Goal: Navigation & Orientation: Find specific page/section

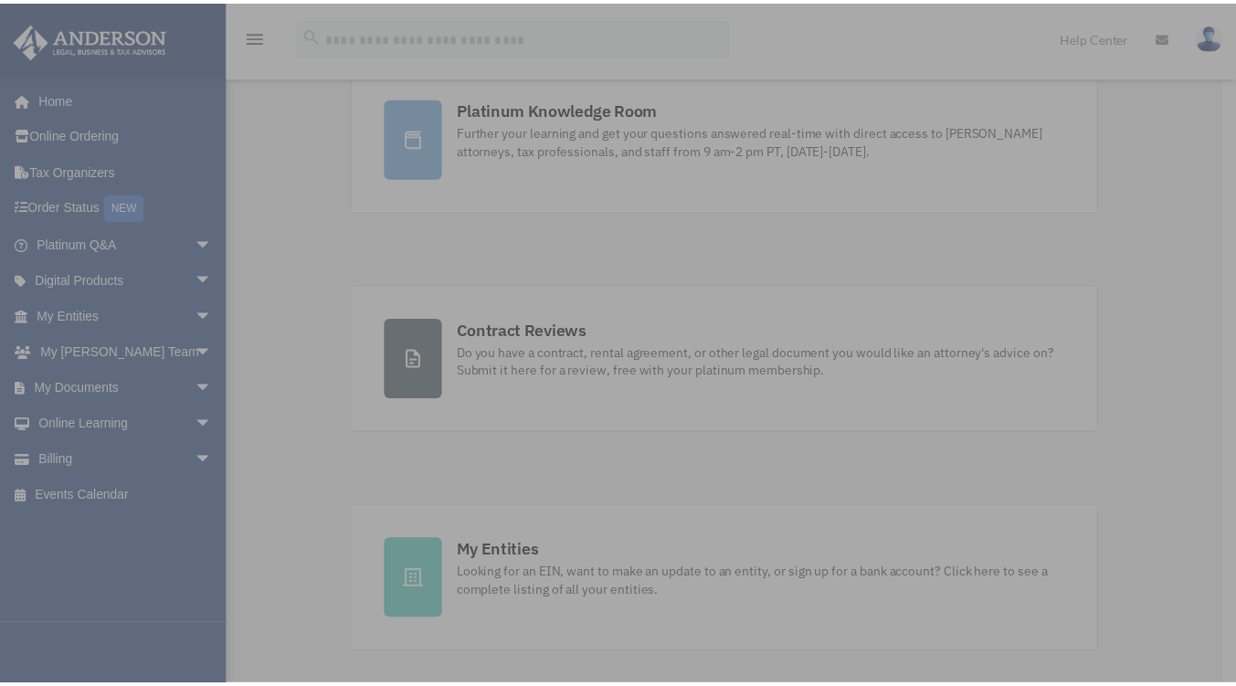
scroll to position [183, 0]
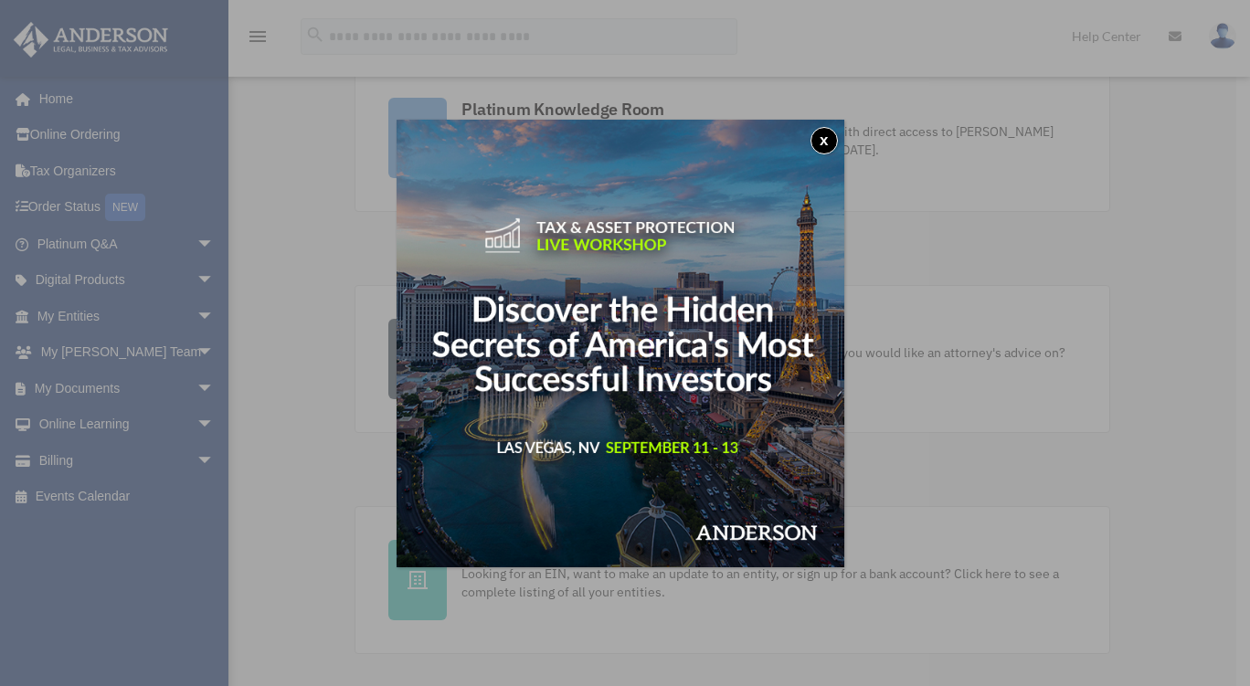
click at [731, 352] on img at bounding box center [621, 344] width 448 height 448
click at [821, 143] on button "x" at bounding box center [823, 140] width 27 height 27
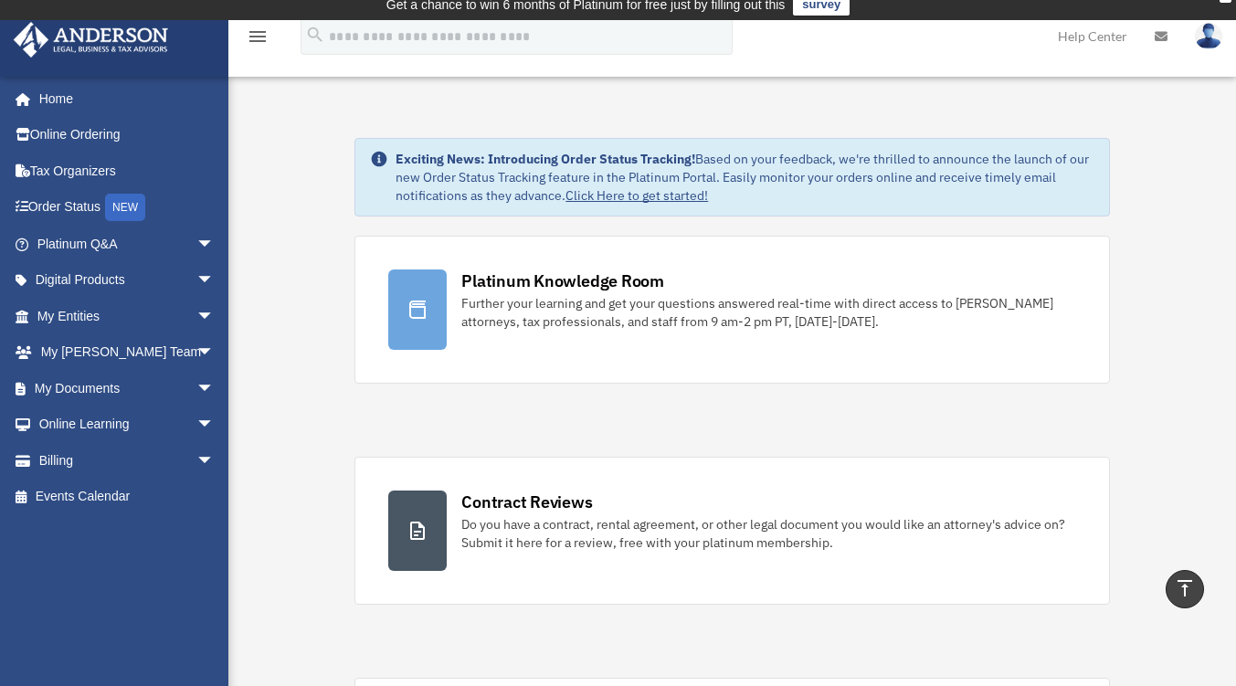
scroll to position [0, 0]
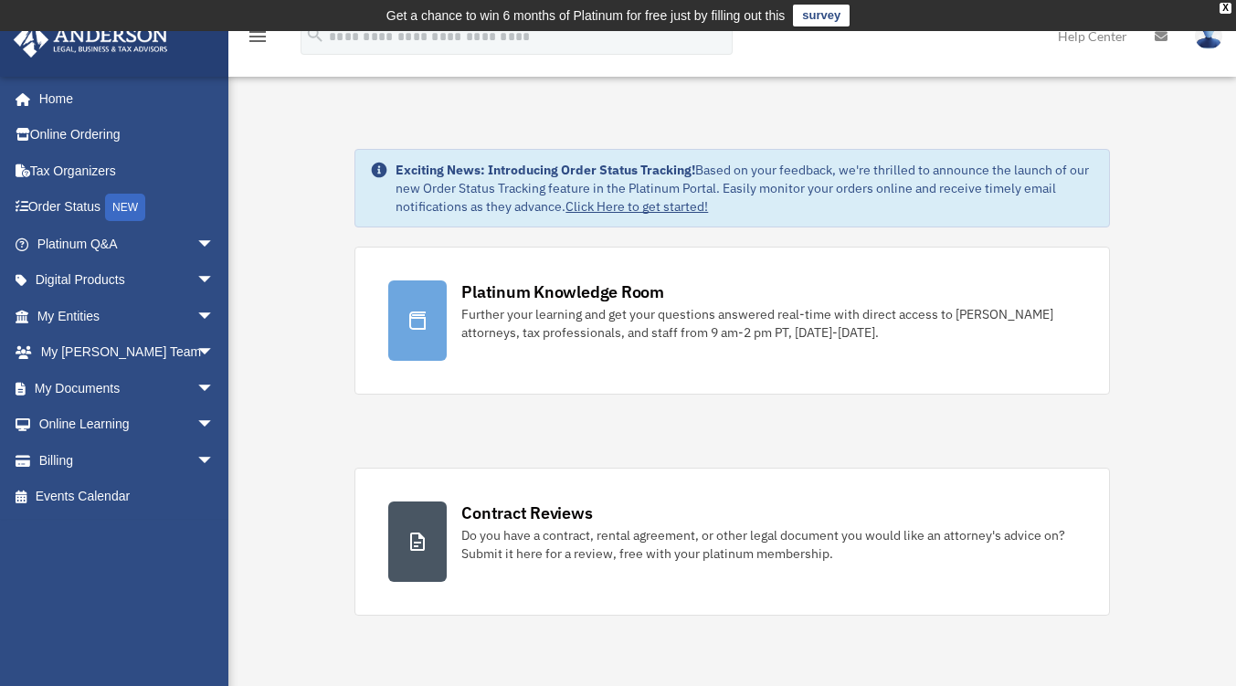
click at [143, 238] on link "Platinum Q&A arrow_drop_down" at bounding box center [127, 244] width 229 height 37
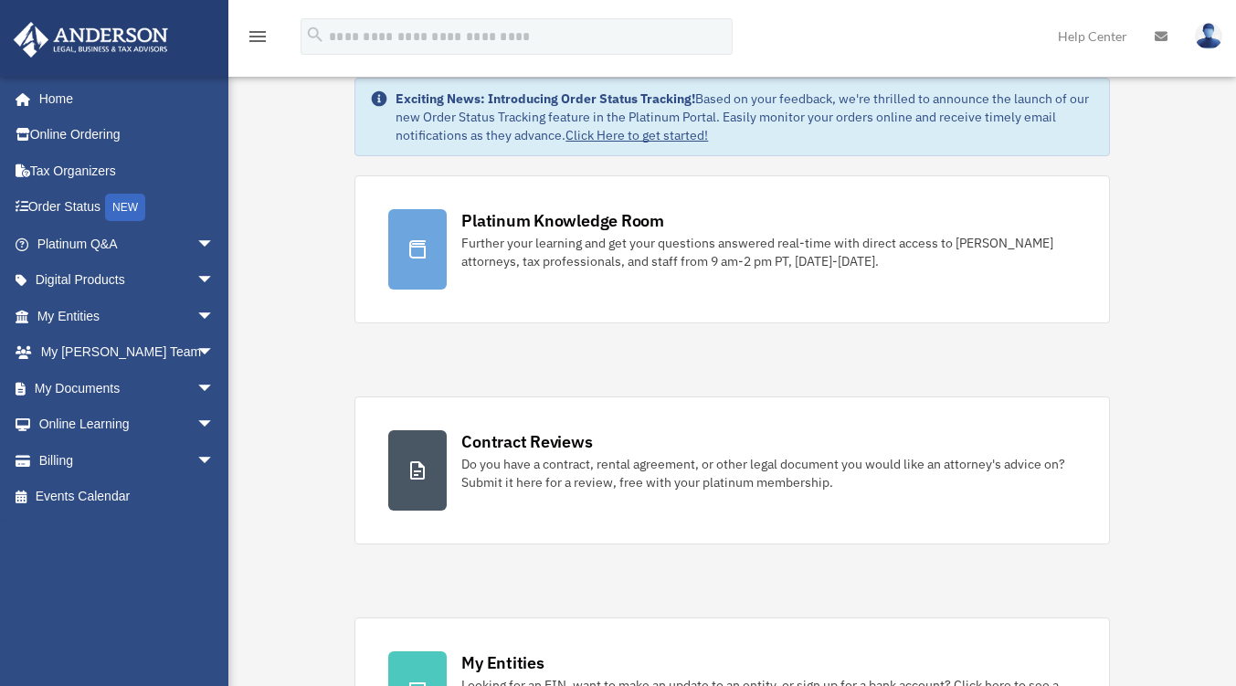
scroll to position [91, 0]
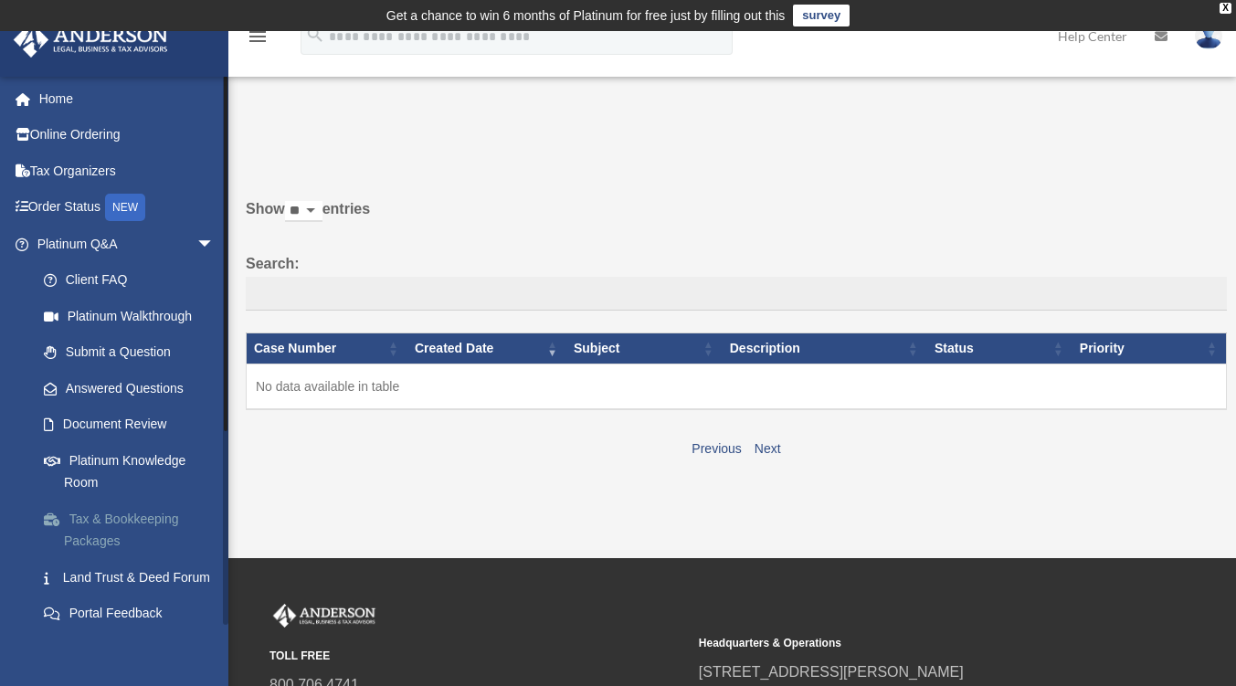
click at [116, 536] on link "Tax & Bookkeeping Packages" at bounding box center [134, 530] width 217 height 58
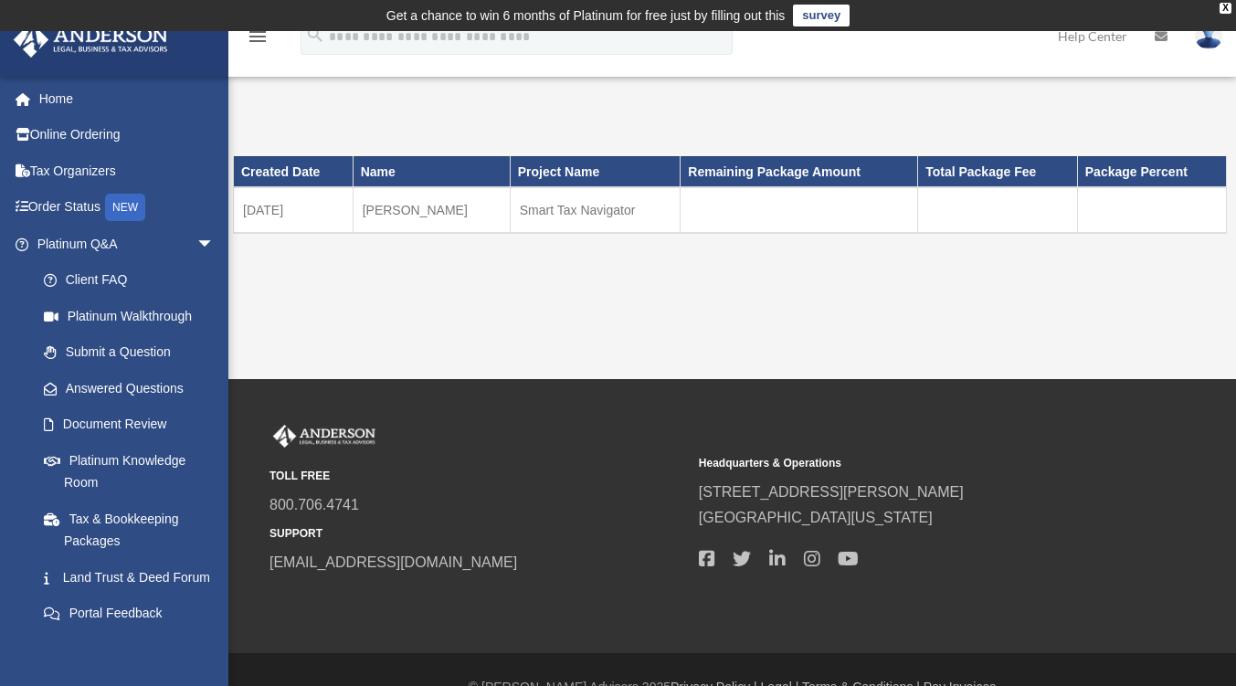
click at [695, 213] on td at bounding box center [800, 210] width 238 height 46
click at [127, 466] on link "Platinum Knowledge Room" at bounding box center [134, 471] width 217 height 58
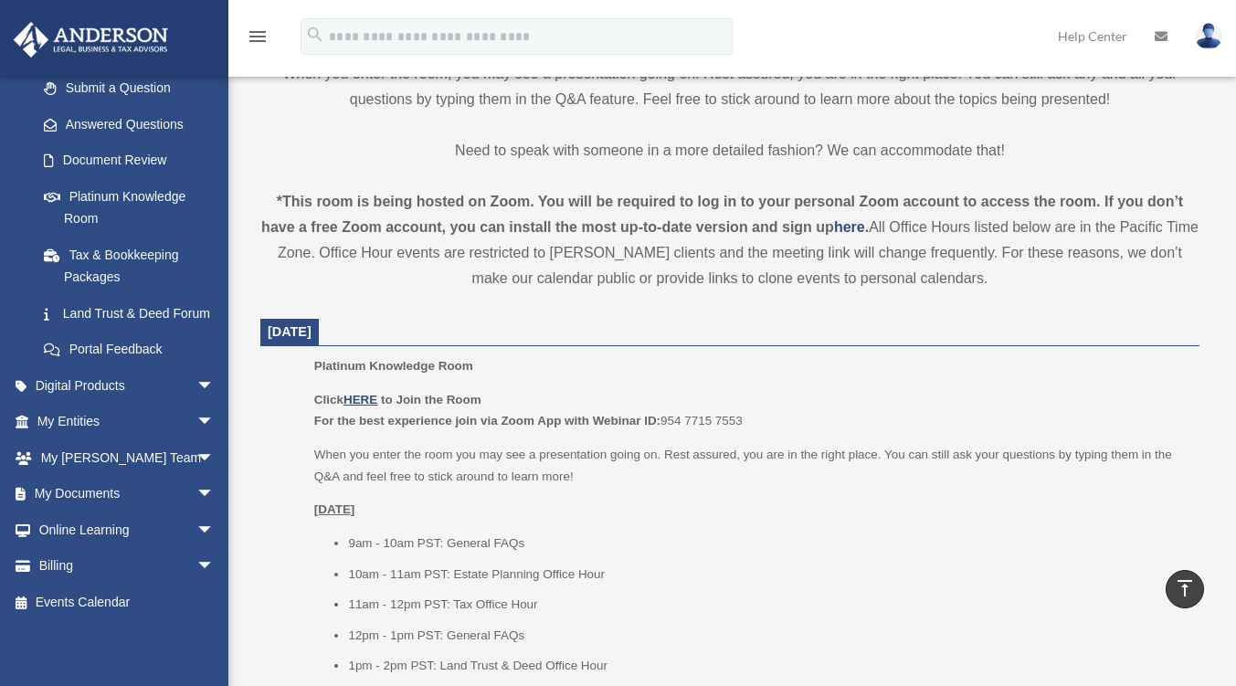
scroll to position [640, 0]
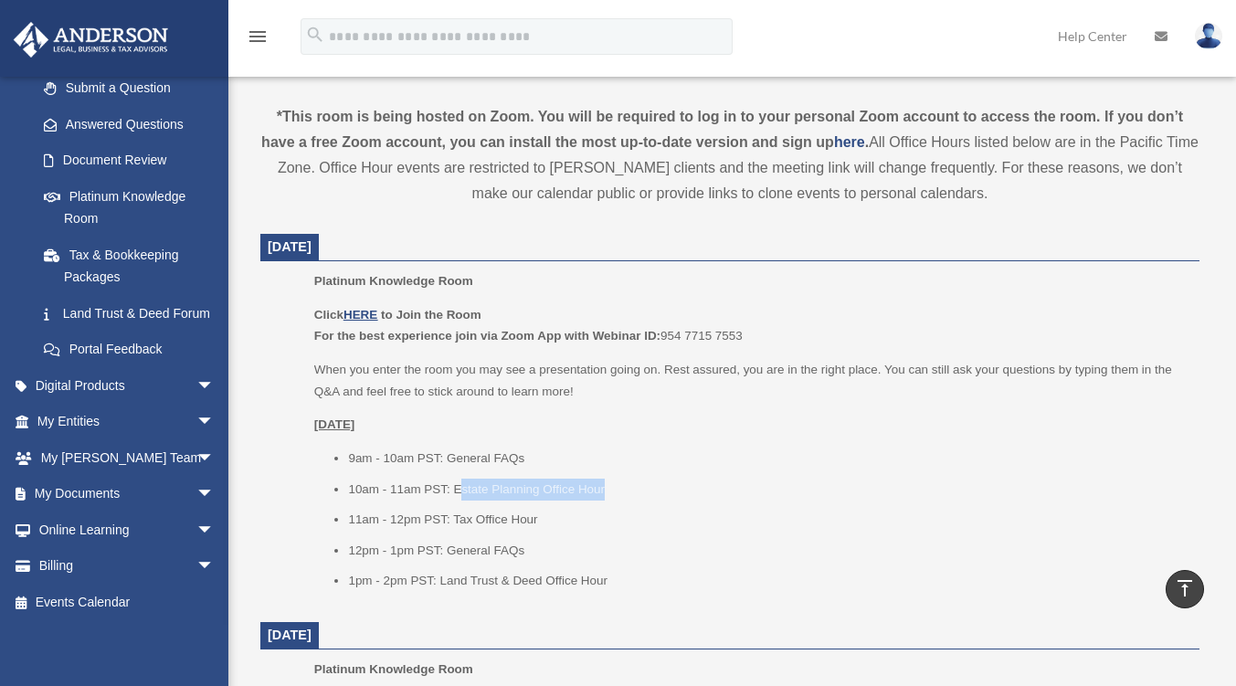
drag, startPoint x: 458, startPoint y: 492, endPoint x: 622, endPoint y: 489, distance: 164.5
click at [622, 489] on li "10am - 11am PST: Estate Planning Office Hour" at bounding box center [767, 490] width 839 height 22
click at [647, 528] on li "11am - 12pm PST: Tax Office Hour" at bounding box center [767, 520] width 839 height 22
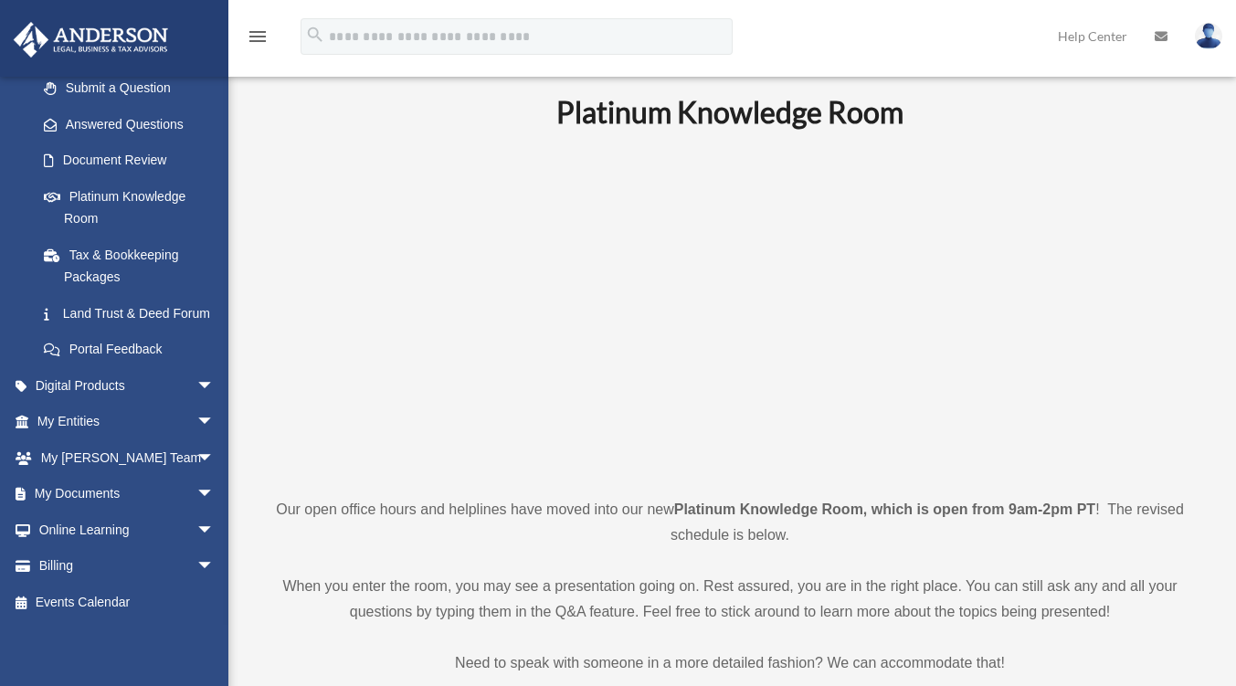
scroll to position [0, 0]
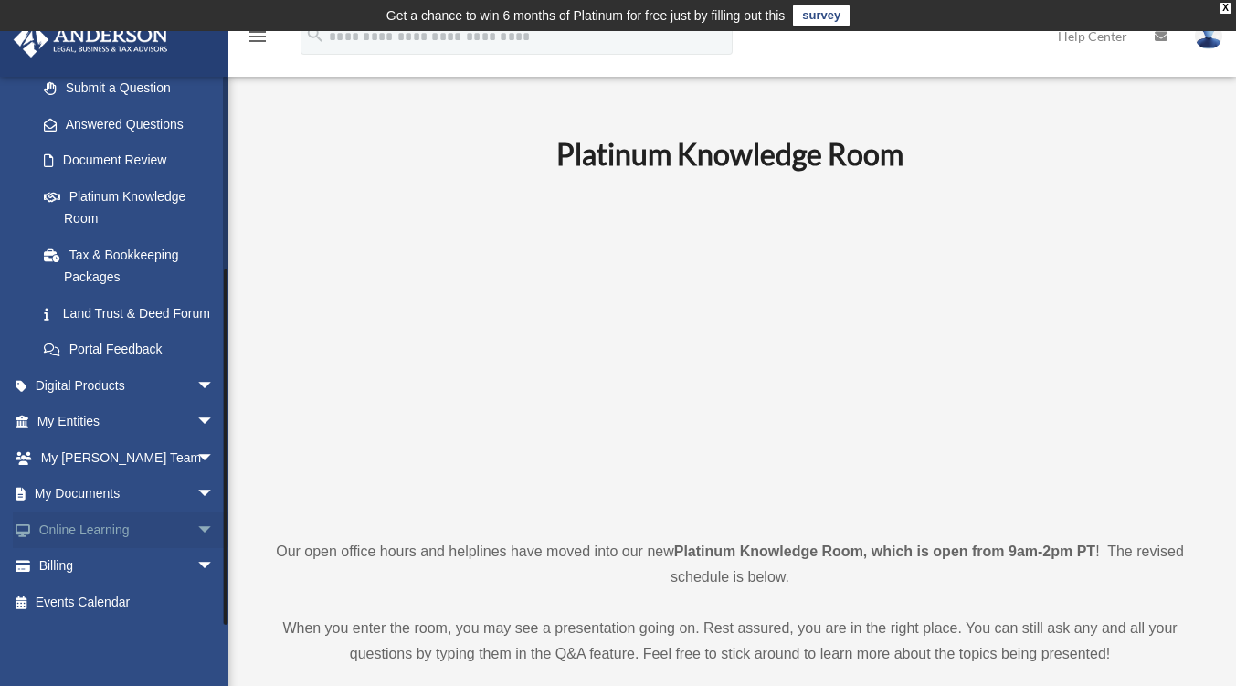
click at [175, 514] on link "Online Learning arrow_drop_down" at bounding box center [127, 530] width 229 height 37
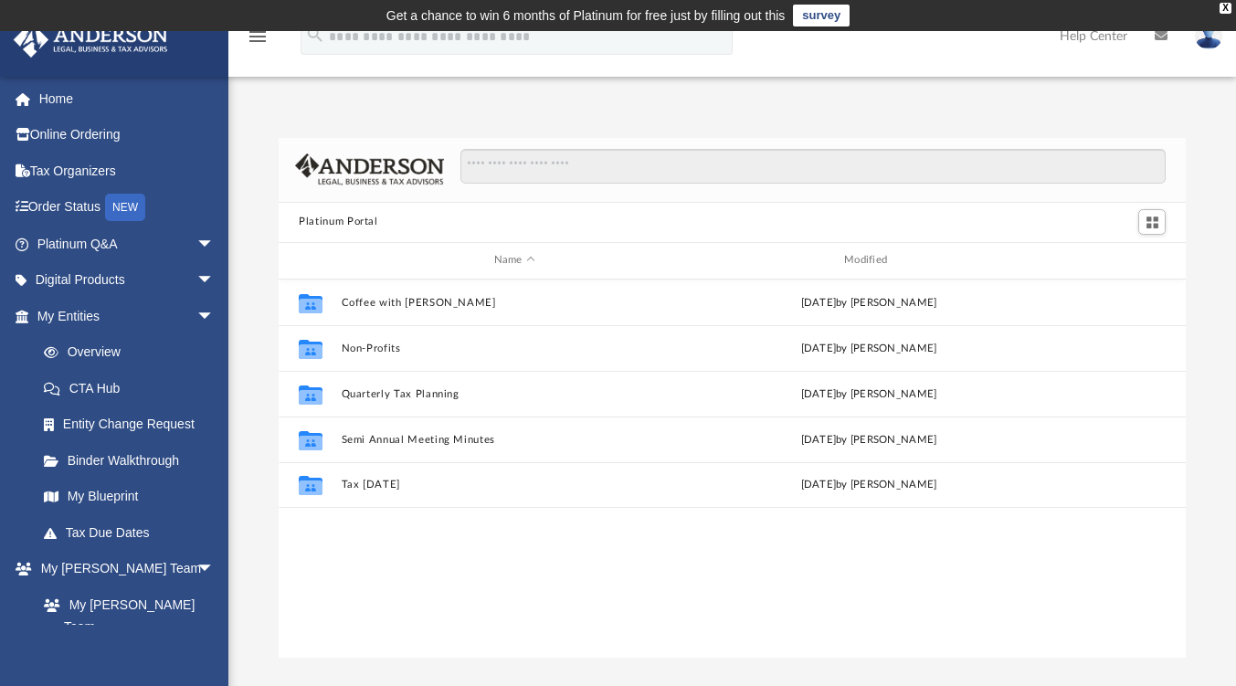
scroll to position [401, 894]
click at [196, 313] on span "arrow_drop_down" at bounding box center [214, 316] width 37 height 37
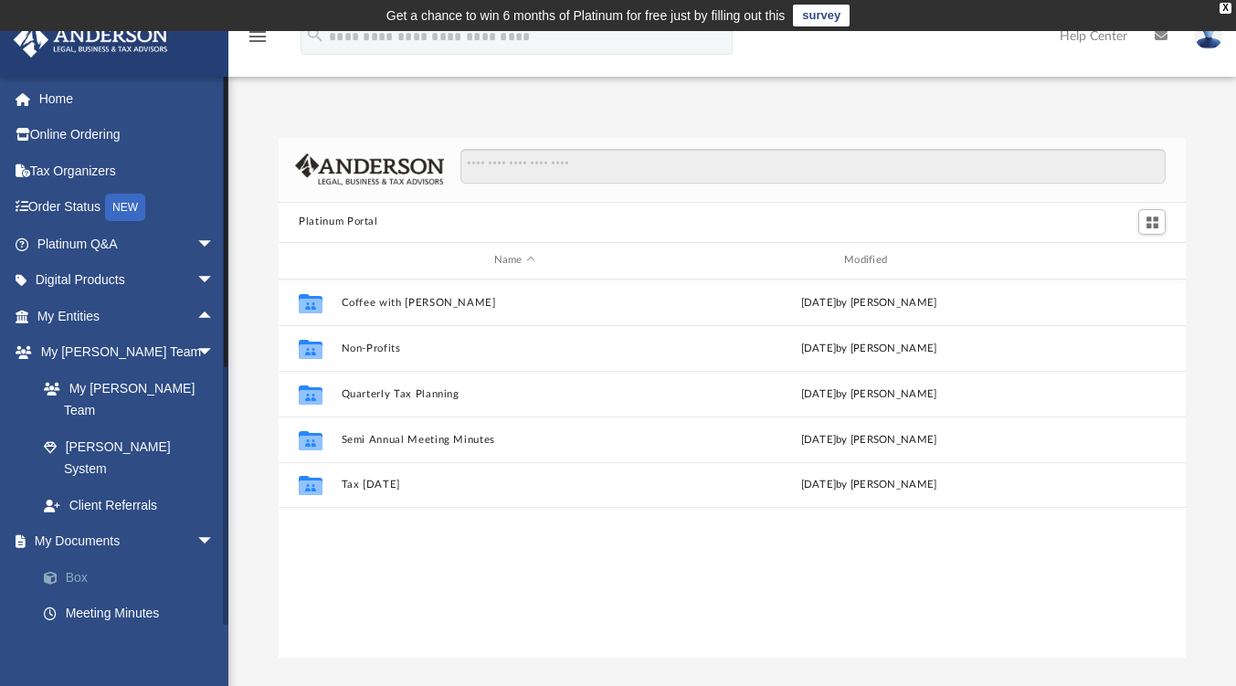
click at [81, 559] on link "Box" at bounding box center [134, 577] width 217 height 37
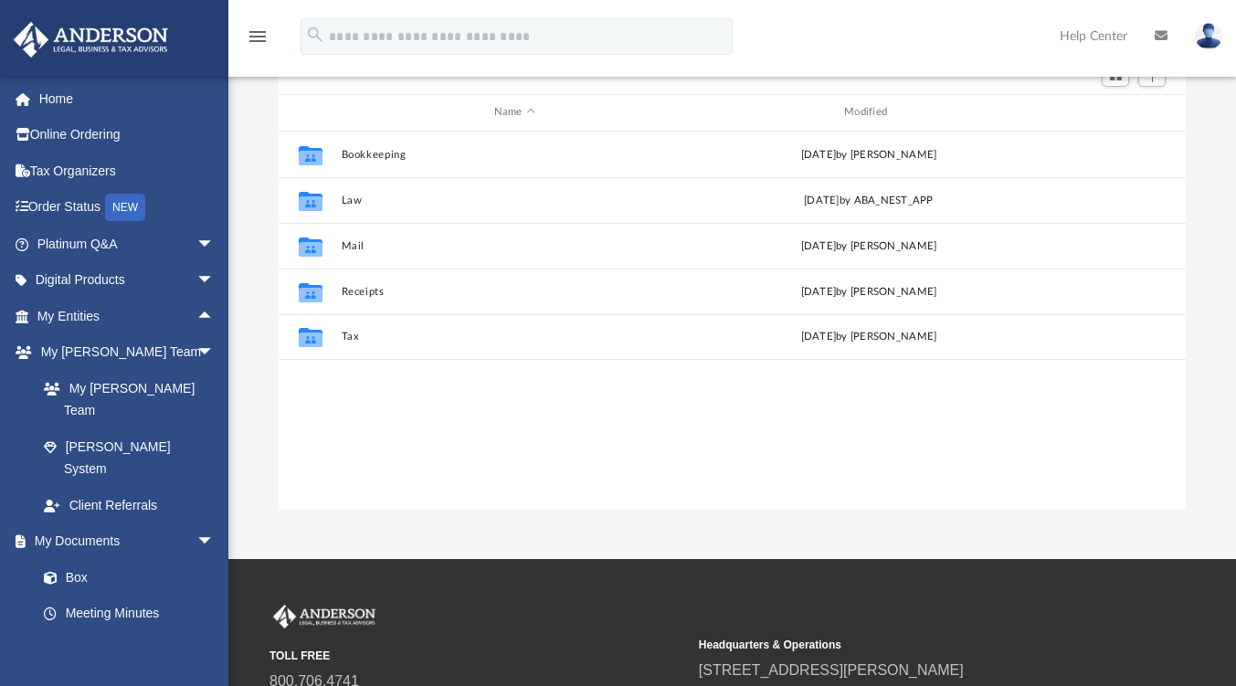
scroll to position [274, 0]
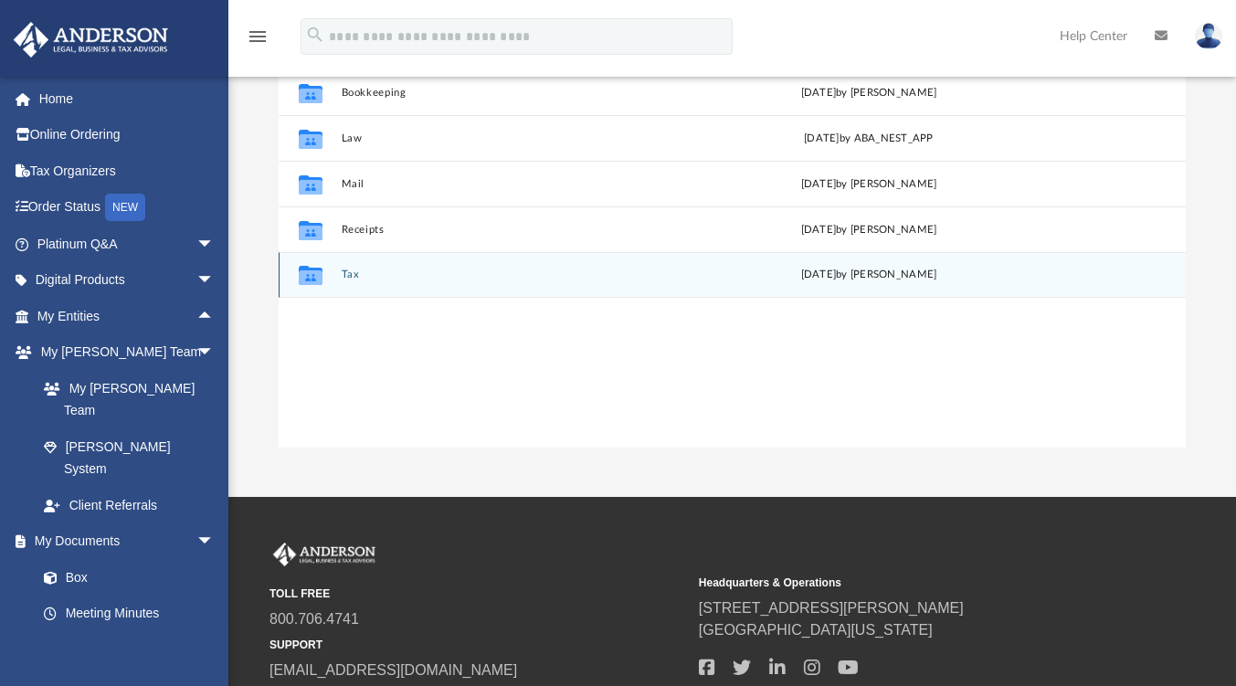
click at [556, 281] on div "Collaborated Folder Tax Sat Feb 24 2024 by Charles Rogler" at bounding box center [732, 275] width 907 height 46
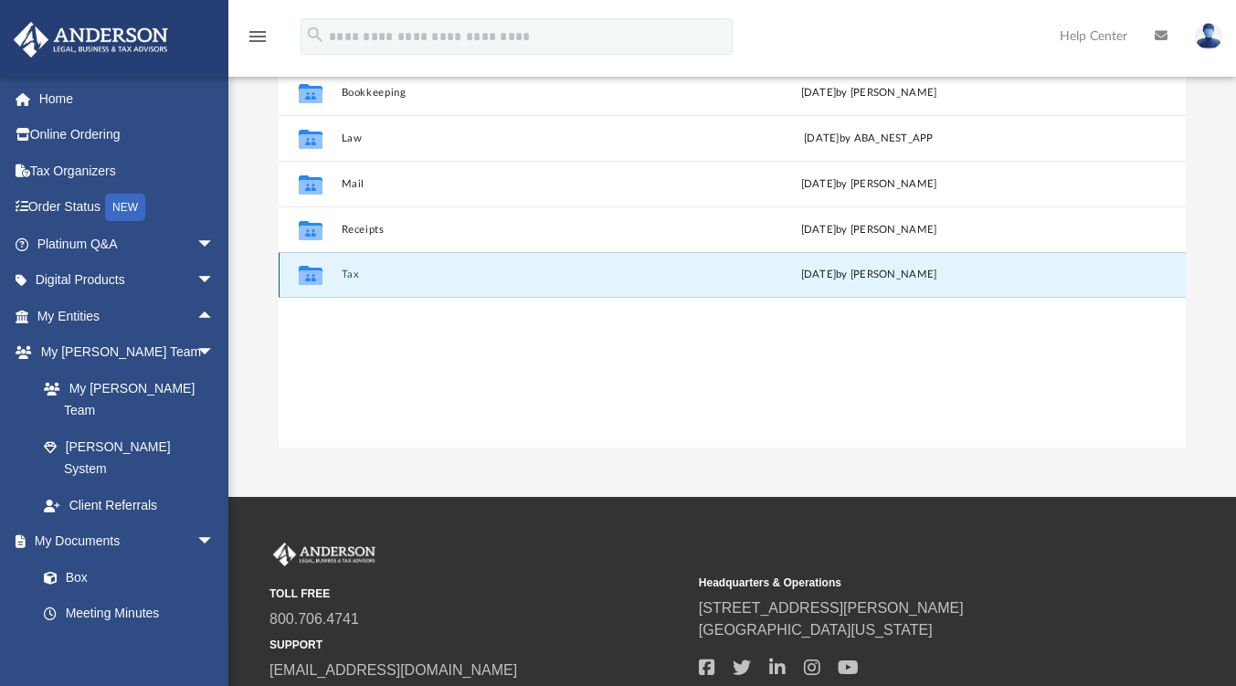
click at [349, 279] on button "Tax" at bounding box center [515, 275] width 346 height 12
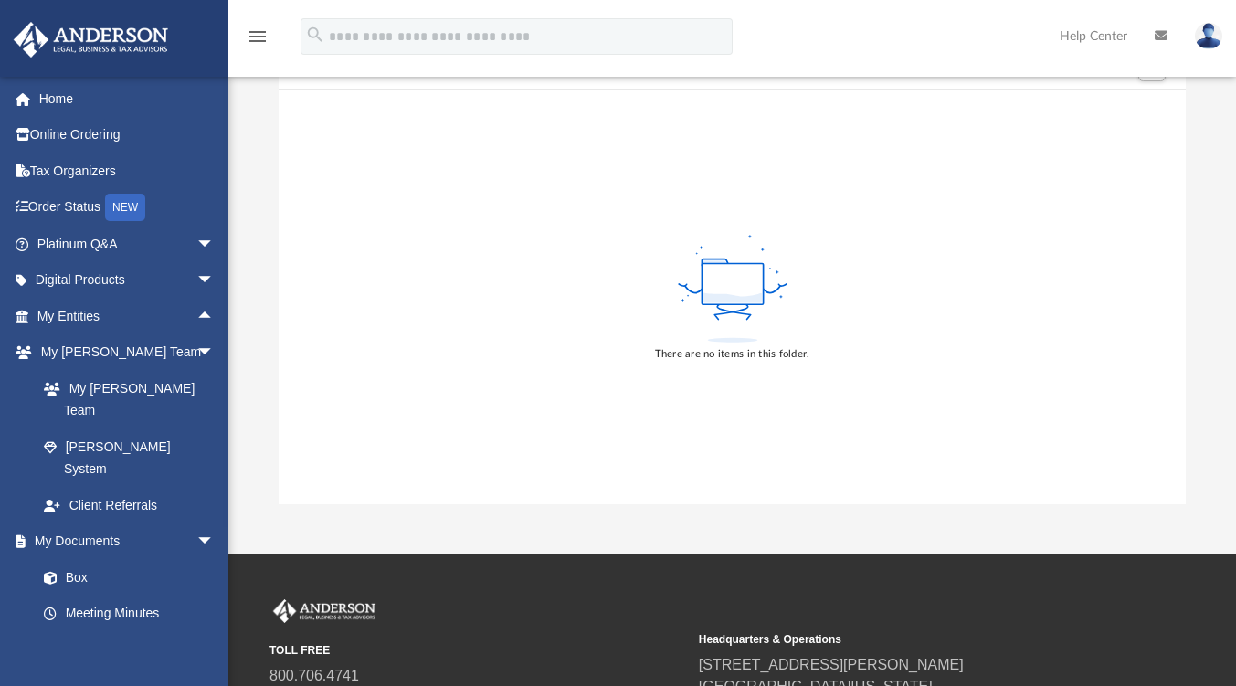
scroll to position [91, 0]
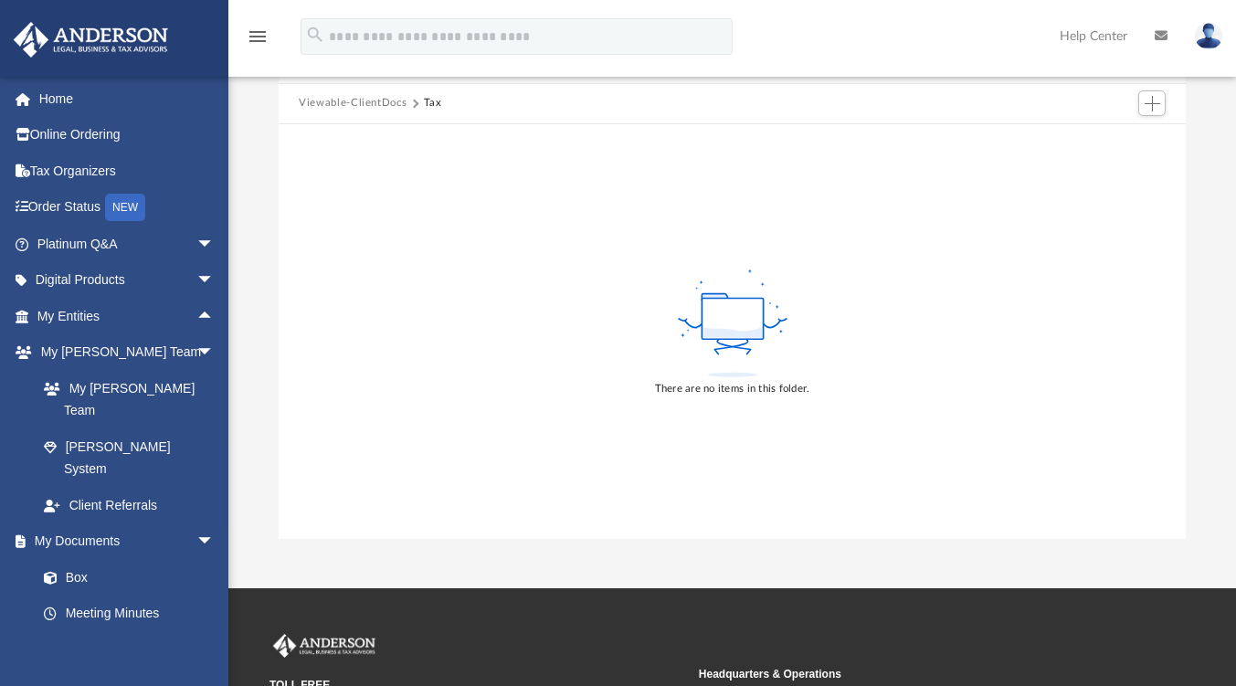
click at [723, 344] on icon at bounding box center [733, 343] width 33 height 21
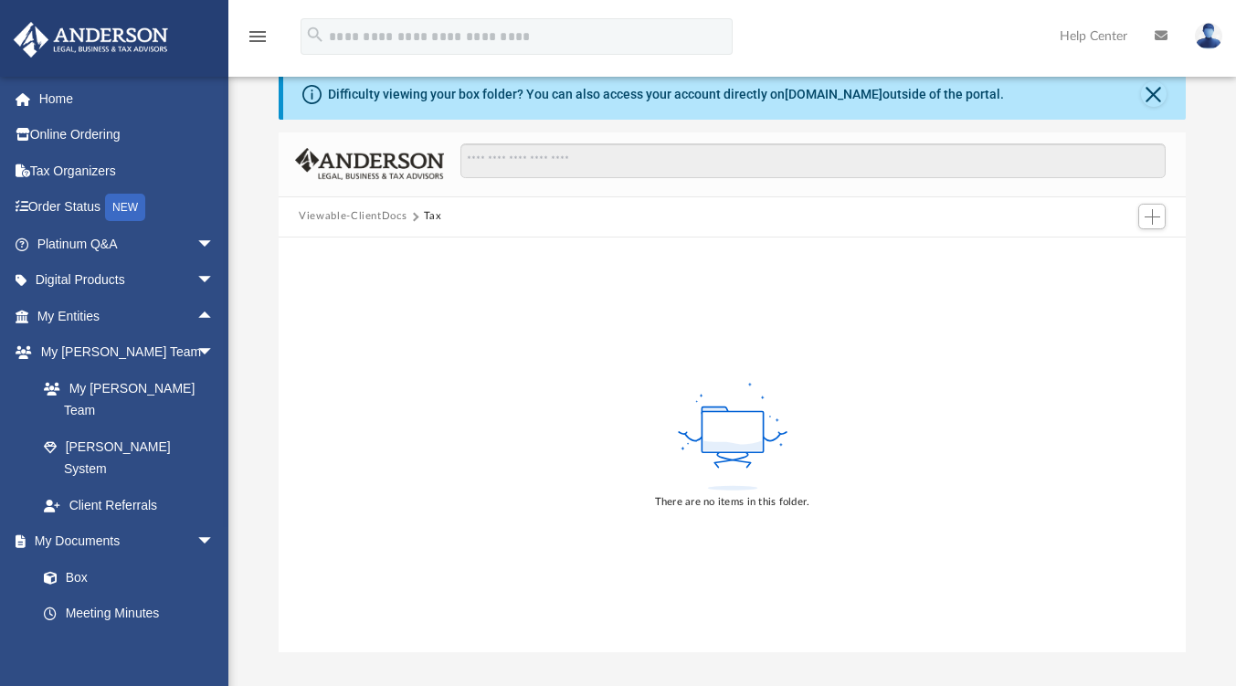
scroll to position [0, 0]
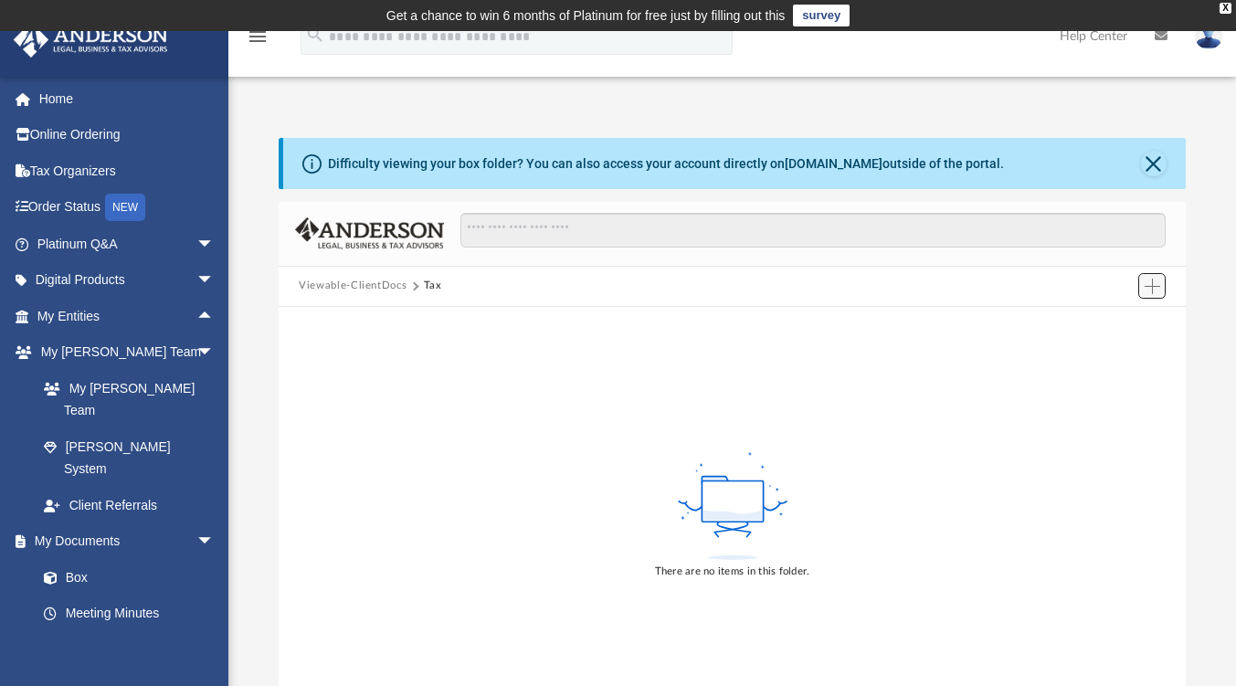
click at [1156, 280] on span "Add" at bounding box center [1153, 287] width 16 height 16
click at [1119, 355] on li "New Folder" at bounding box center [1126, 351] width 58 height 19
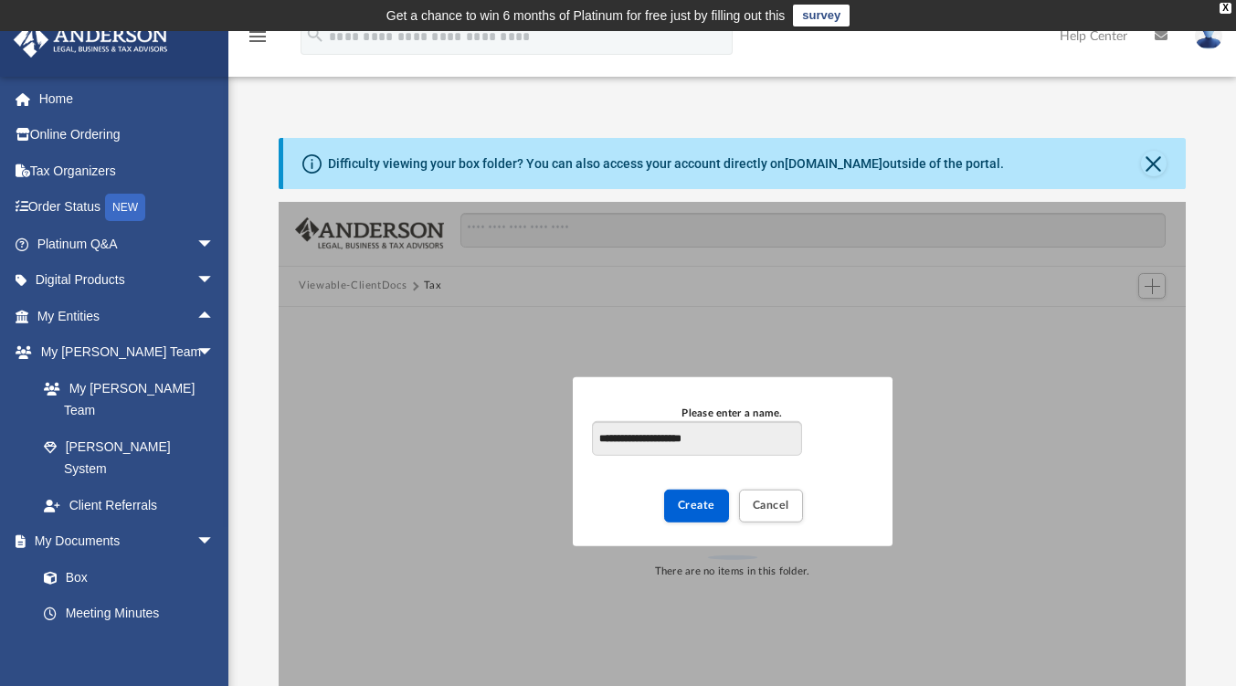
click at [661, 434] on input "**********" at bounding box center [696, 438] width 209 height 35
drag, startPoint x: 725, startPoint y: 434, endPoint x: 733, endPoint y: 453, distance: 20.5
click at [733, 454] on input "**********" at bounding box center [696, 438] width 209 height 35
click at [752, 435] on input "**********" at bounding box center [696, 438] width 209 height 35
type input "**********"
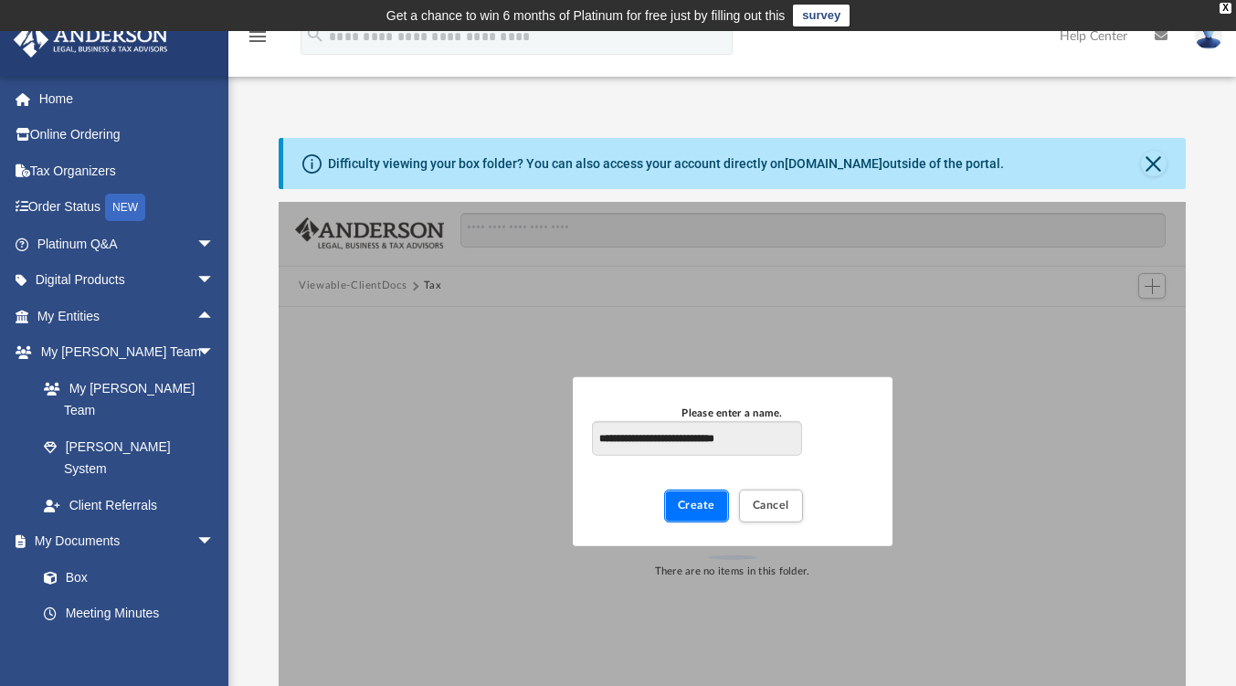
click at [693, 516] on button "Create" at bounding box center [696, 506] width 65 height 32
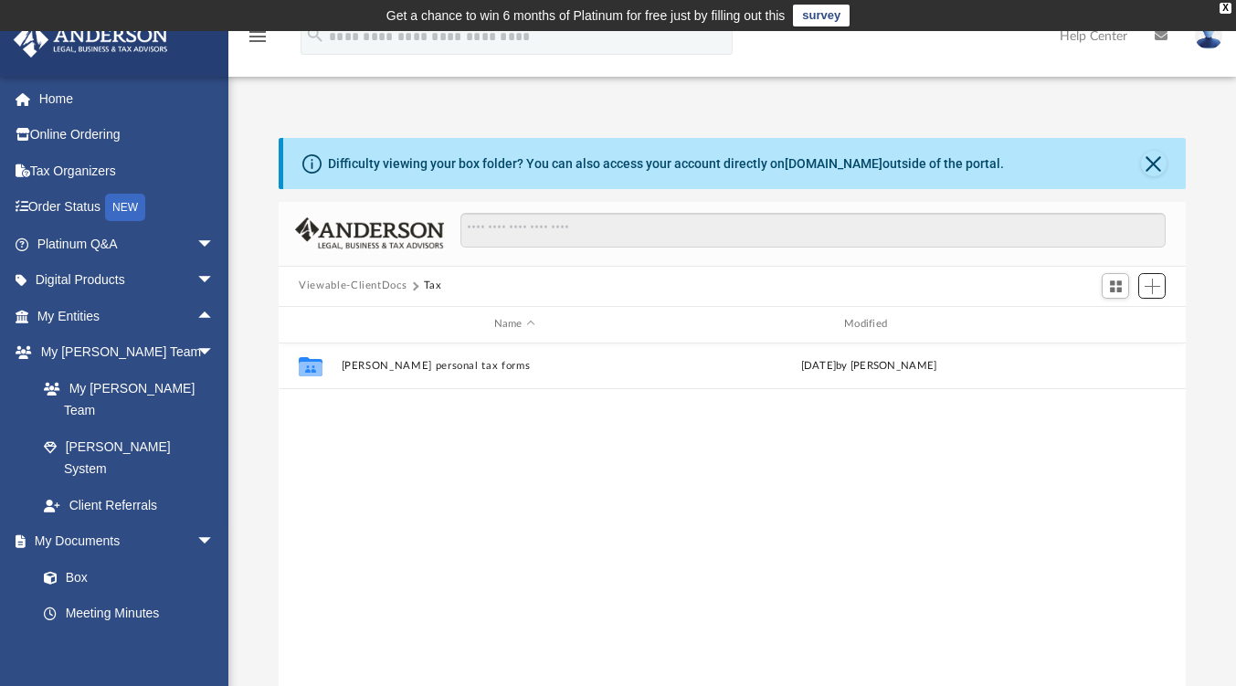
scroll to position [401, 894]
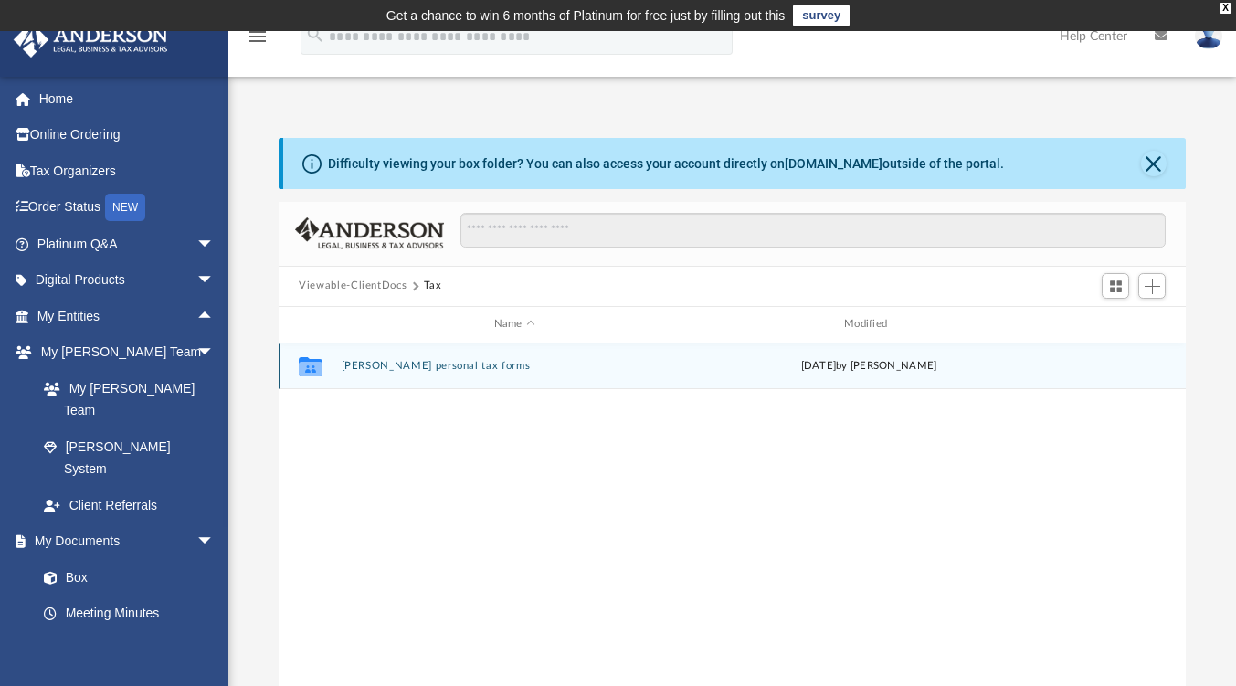
click at [402, 372] on div "Collaborated Folder Kevin acosta personal tax forms today by Kevin Acosta" at bounding box center [732, 367] width 907 height 46
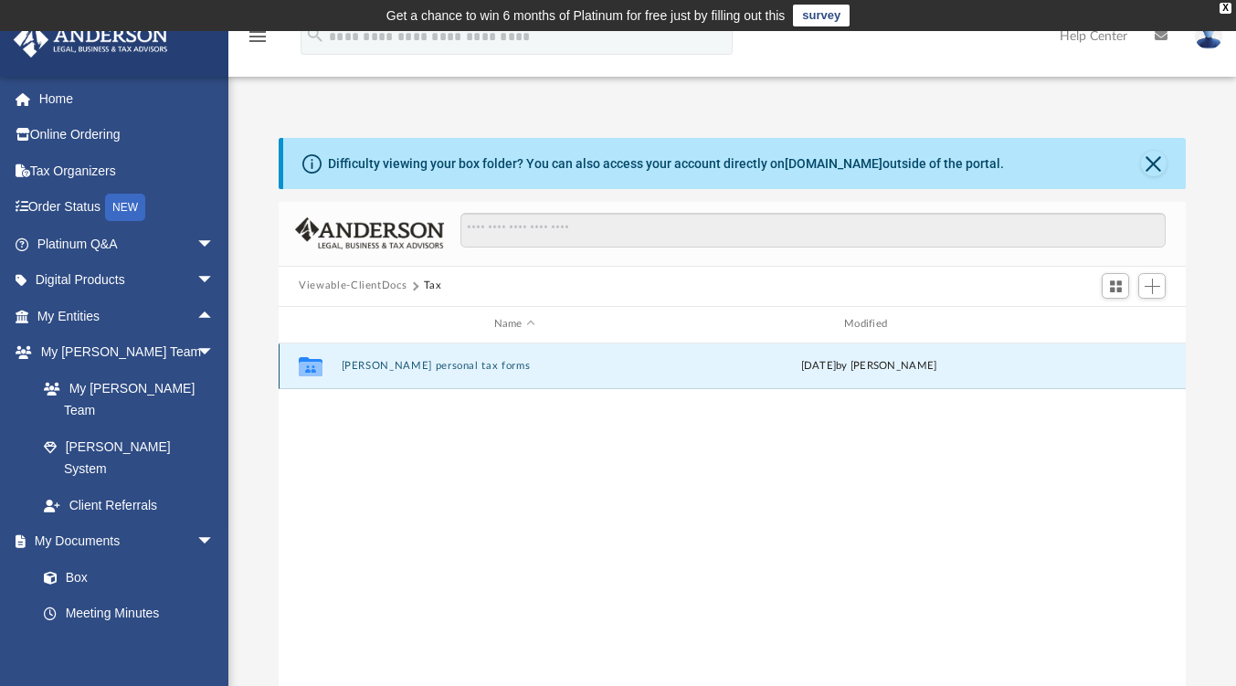
click at [415, 360] on button "Kevin acosta personal tax forms" at bounding box center [515, 366] width 346 height 12
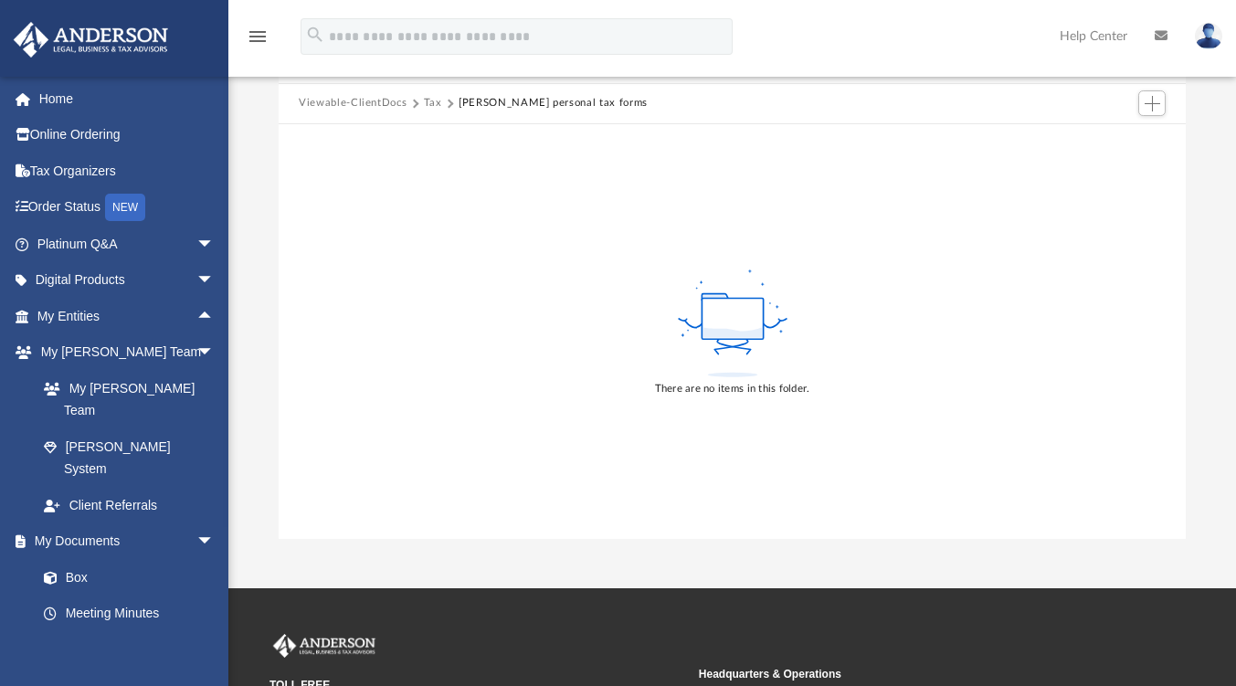
scroll to position [0, 0]
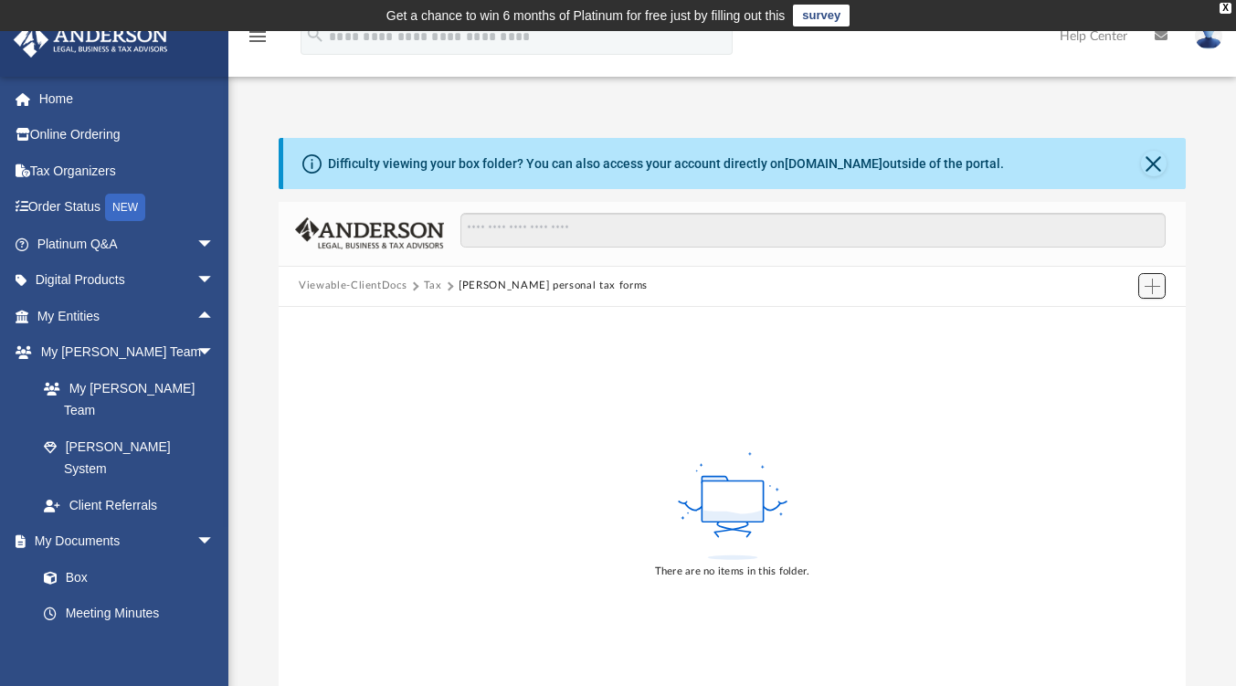
click at [1149, 288] on span "Add" at bounding box center [1153, 287] width 16 height 16
click at [1146, 315] on li "Upload" at bounding box center [1126, 321] width 58 height 19
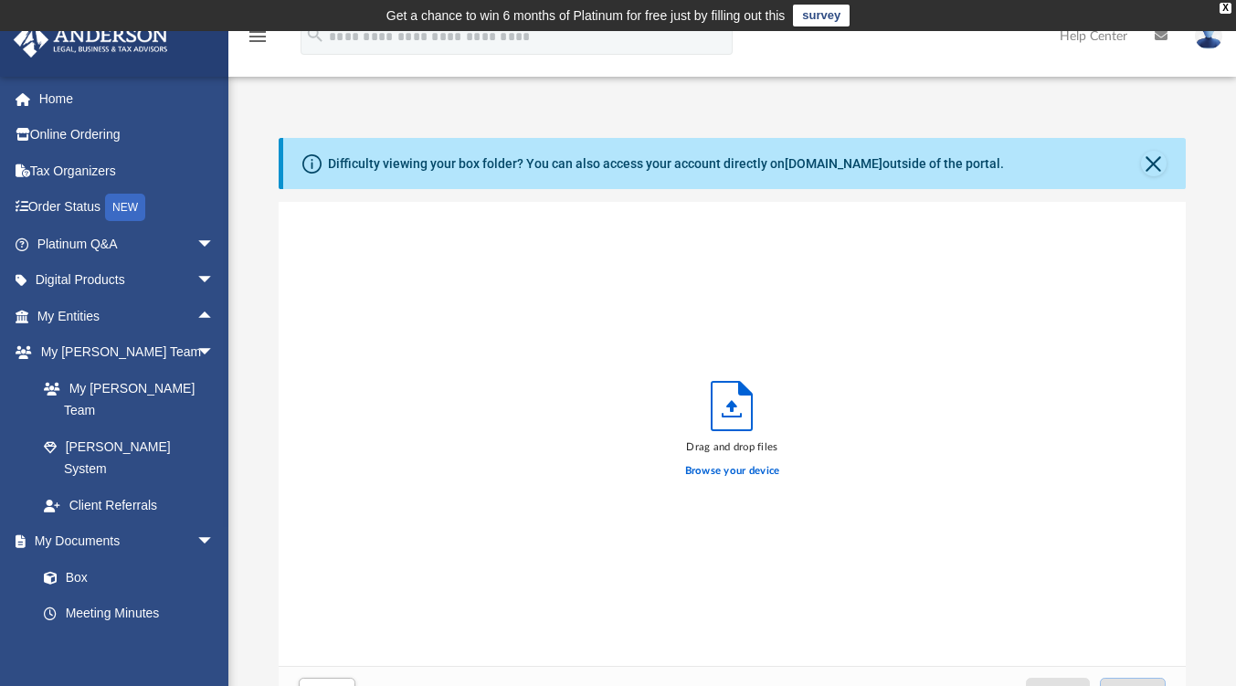
scroll to position [450, 894]
click at [1101, 325] on div "Drag and drop files Browse your device" at bounding box center [732, 434] width 907 height 464
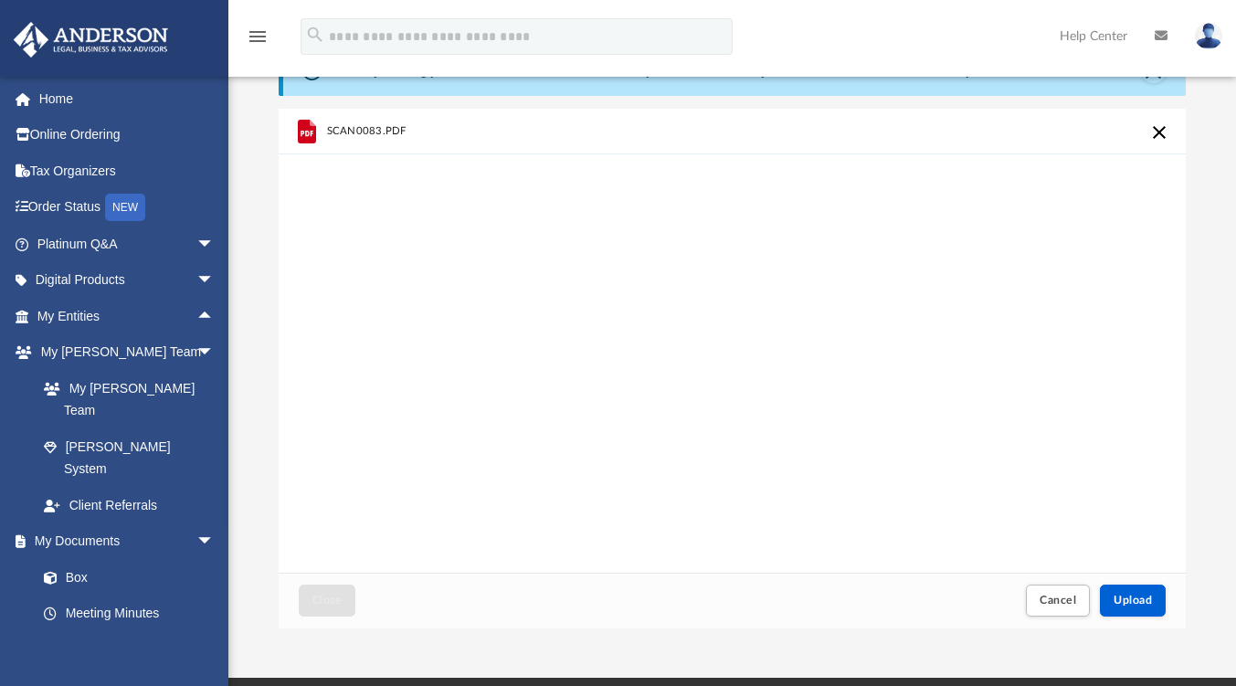
scroll to position [0, 0]
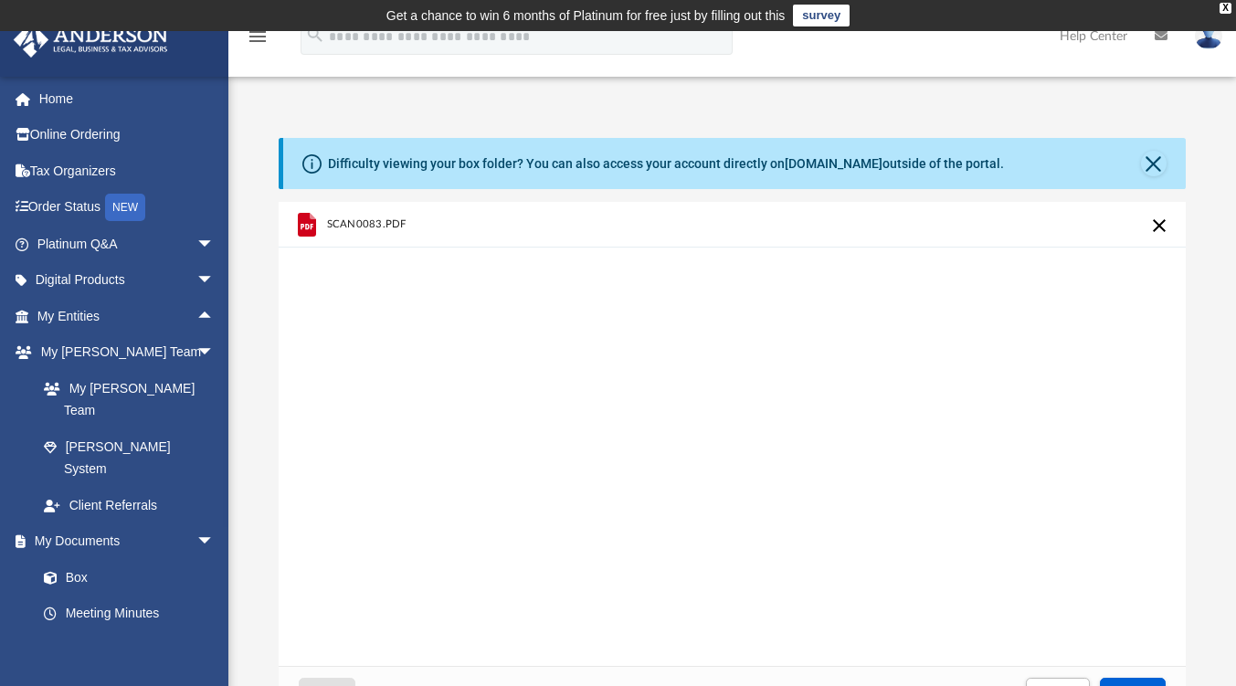
drag, startPoint x: 333, startPoint y: 218, endPoint x: 1000, endPoint y: 467, distance: 711.8
click at [1000, 467] on div "SCAN0083.PDF" at bounding box center [732, 434] width 907 height 464
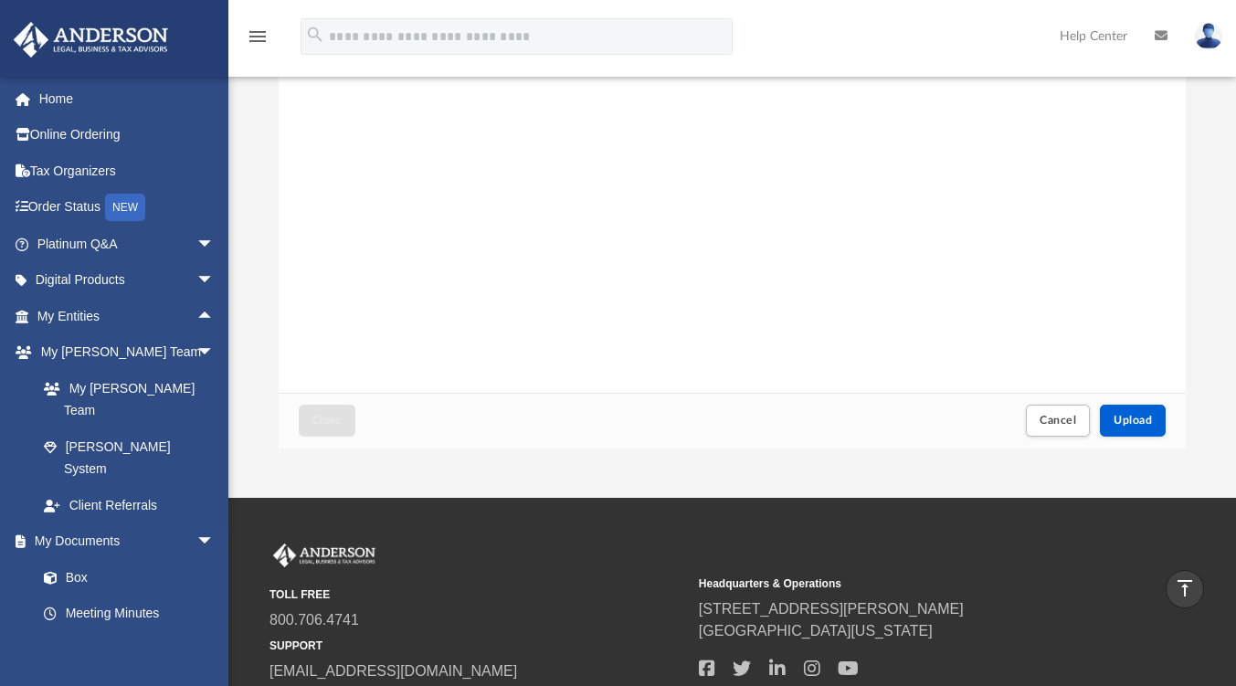
scroll to position [183, 0]
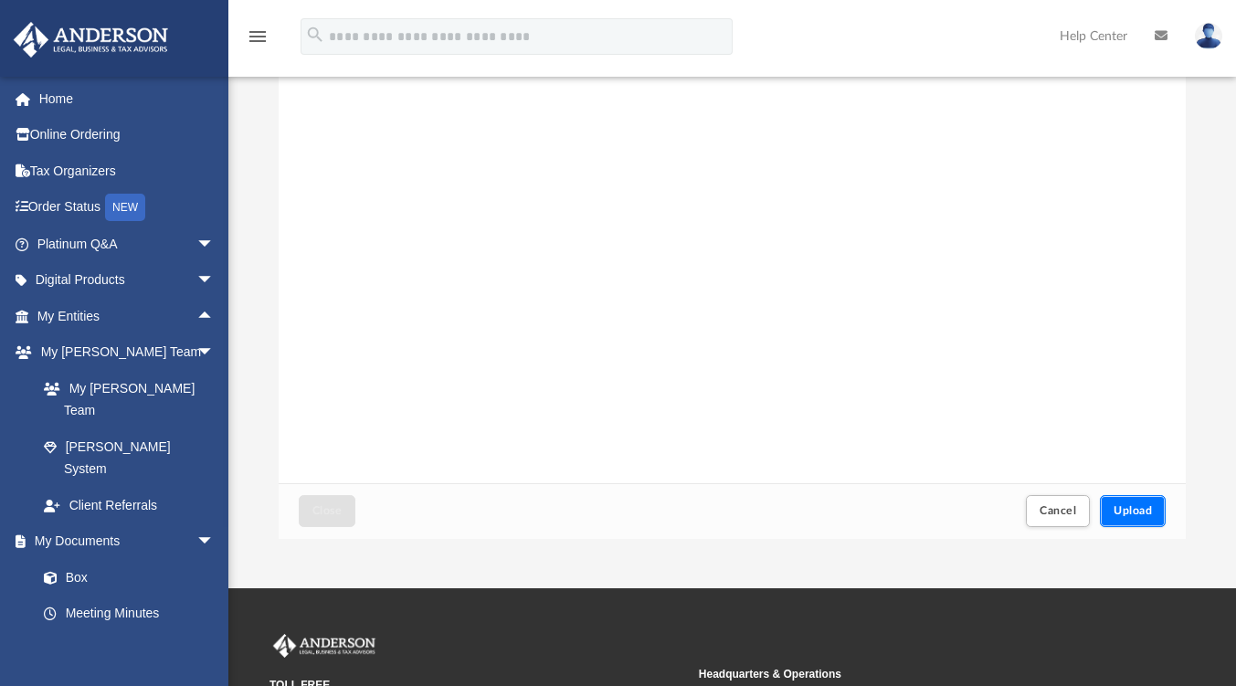
click at [1133, 511] on span "Upload" at bounding box center [1133, 510] width 38 height 11
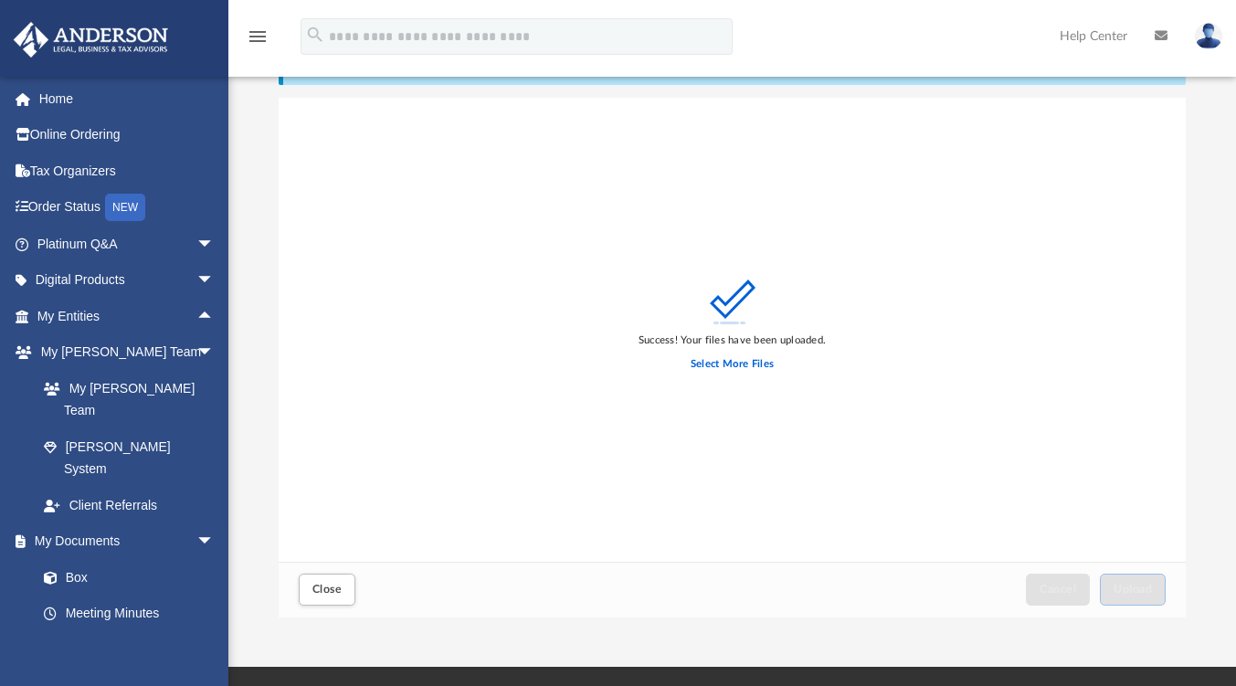
scroll to position [365, 0]
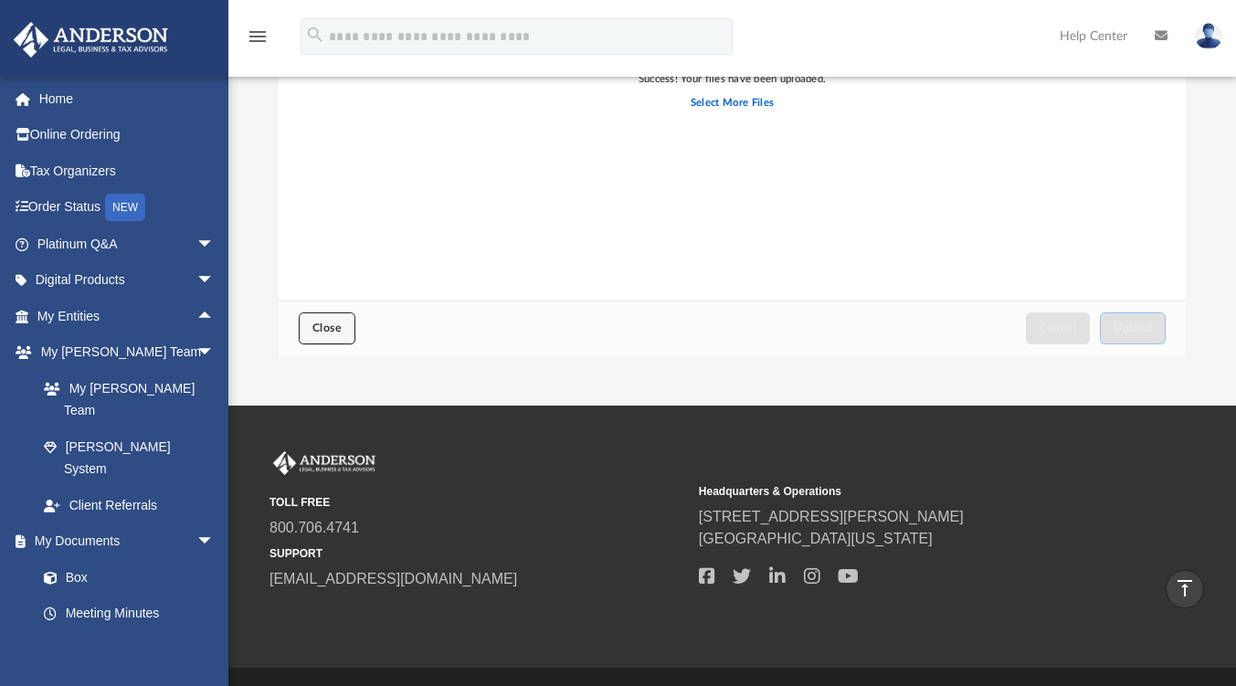
click at [330, 335] on button "Close" at bounding box center [327, 328] width 57 height 32
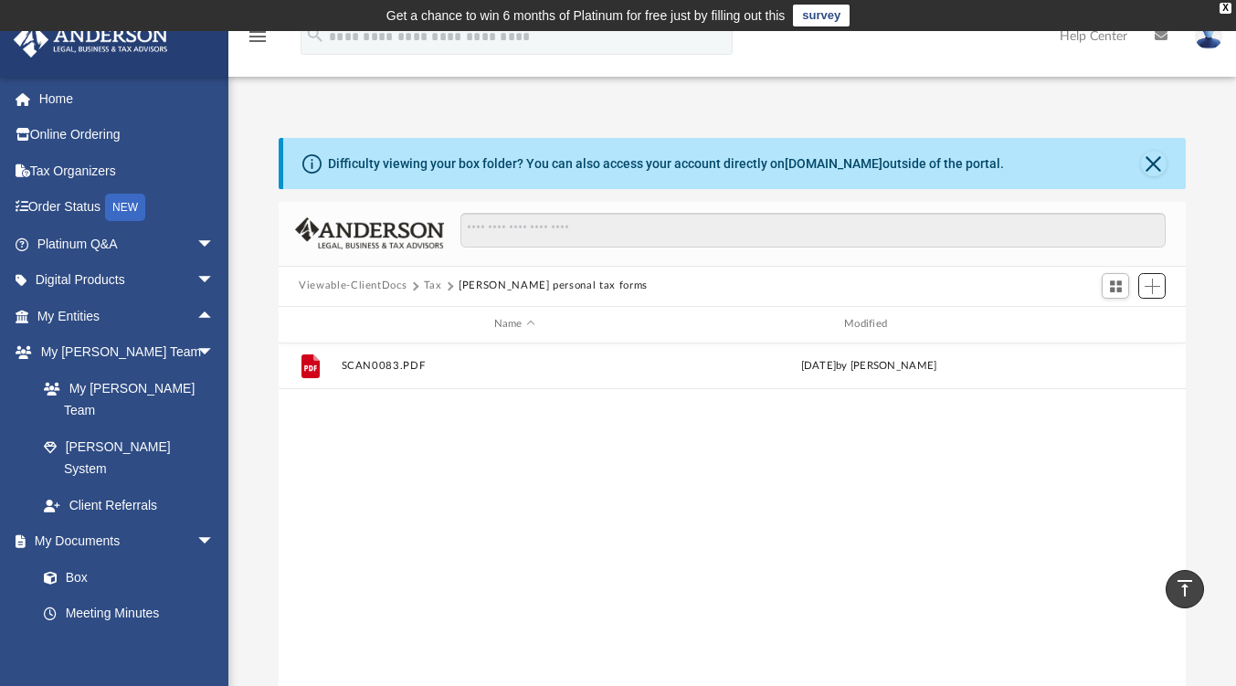
scroll to position [401, 894]
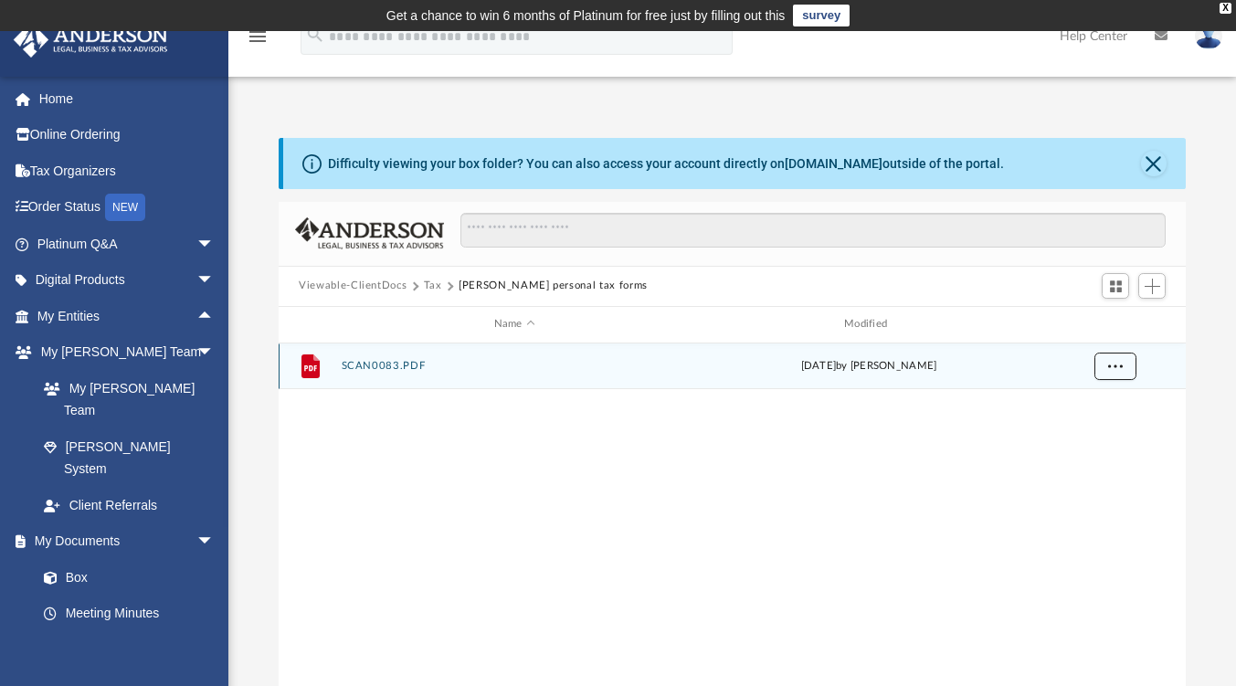
click at [1111, 362] on span "More options" at bounding box center [1115, 366] width 15 height 10
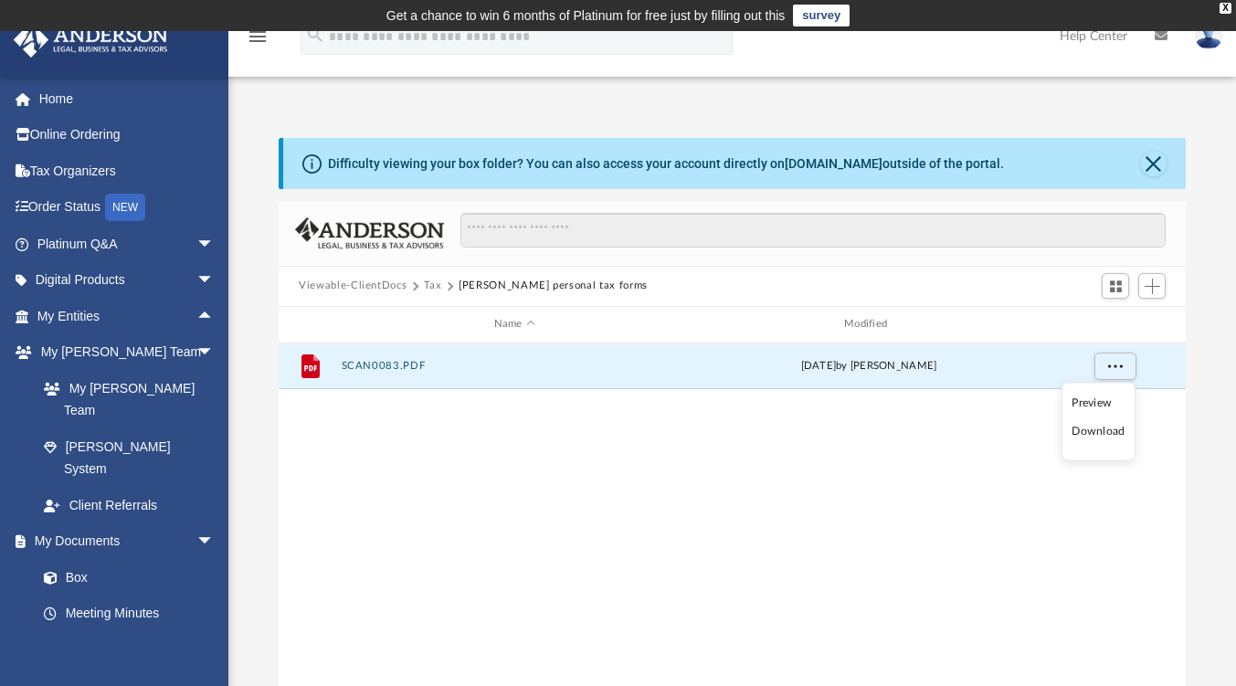
click at [926, 442] on div "File SCAN0083.PDF today by Kevin Acosta" at bounding box center [732, 533] width 907 height 379
click at [810, 490] on div "File SCAN0083.PDF today by Kevin Acosta" at bounding box center [732, 533] width 907 height 379
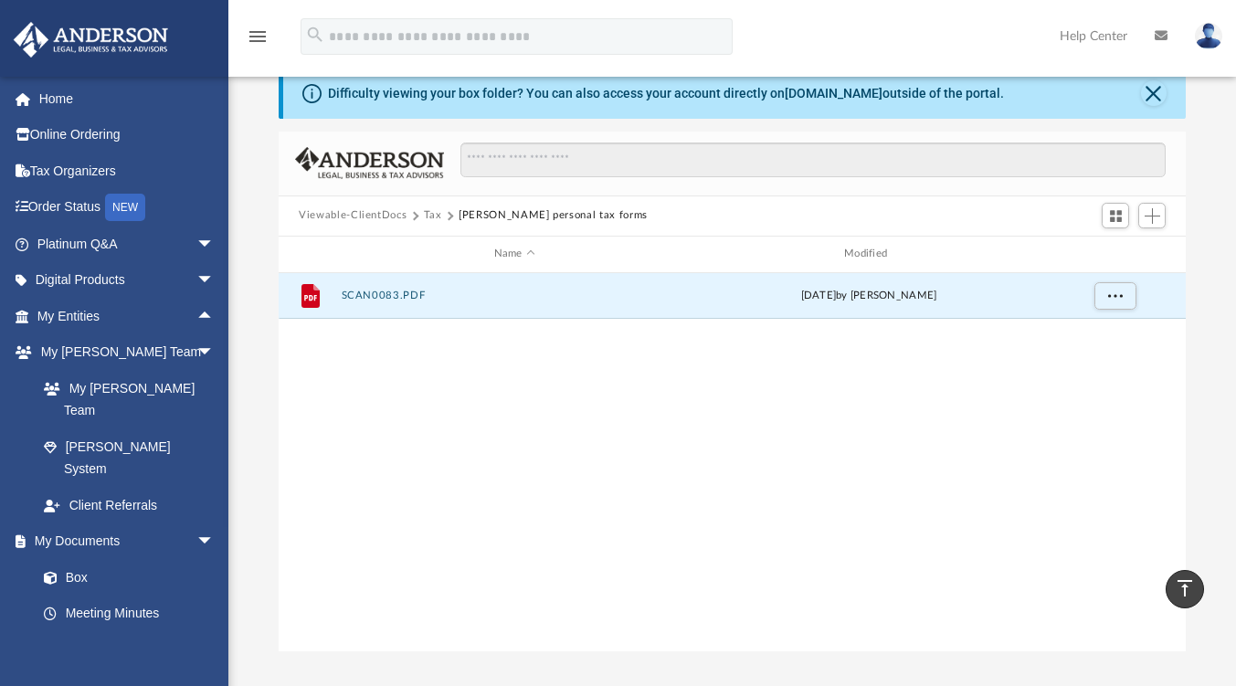
scroll to position [0, 0]
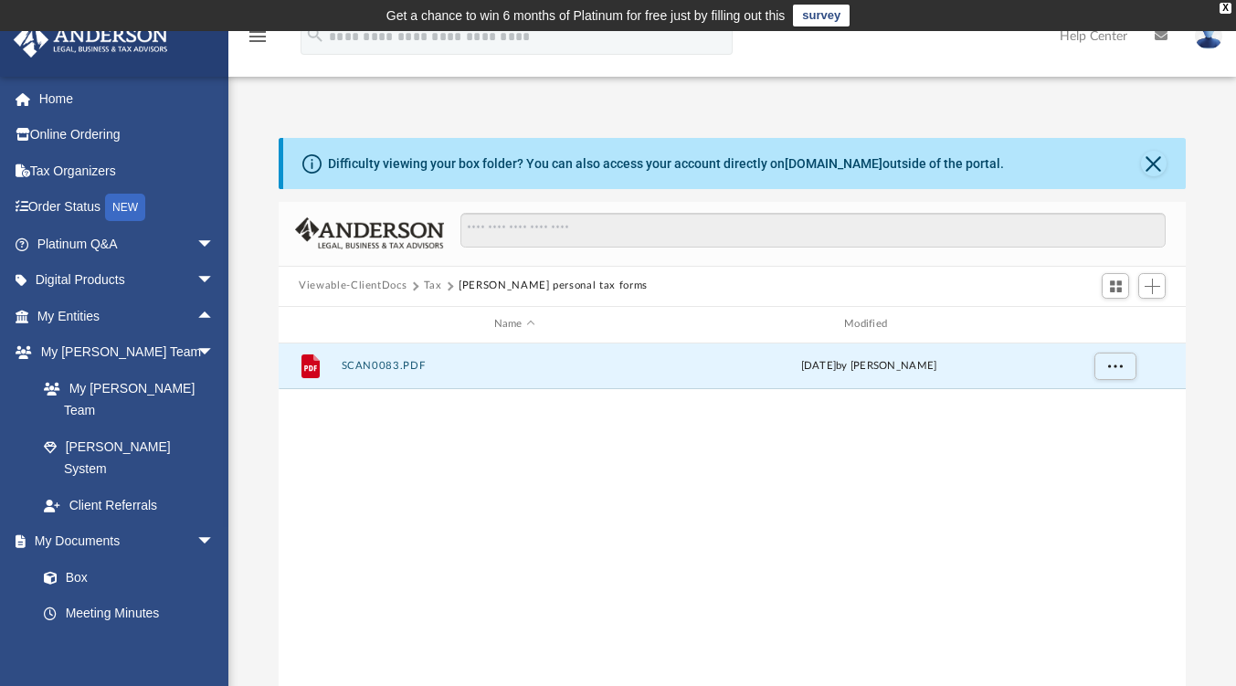
click at [435, 279] on button "Tax" at bounding box center [433, 286] width 18 height 16
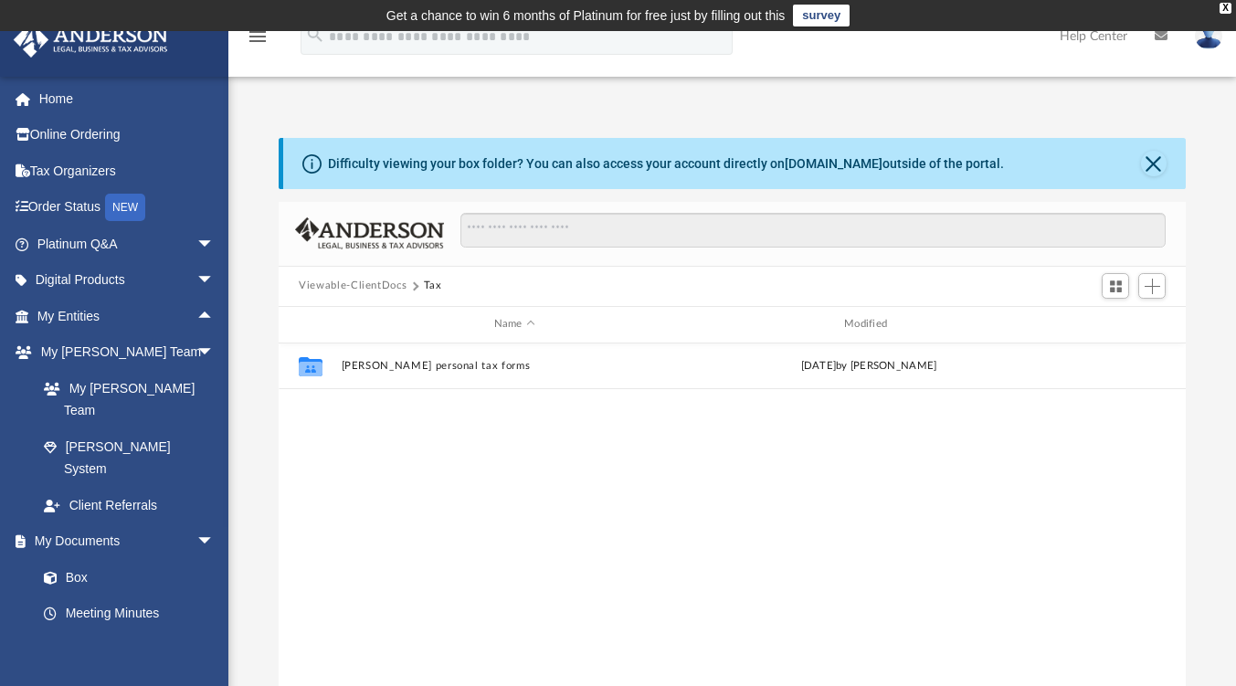
click at [397, 291] on button "Viewable-ClientDocs" at bounding box center [353, 286] width 108 height 16
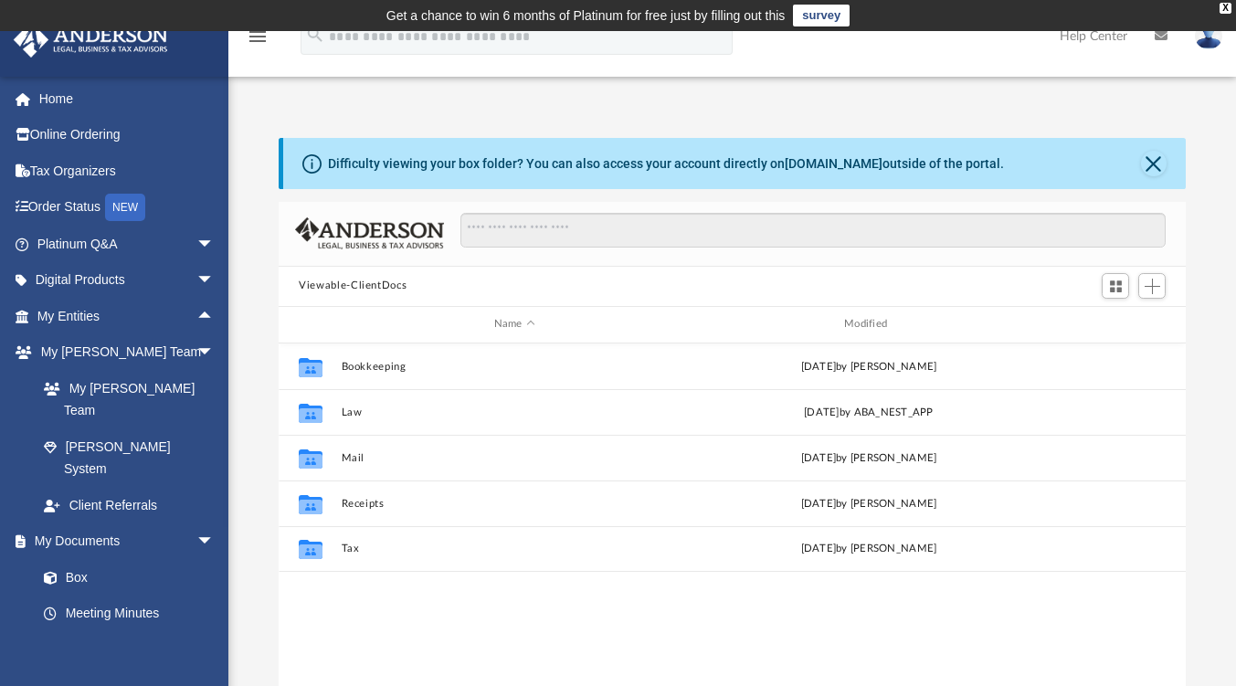
click at [429, 613] on div "Collaborated Folder Bookkeeping Sat Feb 24 2024 by Charles Rogler Collaborated …" at bounding box center [732, 533] width 907 height 379
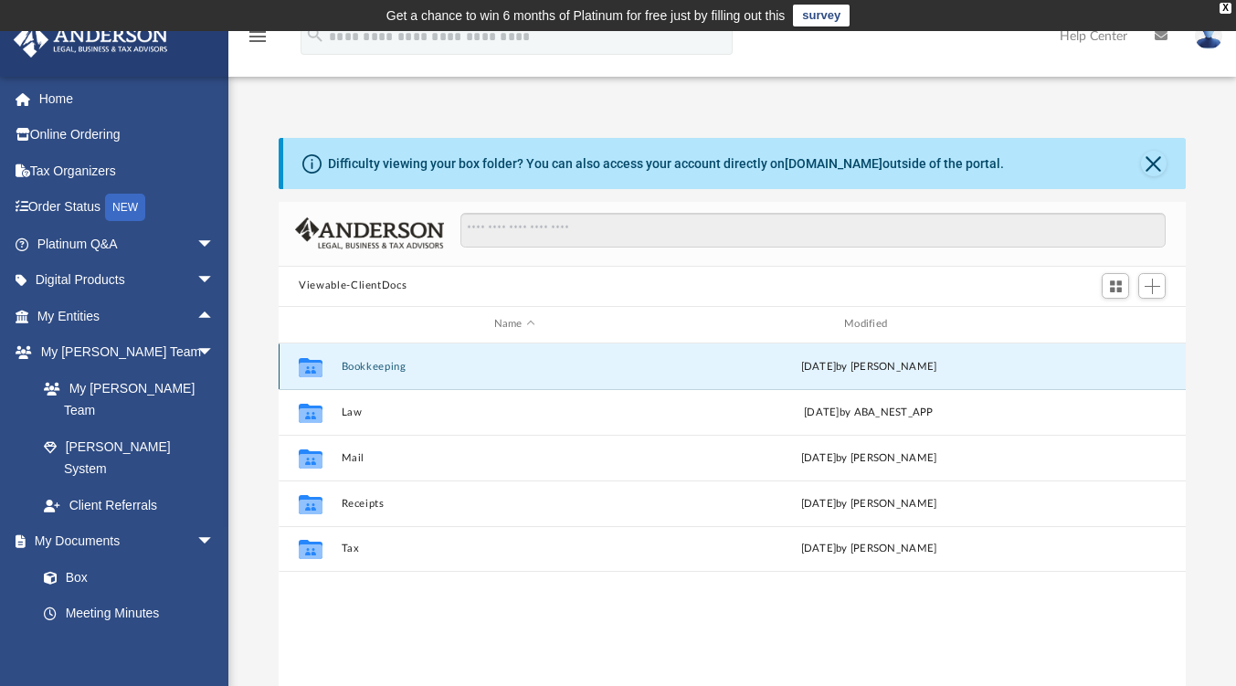
click at [397, 365] on button "Bookkeeping" at bounding box center [515, 367] width 346 height 12
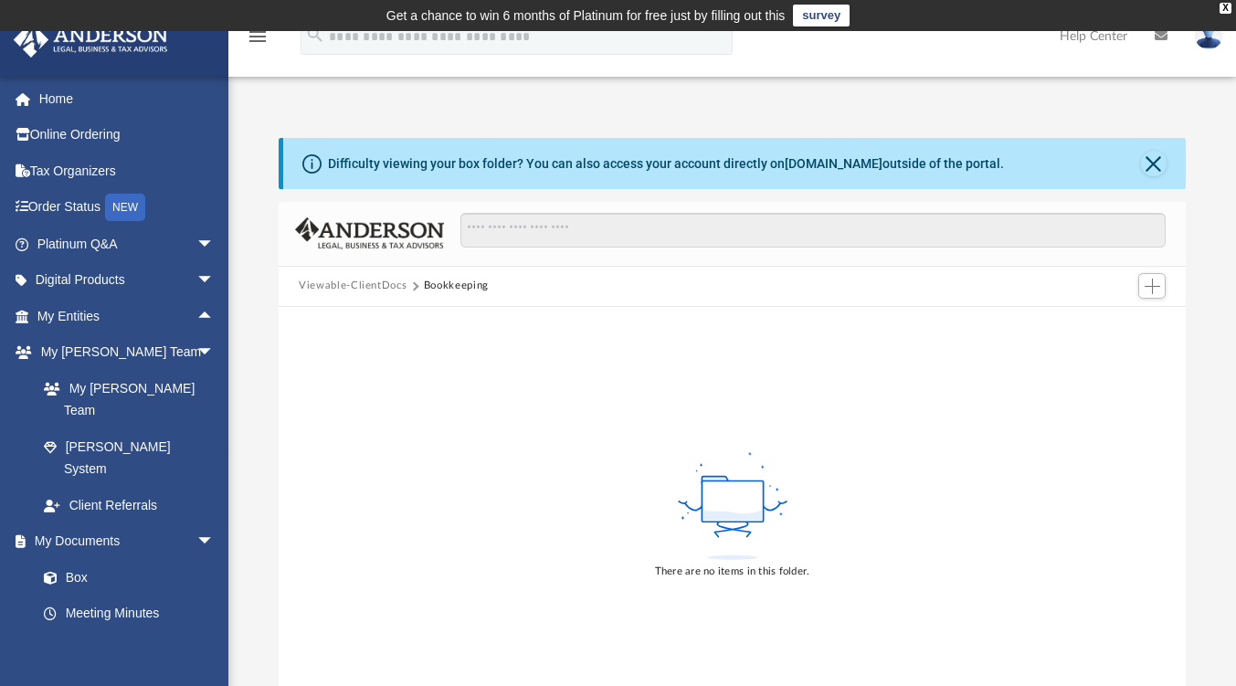
click at [350, 290] on button "Viewable-ClientDocs" at bounding box center [353, 286] width 108 height 16
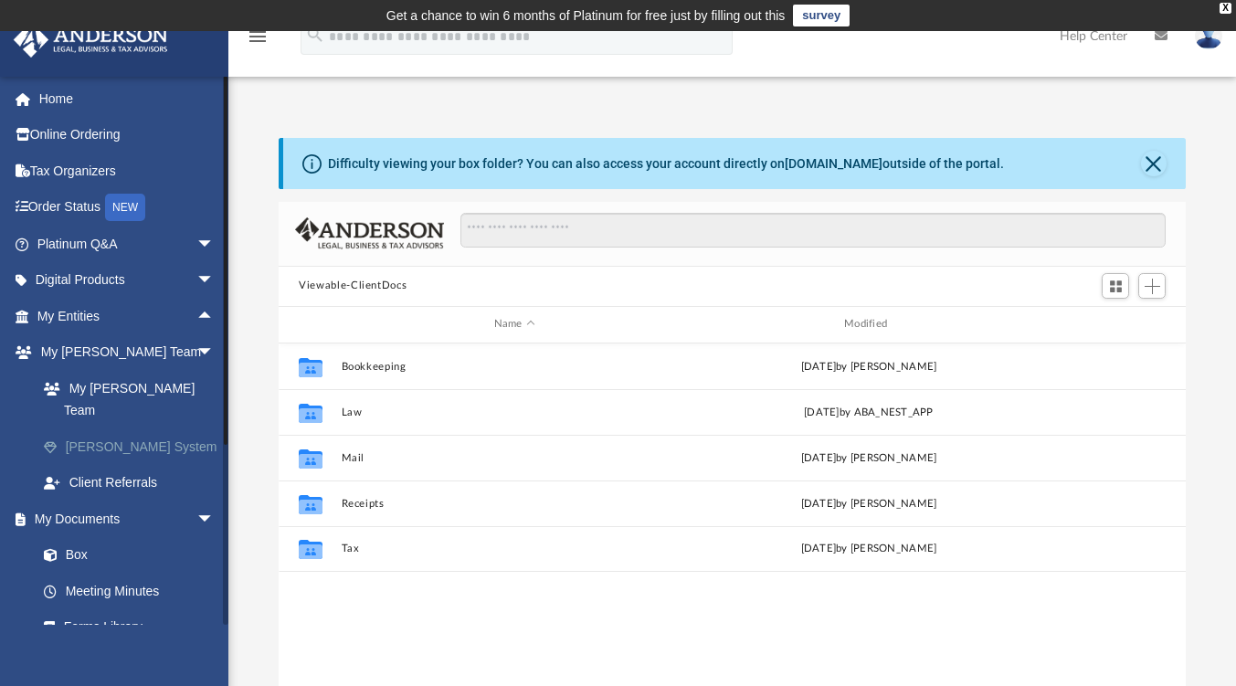
scroll to position [401, 894]
click at [154, 465] on link "Client Referrals" at bounding box center [134, 483] width 217 height 37
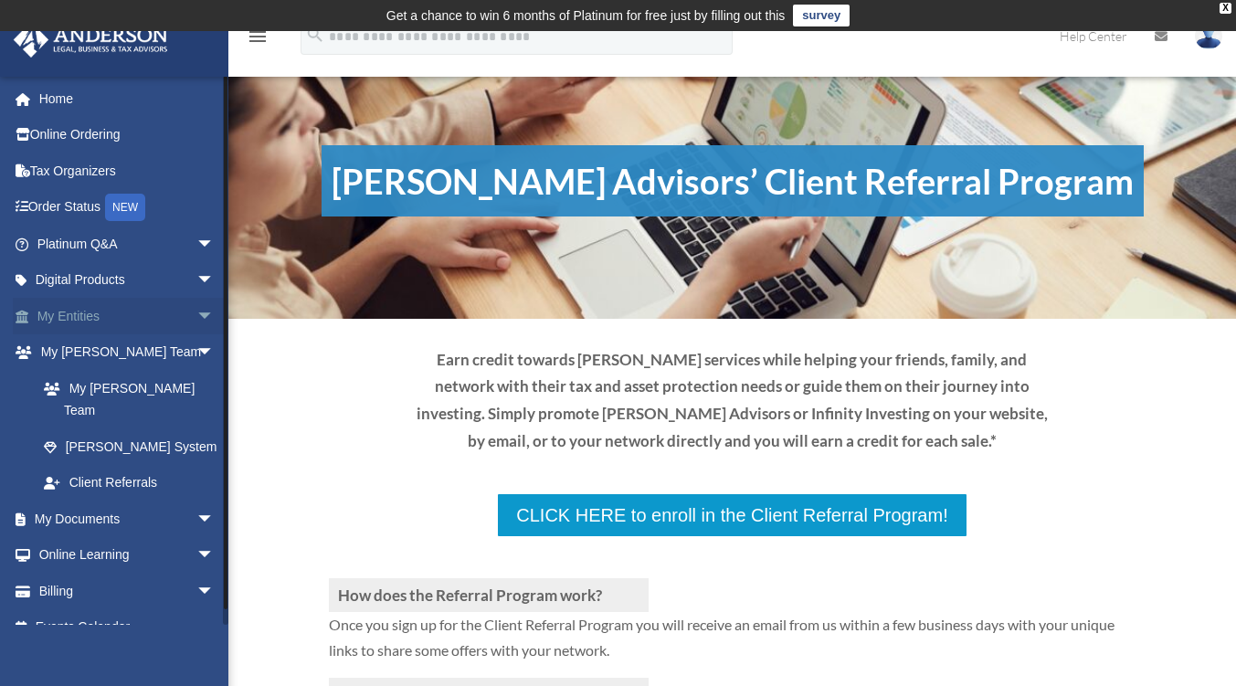
click at [196, 313] on span "arrow_drop_down" at bounding box center [214, 316] width 37 height 37
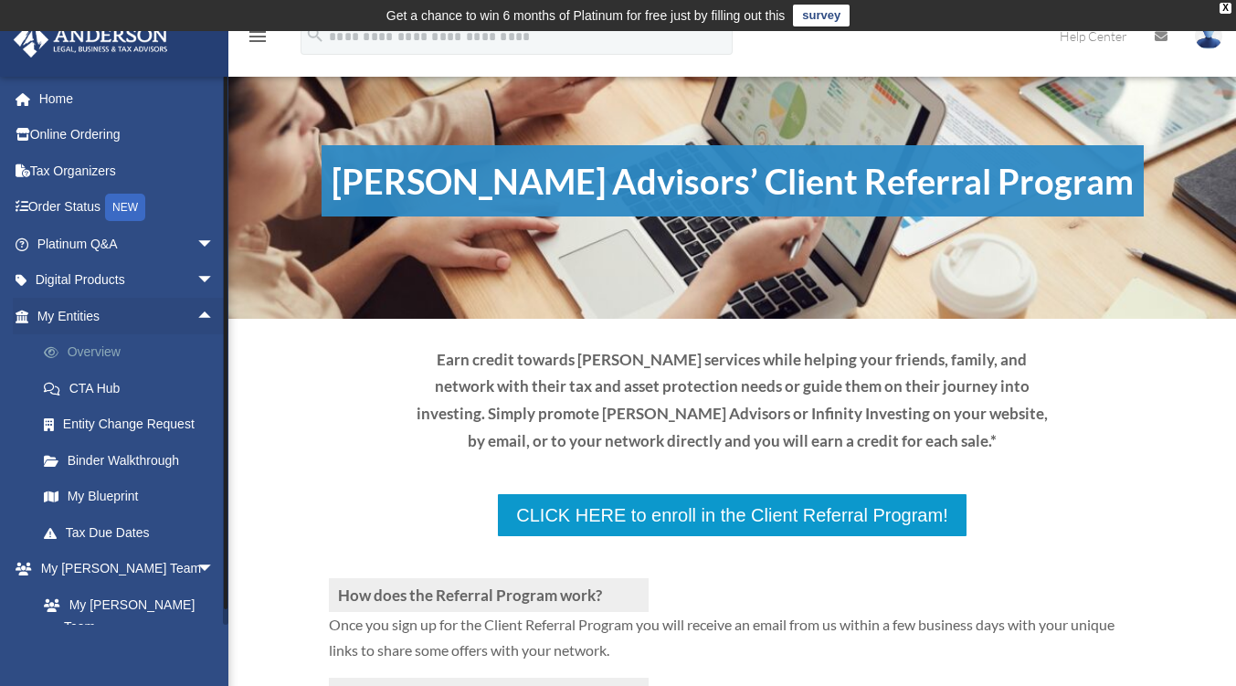
click at [117, 346] on link "Overview" at bounding box center [134, 352] width 217 height 37
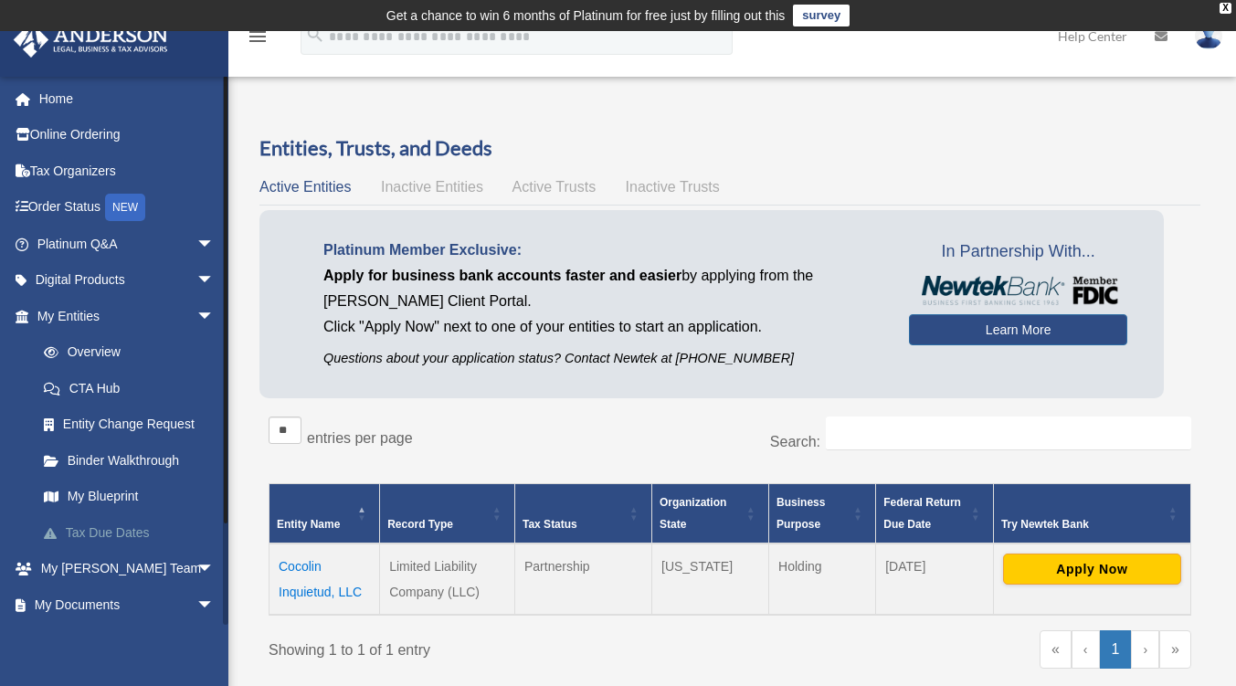
click at [170, 523] on link "Tax Due Dates" at bounding box center [134, 532] width 217 height 37
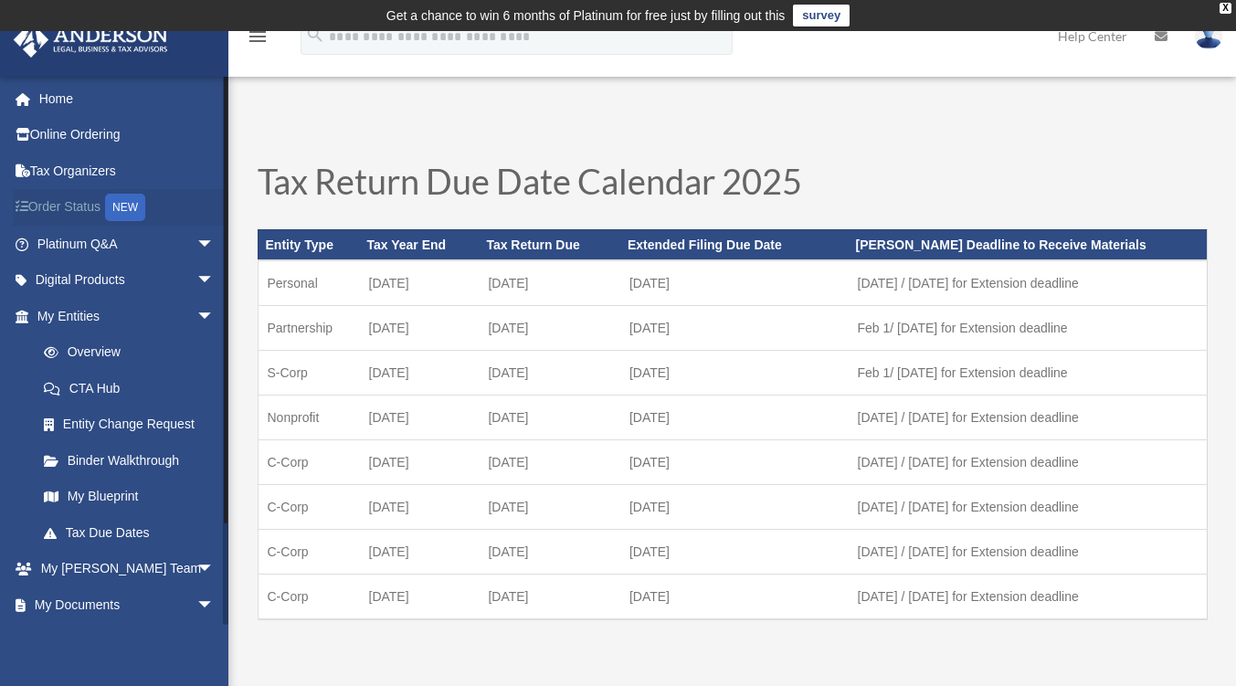
click at [129, 203] on div "NEW" at bounding box center [125, 207] width 40 height 27
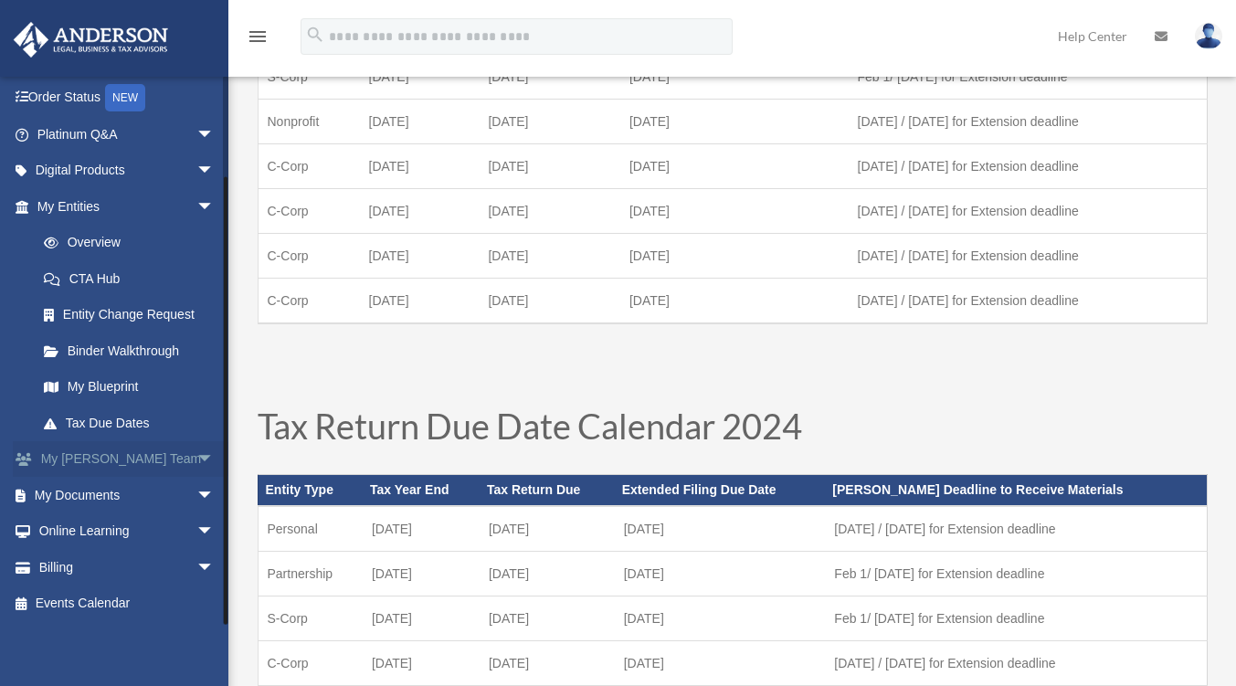
scroll to position [312, 0]
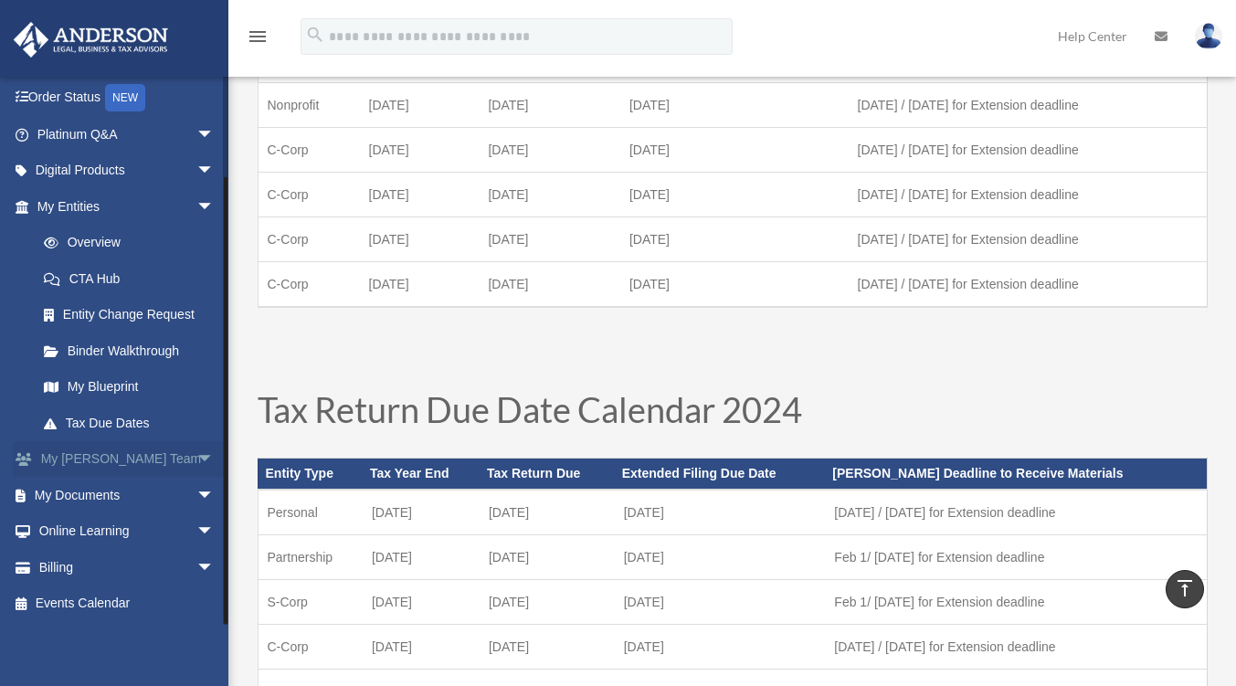
click at [196, 466] on span "arrow_drop_down" at bounding box center [214, 459] width 37 height 37
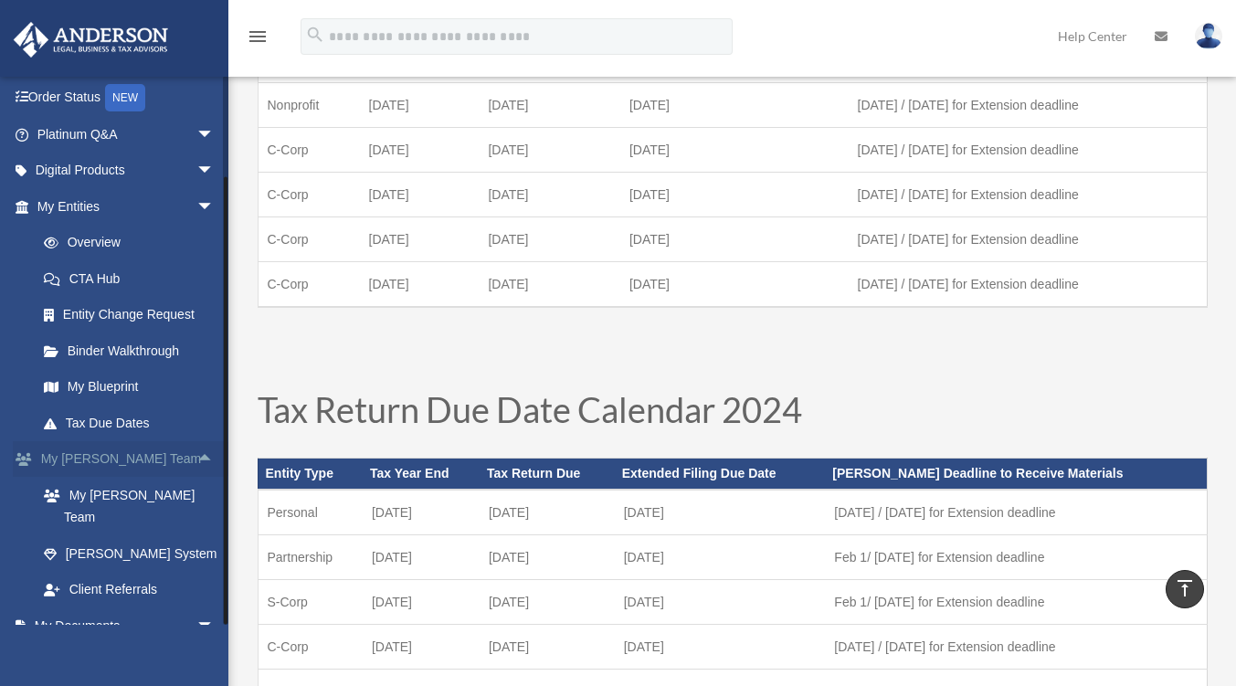
click at [196, 453] on span "arrow_drop_up" at bounding box center [214, 459] width 37 height 37
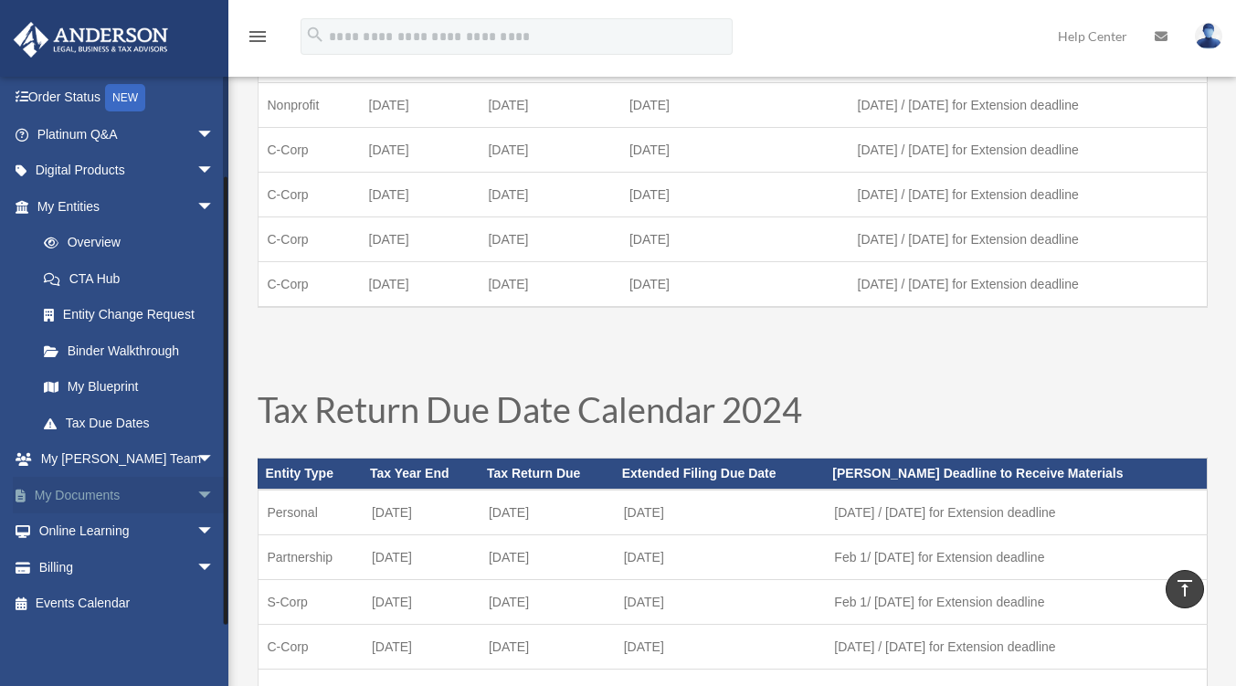
click at [196, 488] on span "arrow_drop_down" at bounding box center [214, 495] width 37 height 37
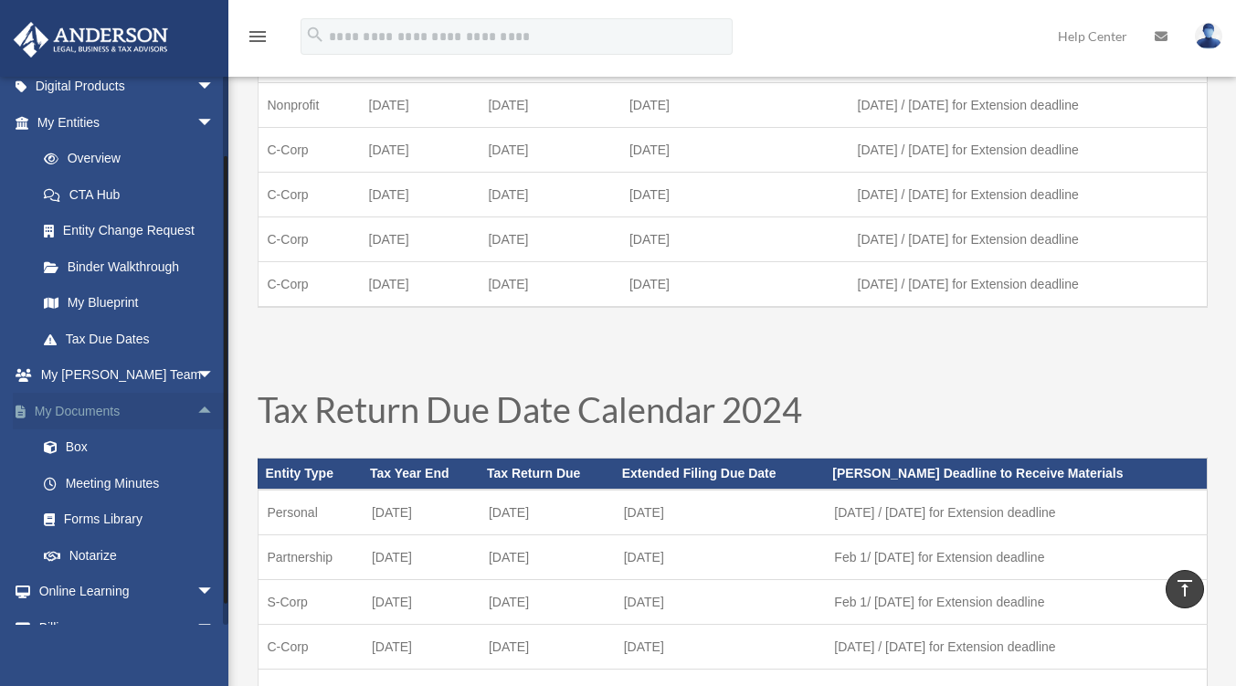
scroll to position [201, 0]
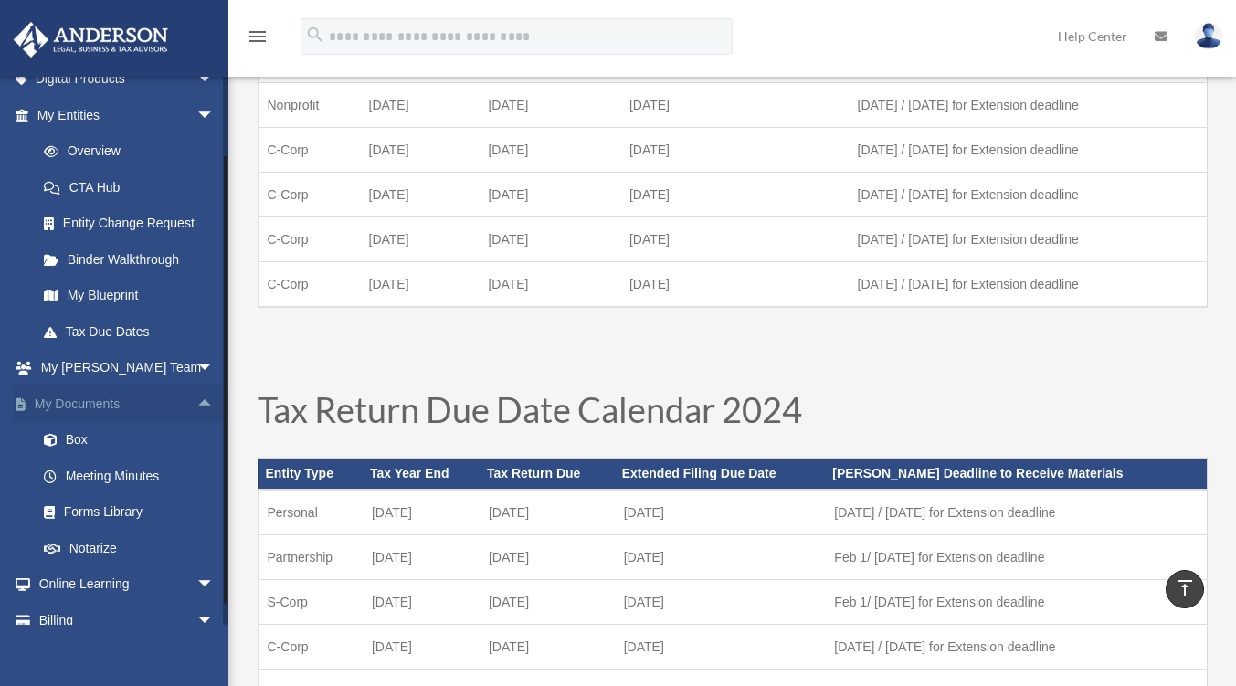
click at [196, 412] on span "arrow_drop_up" at bounding box center [214, 404] width 37 height 37
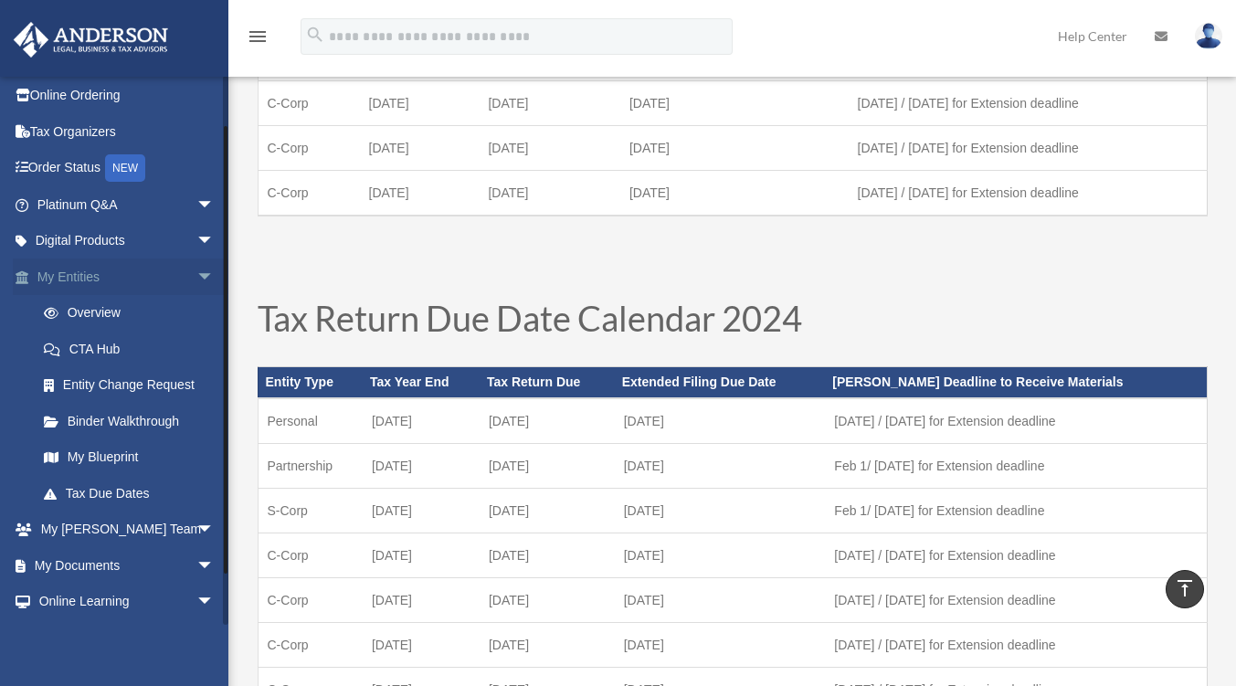
scroll to position [0, 0]
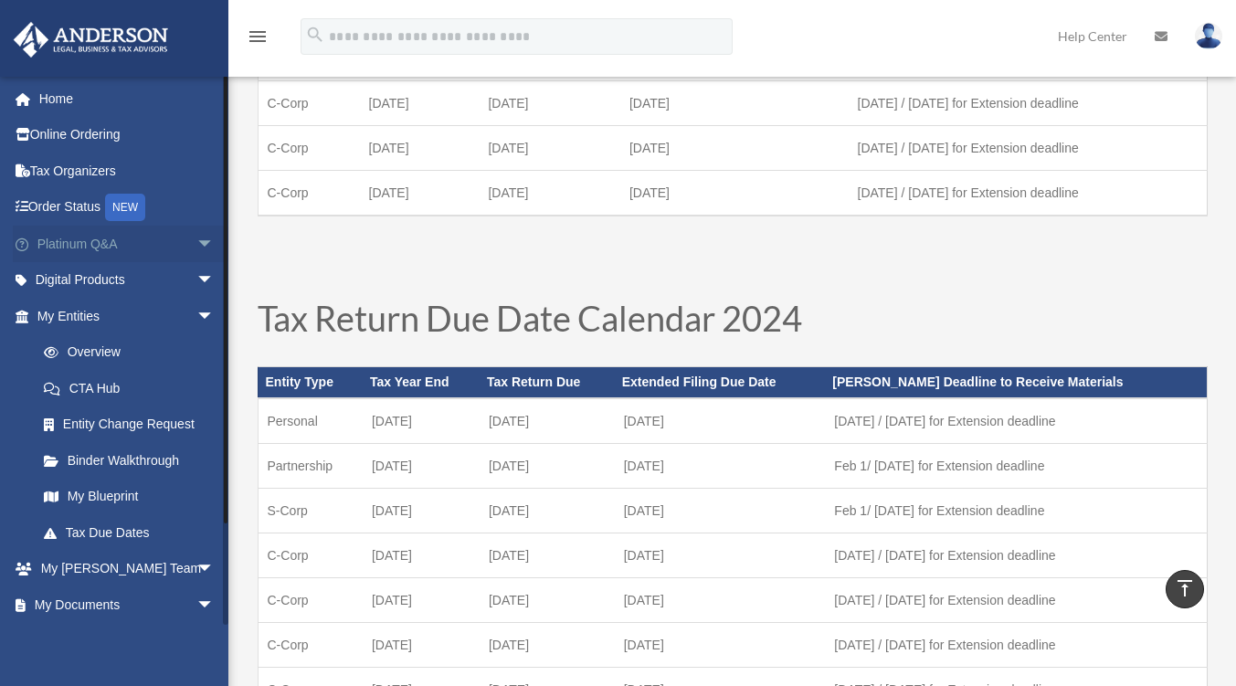
click at [196, 241] on span "arrow_drop_down" at bounding box center [214, 244] width 37 height 37
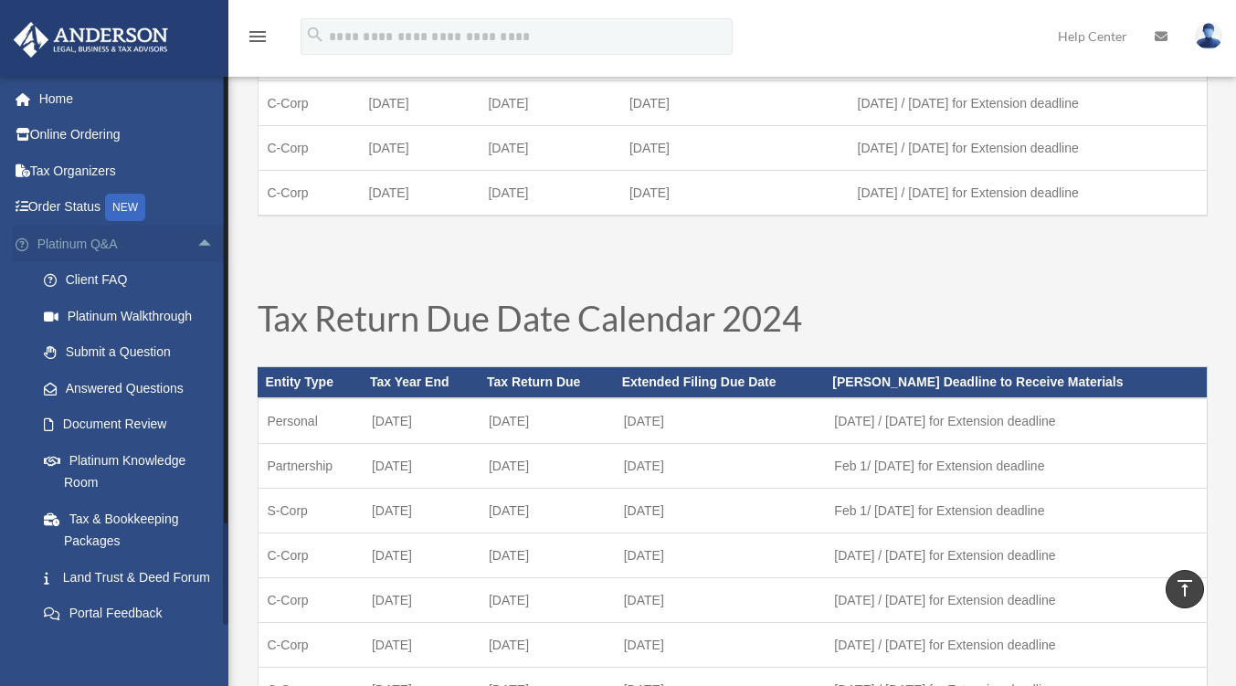
click at [196, 239] on span "arrow_drop_up" at bounding box center [214, 244] width 37 height 37
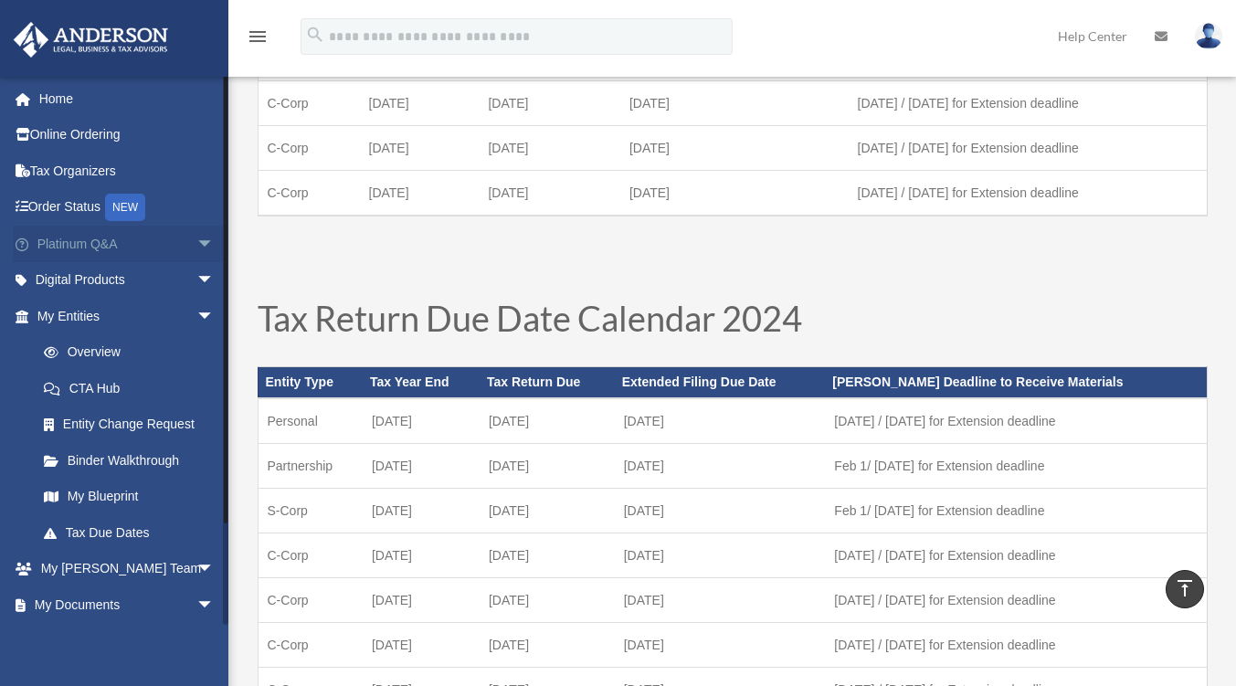
click at [196, 242] on span "arrow_drop_down" at bounding box center [214, 244] width 37 height 37
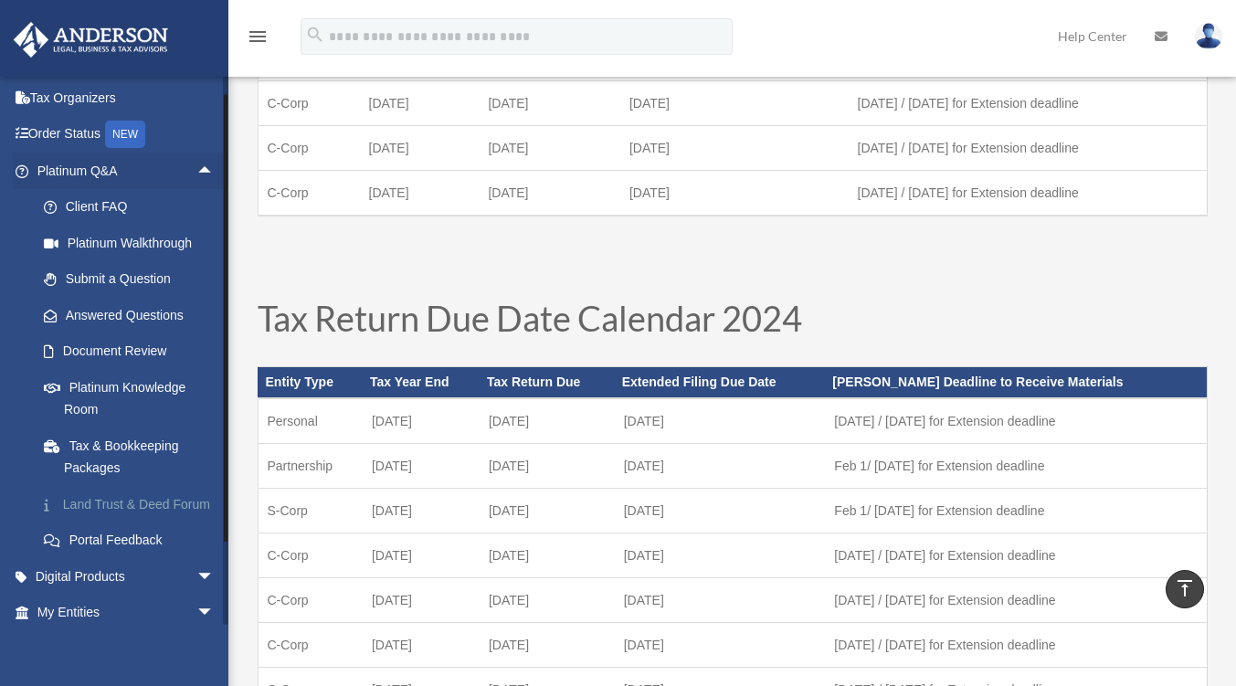
scroll to position [91, 0]
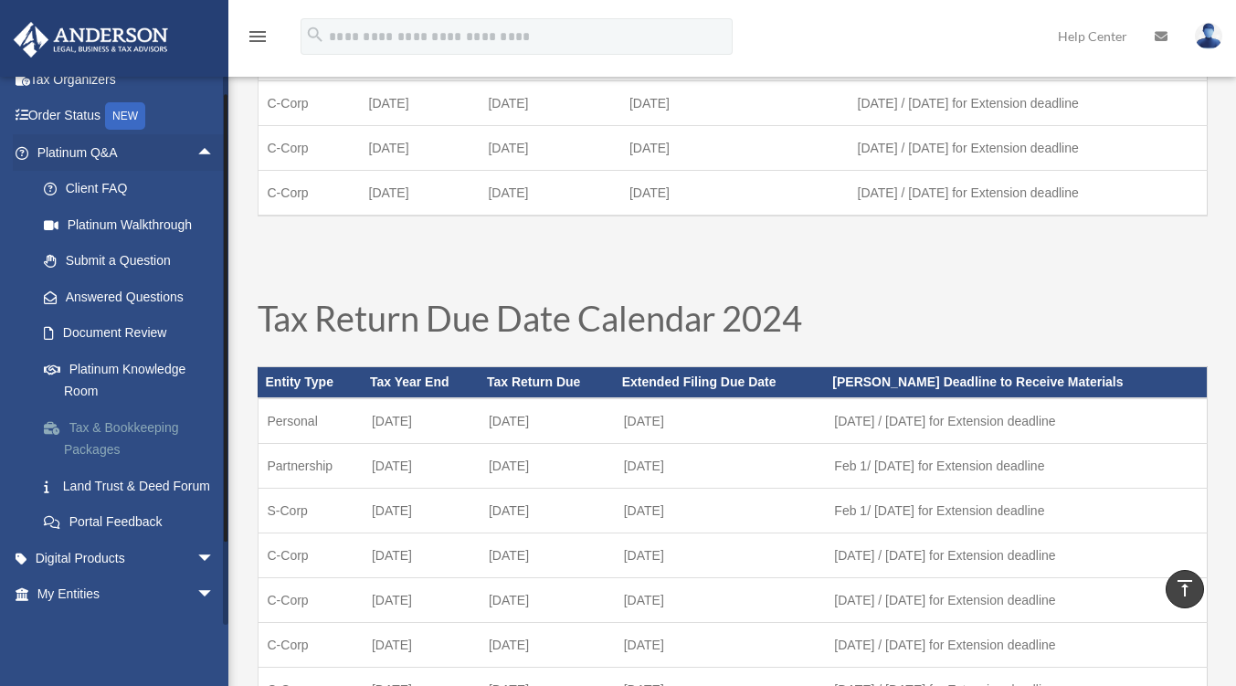
click at [130, 430] on link "Tax & Bookkeeping Packages" at bounding box center [134, 438] width 217 height 58
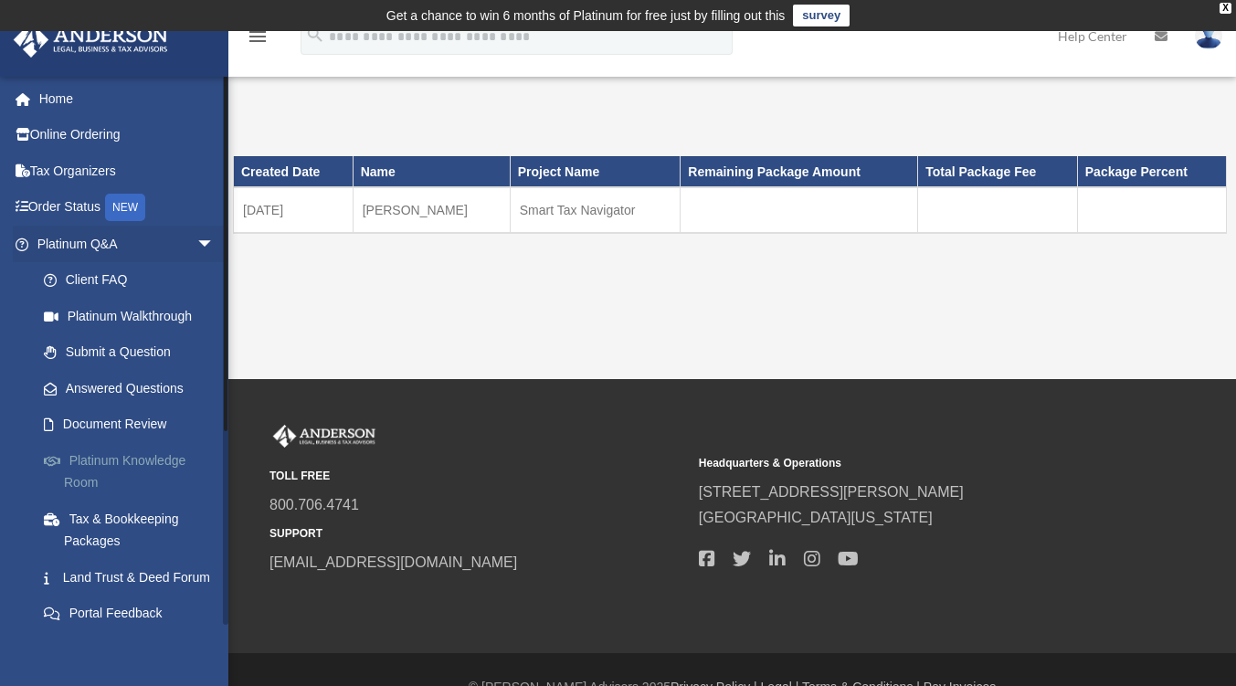
click at [105, 471] on link "Platinum Knowledge Room" at bounding box center [134, 471] width 217 height 58
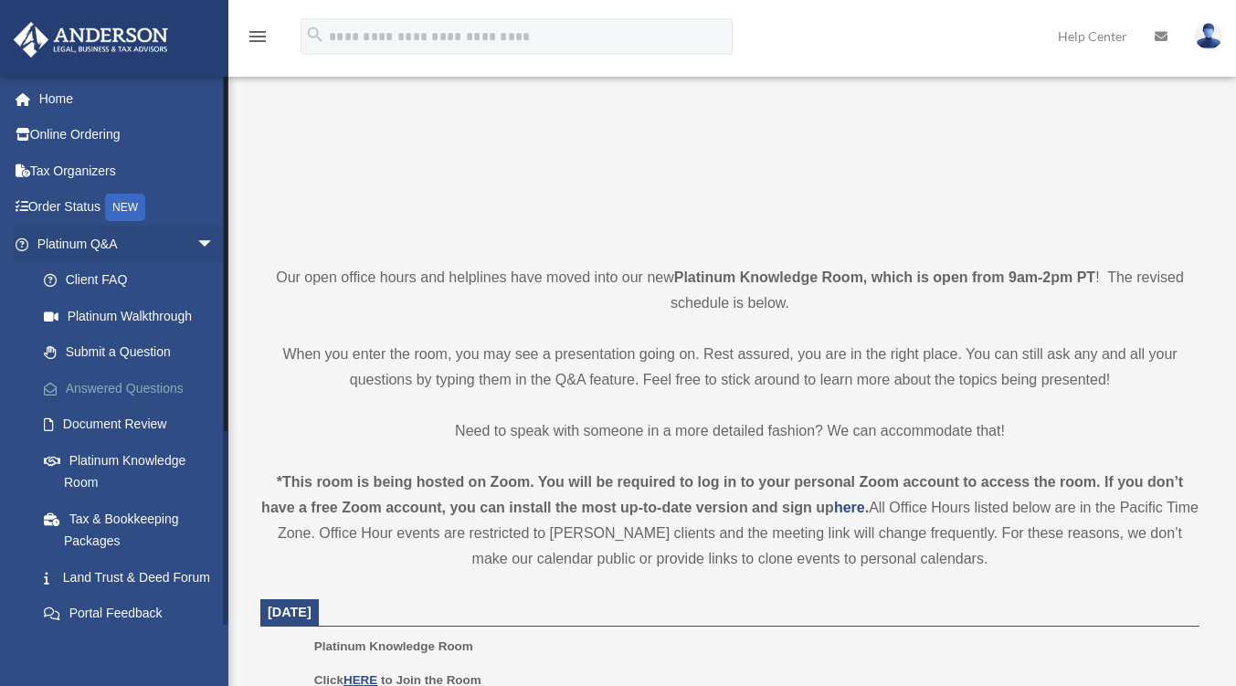
click at [113, 379] on link "Answered Questions" at bounding box center [134, 388] width 217 height 37
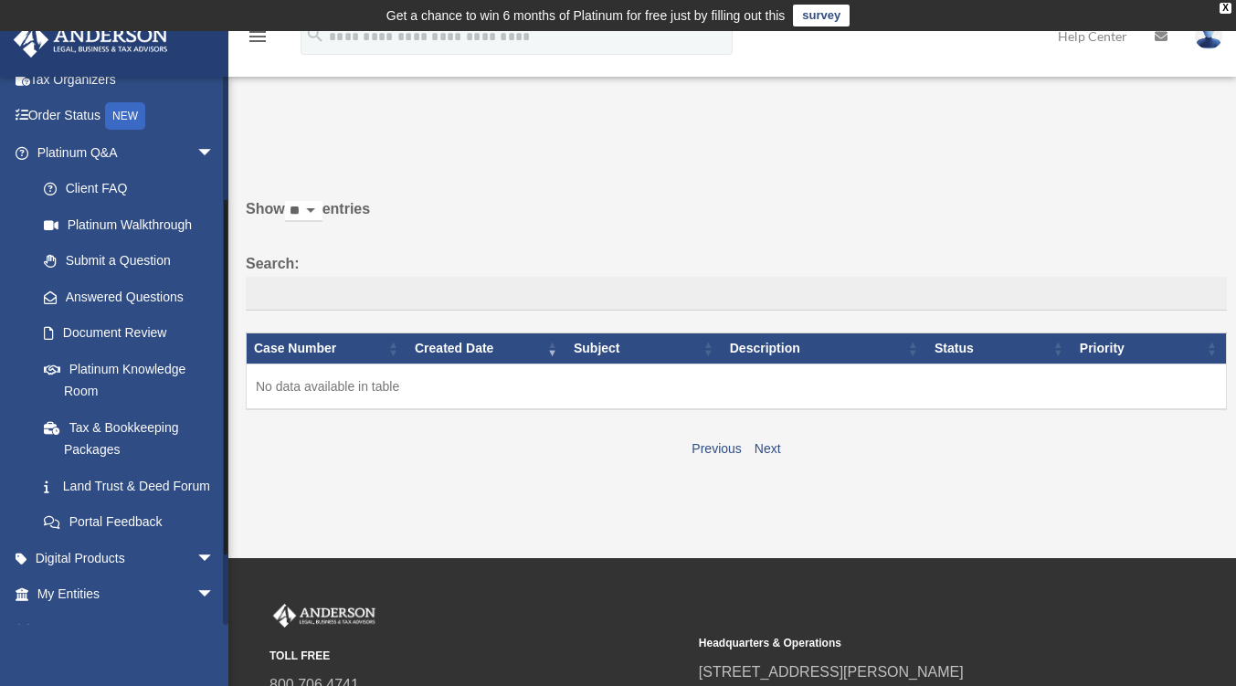
scroll to position [183, 0]
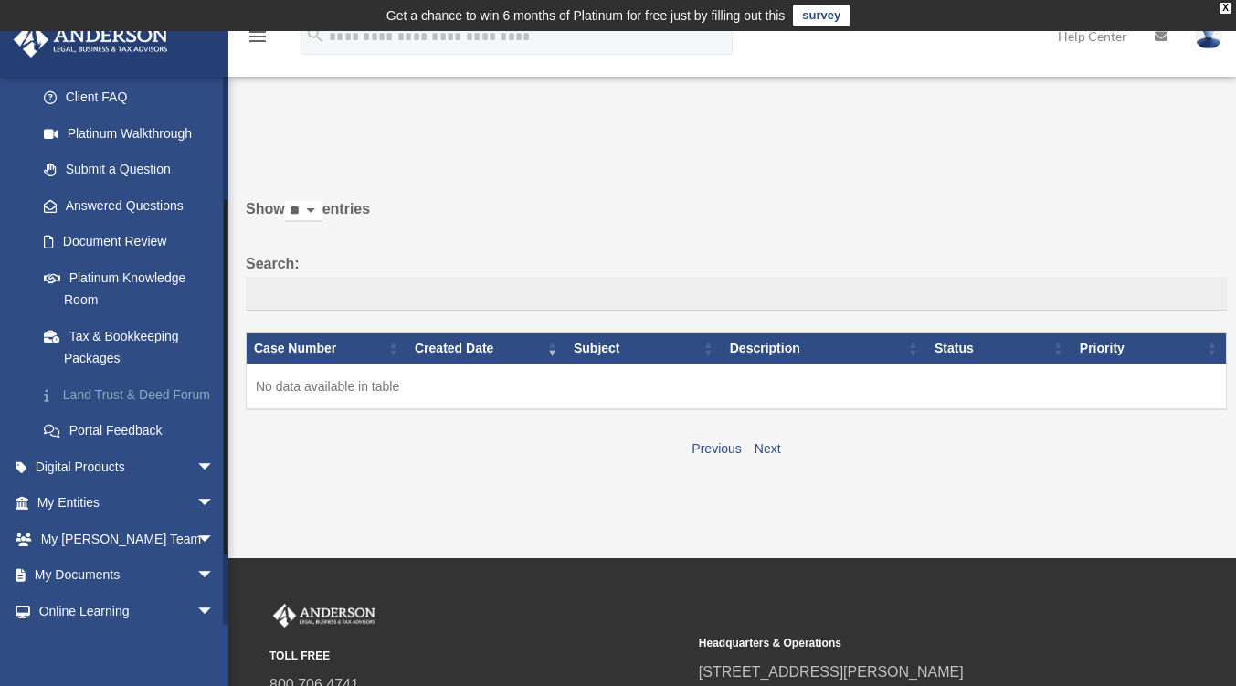
click at [136, 391] on link "Land Trust & Deed Forum" at bounding box center [134, 394] width 217 height 37
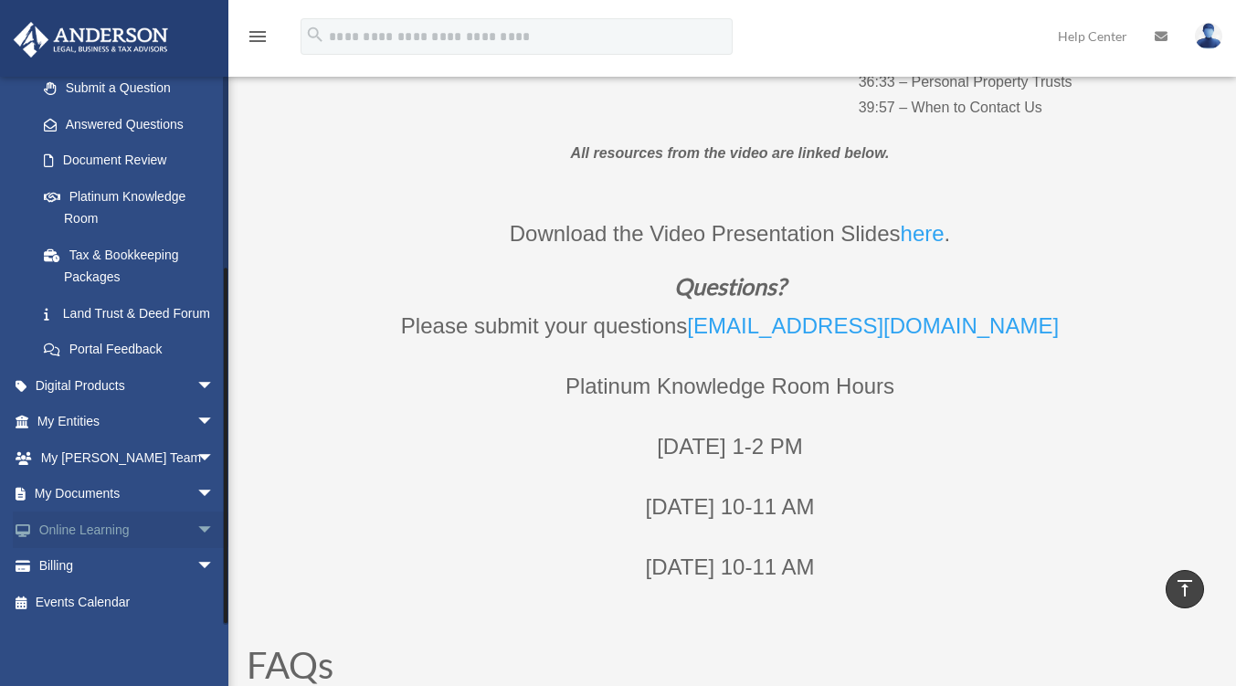
scroll to position [285, 0]
click at [202, 556] on span "arrow_drop_down" at bounding box center [214, 566] width 37 height 37
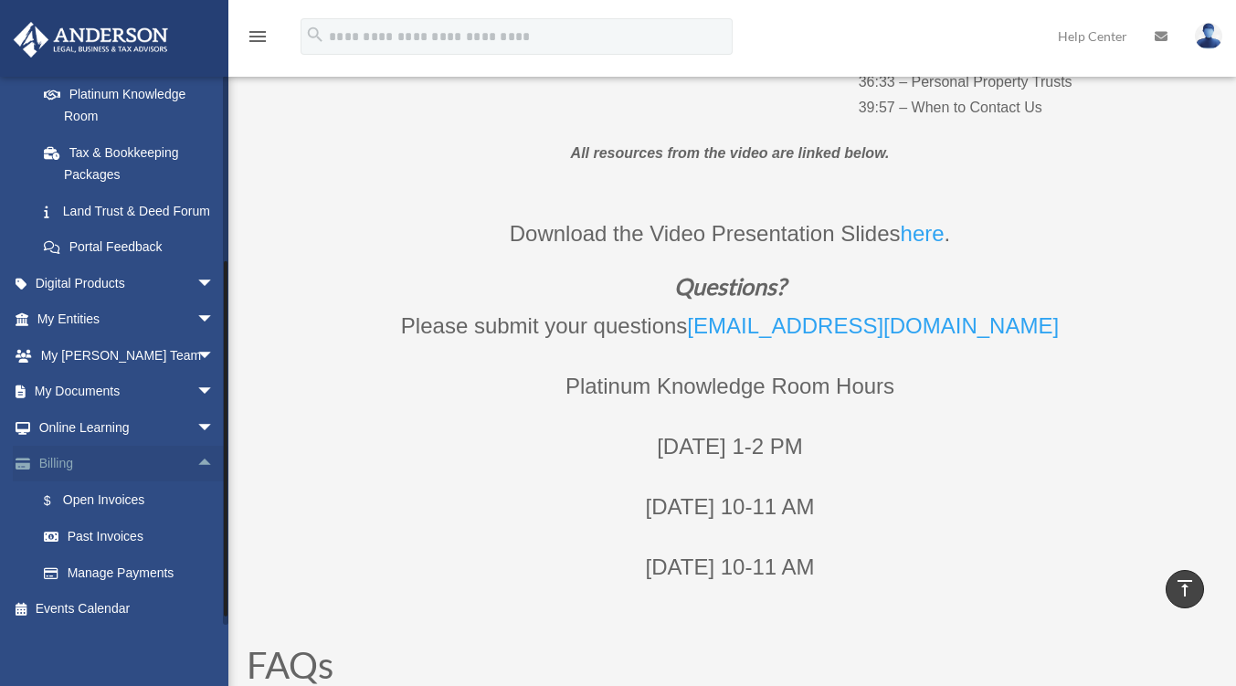
scroll to position [395, 0]
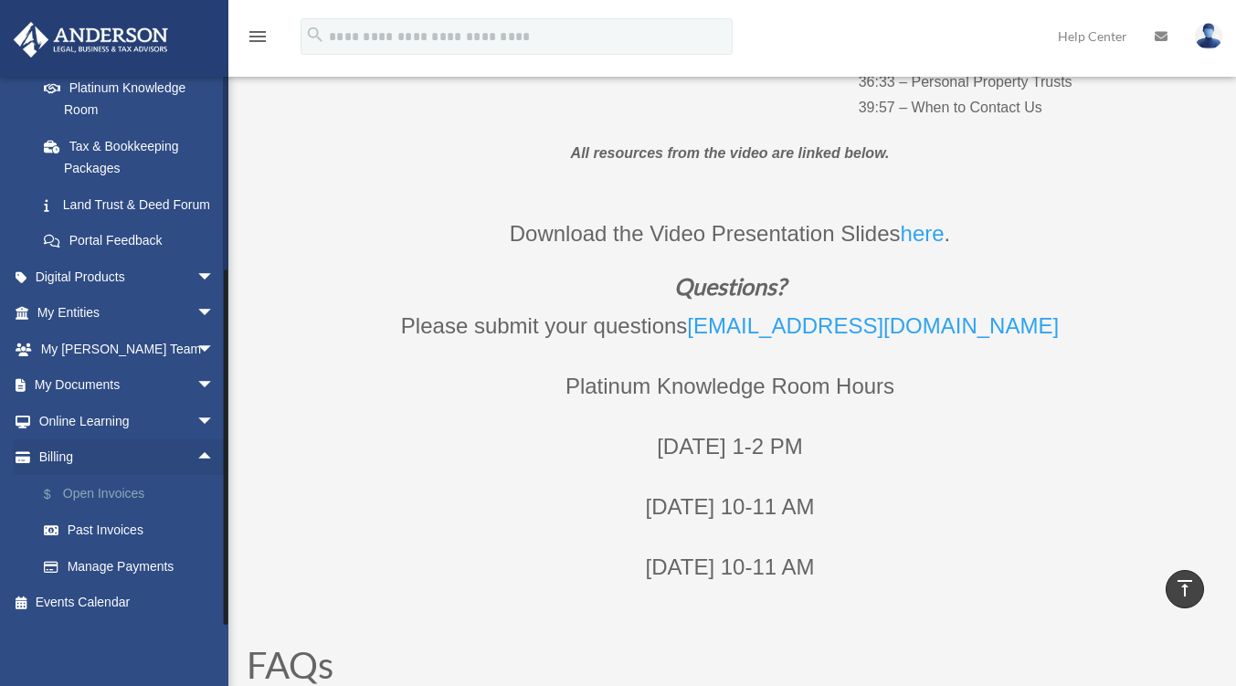
click at [141, 492] on link "$ Open Invoices" at bounding box center [134, 493] width 217 height 37
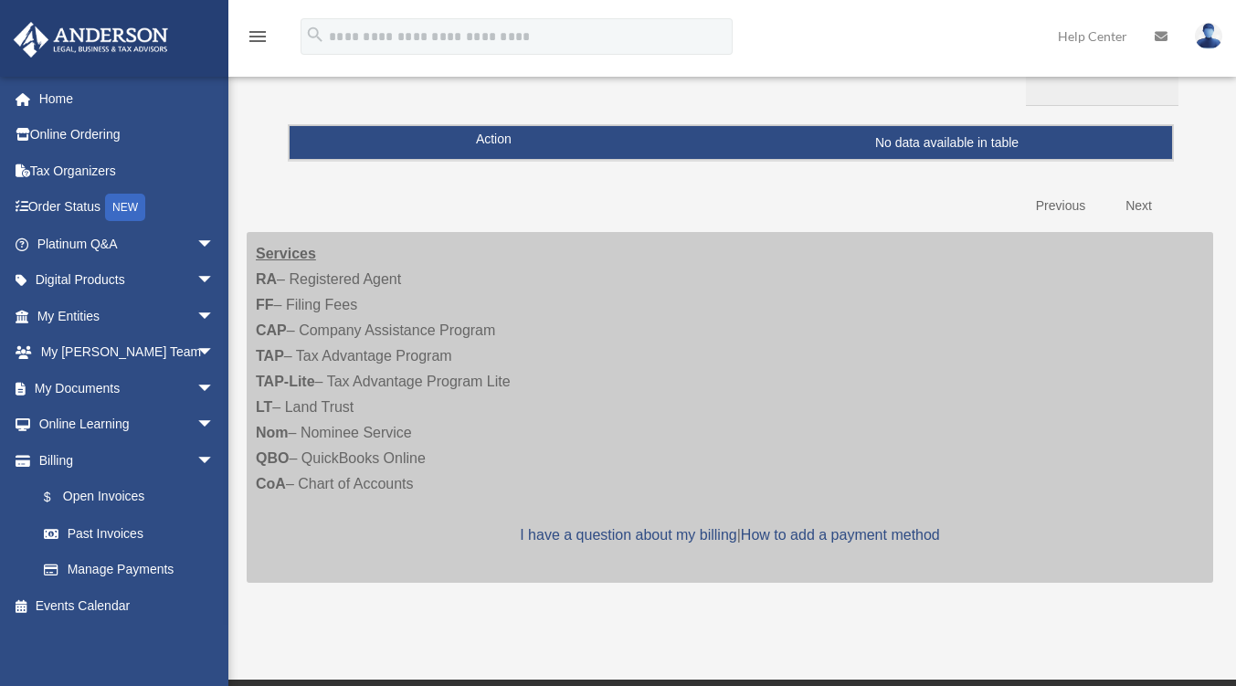
scroll to position [213, 0]
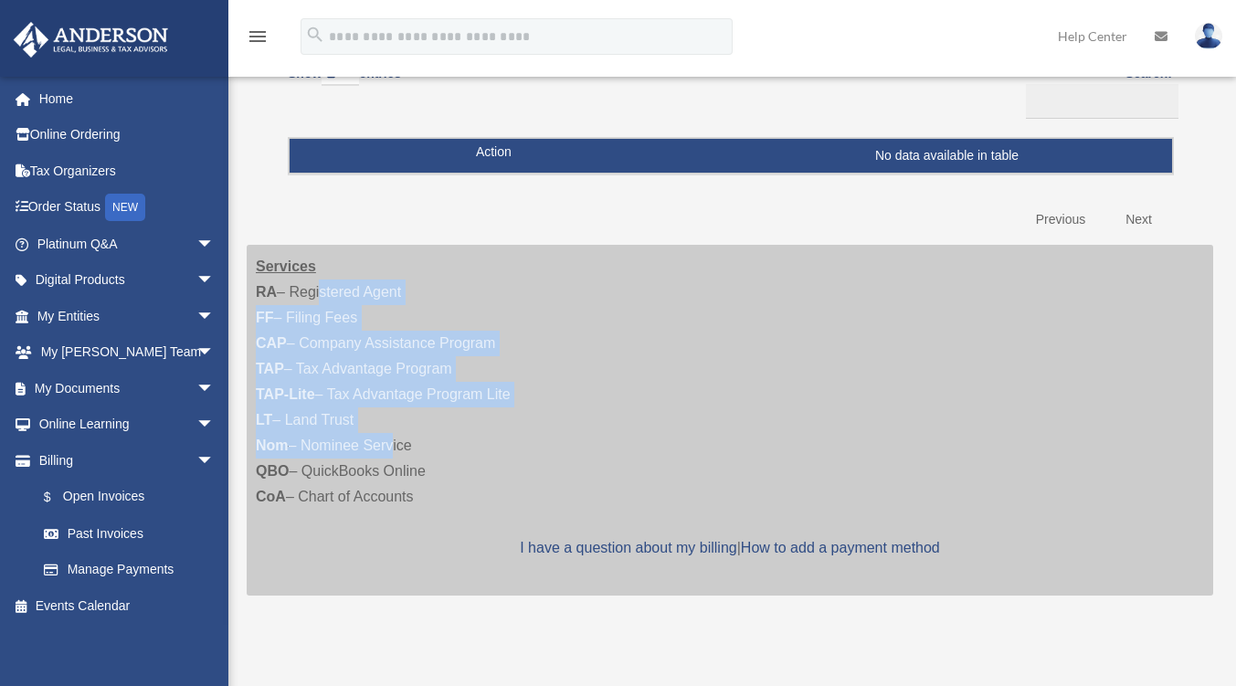
drag, startPoint x: 385, startPoint y: 418, endPoint x: 394, endPoint y: 444, distance: 27.2
click at [392, 440] on div "Services RA – Registered Agent FF – Filing Fees CAP – Company Assistance Progra…" at bounding box center [730, 420] width 967 height 351
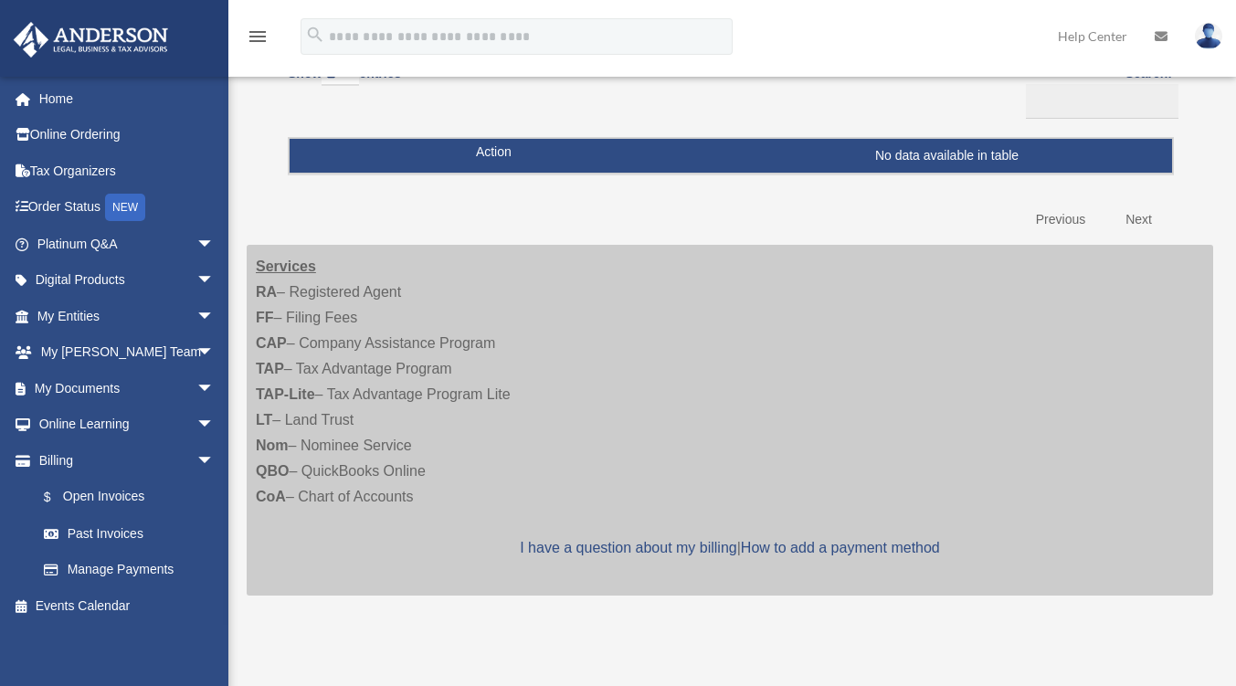
click at [429, 451] on div "Services RA – Registered Agent FF – Filing Fees CAP – Company Assistance Progra…" at bounding box center [730, 420] width 967 height 351
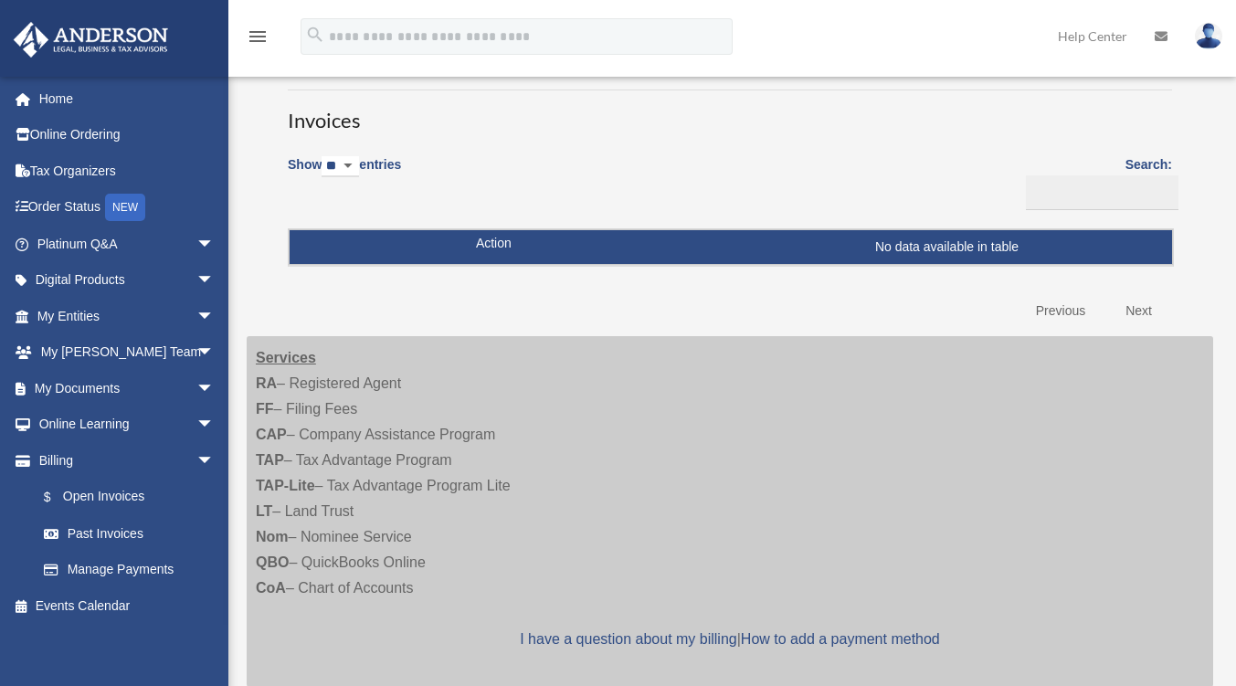
scroll to position [0, 0]
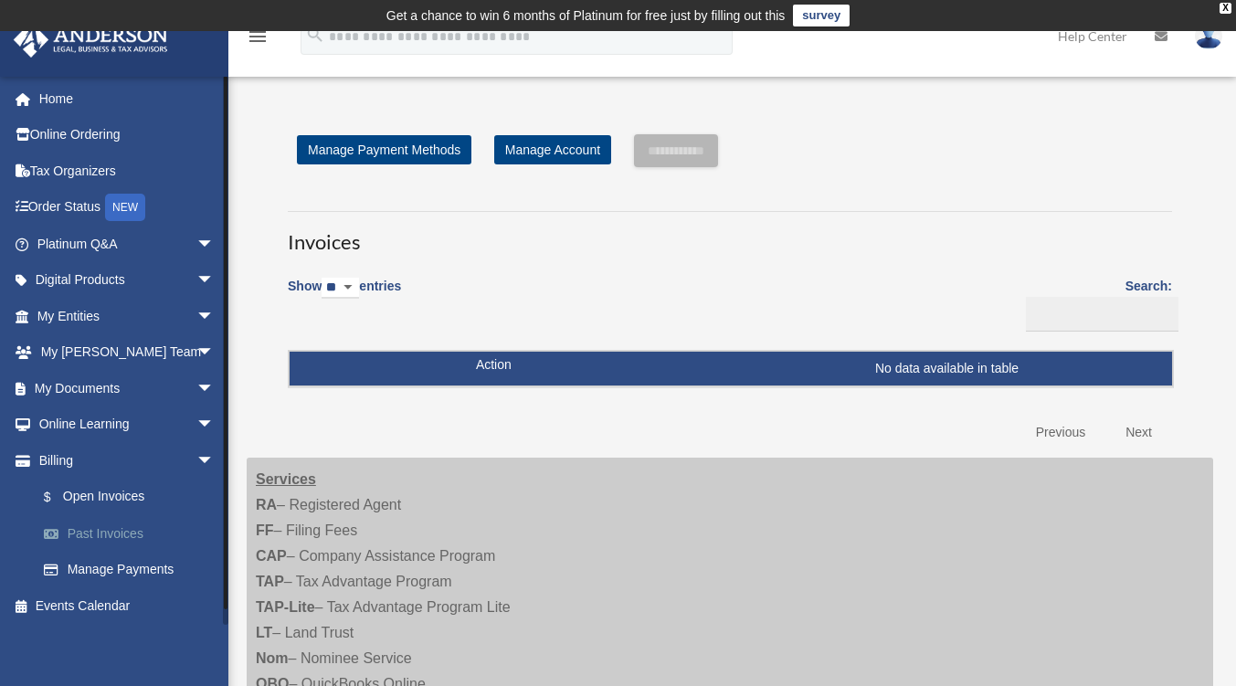
click at [108, 539] on link "Past Invoices" at bounding box center [134, 533] width 217 height 37
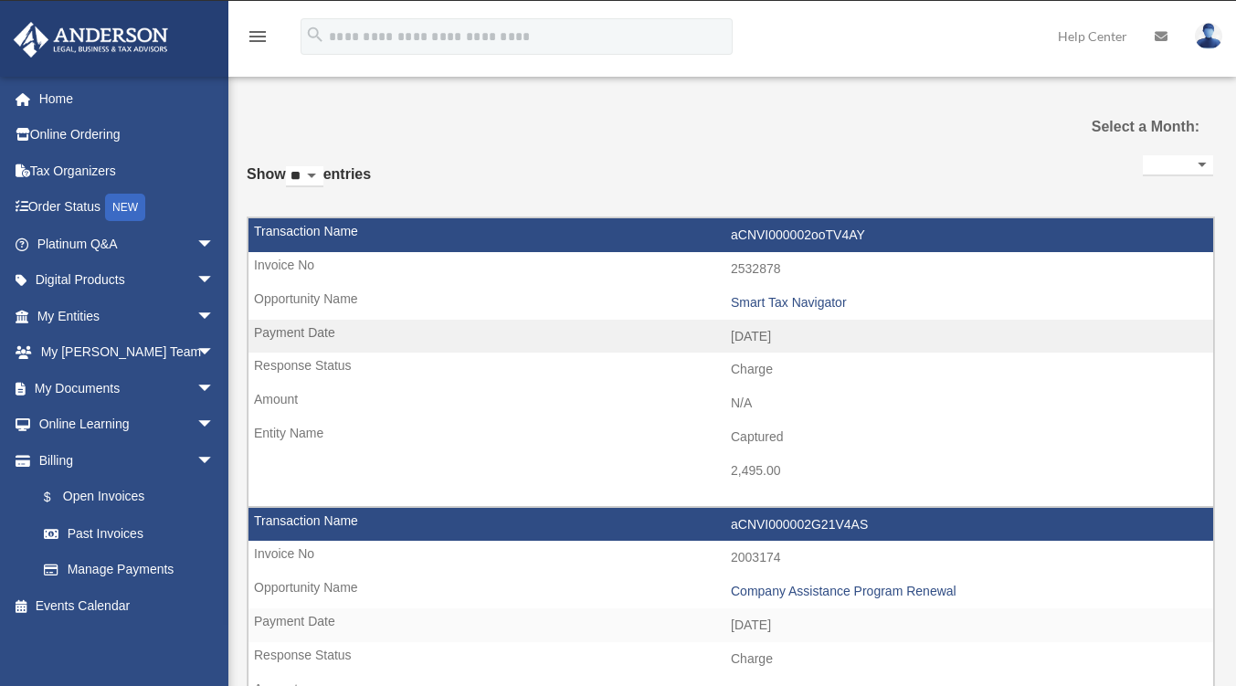
select select
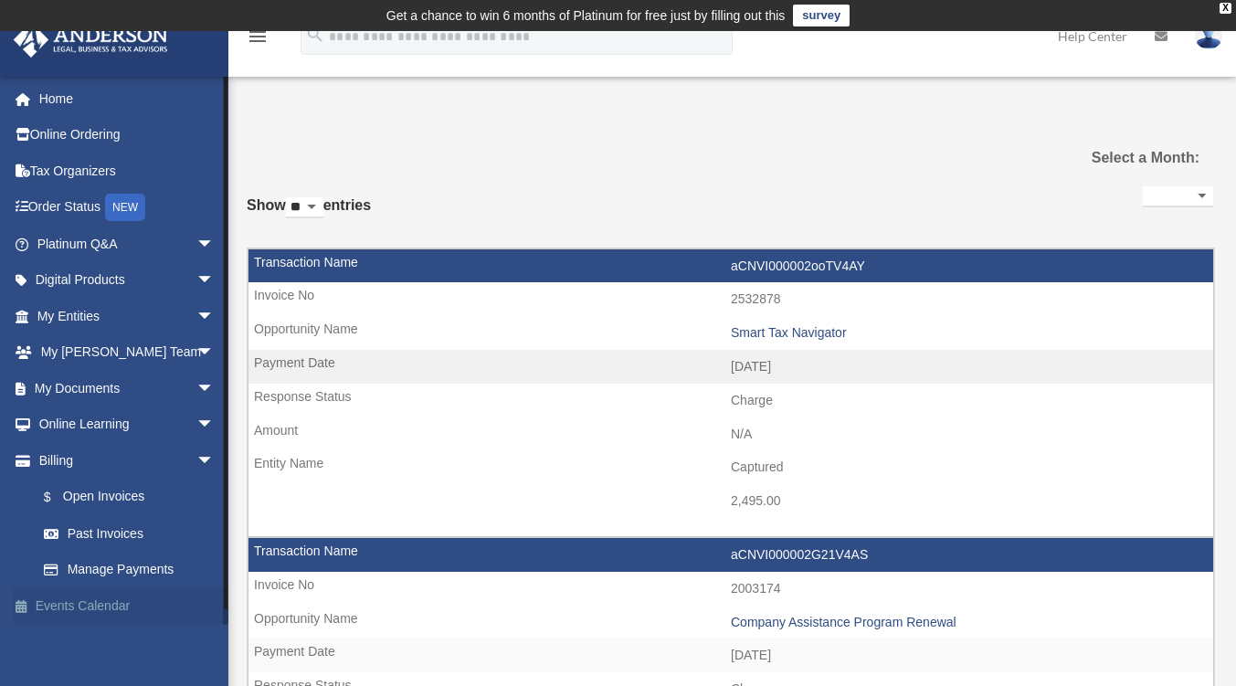
click at [111, 601] on link "Events Calendar" at bounding box center [127, 605] width 229 height 37
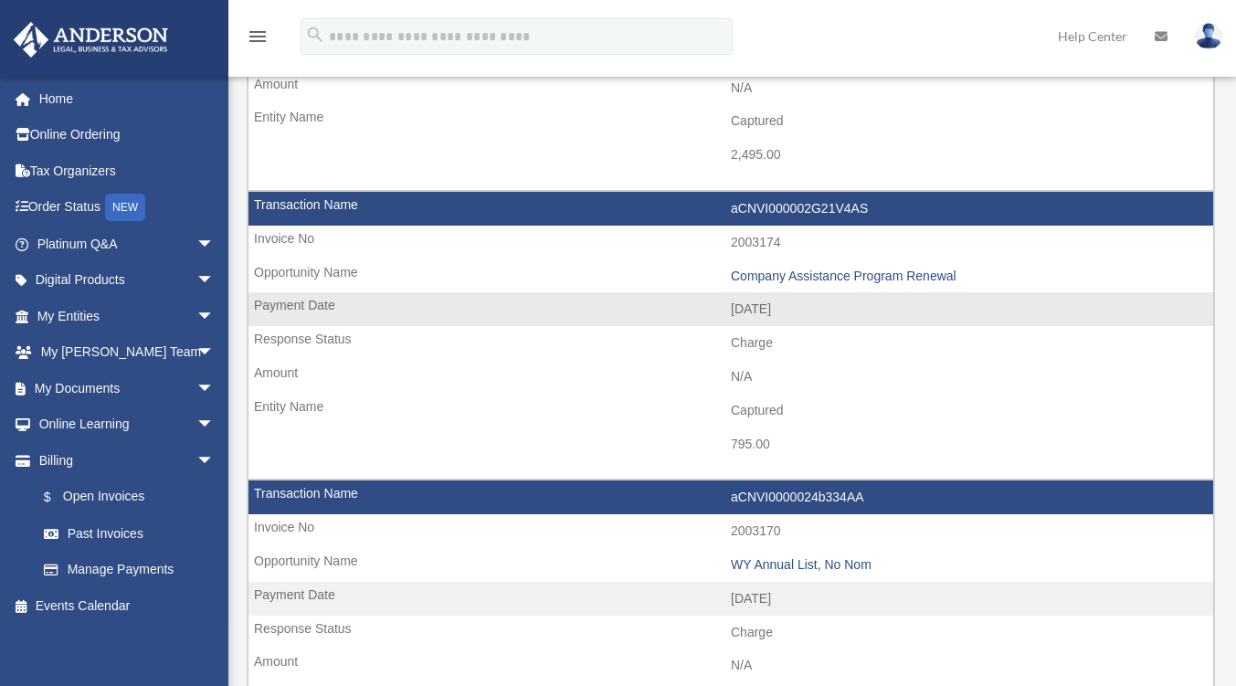
scroll to position [365, 0]
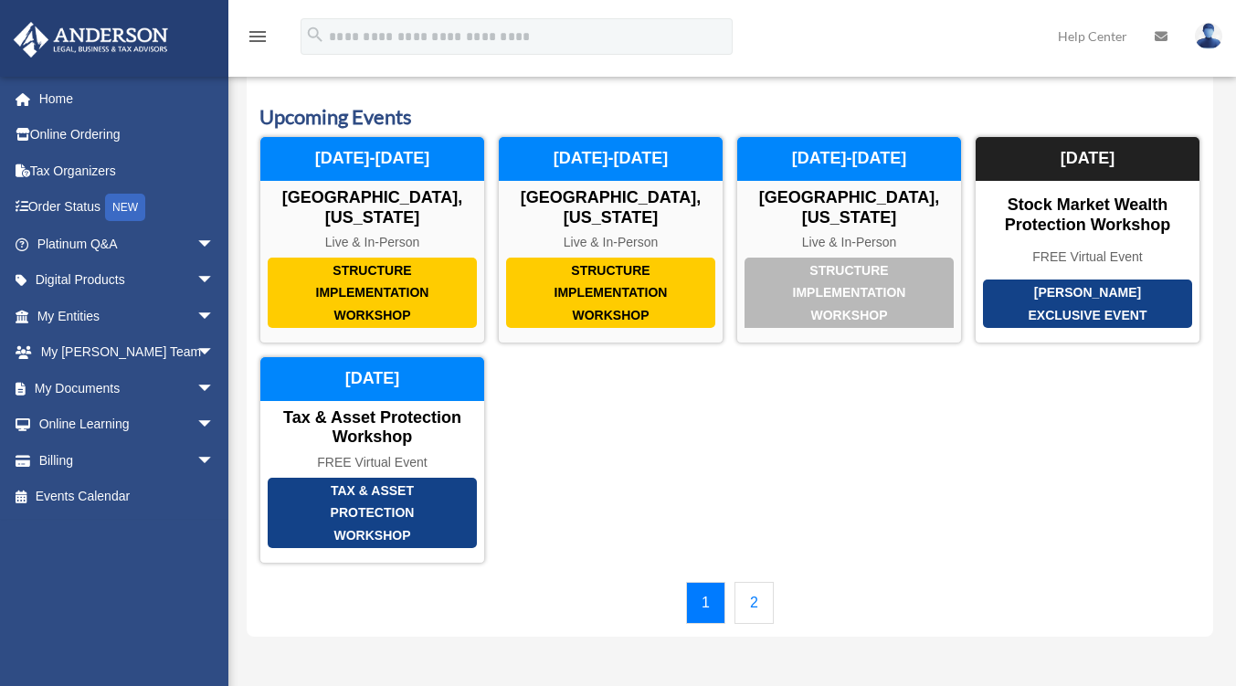
scroll to position [91, 0]
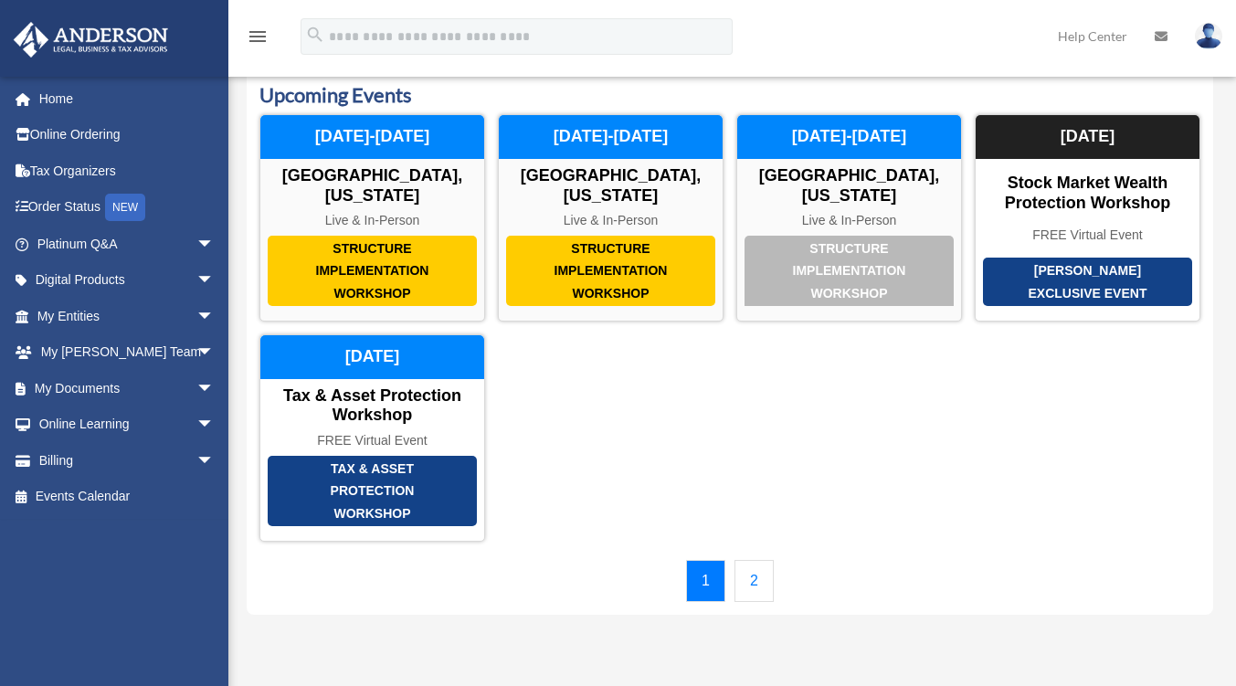
click at [757, 560] on link "2" at bounding box center [754, 581] width 39 height 42
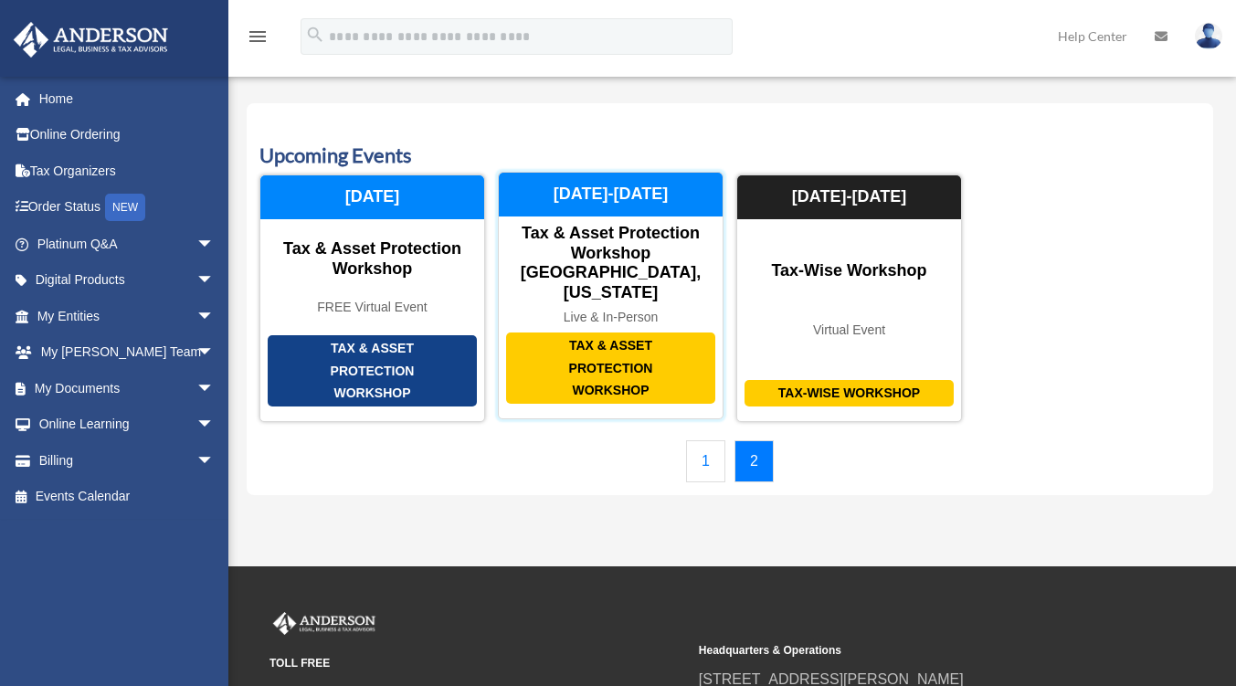
scroll to position [0, 0]
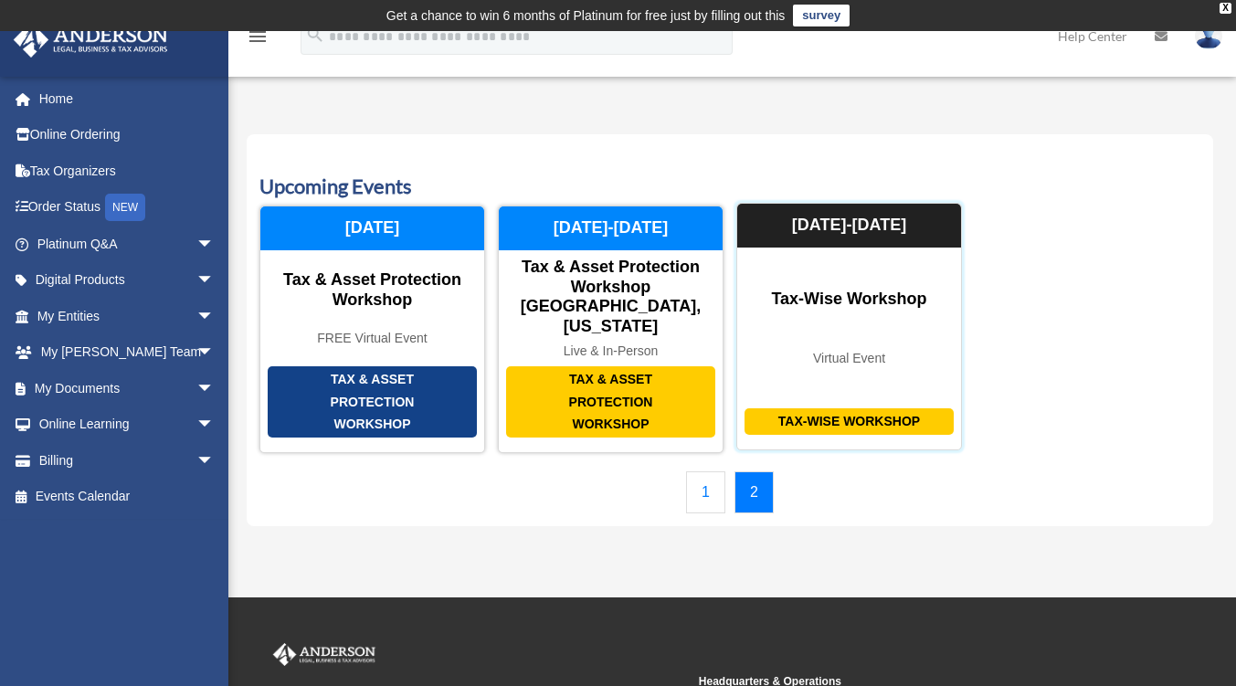
click at [853, 298] on div "Tax-Wise Workshop" at bounding box center [849, 300] width 224 height 20
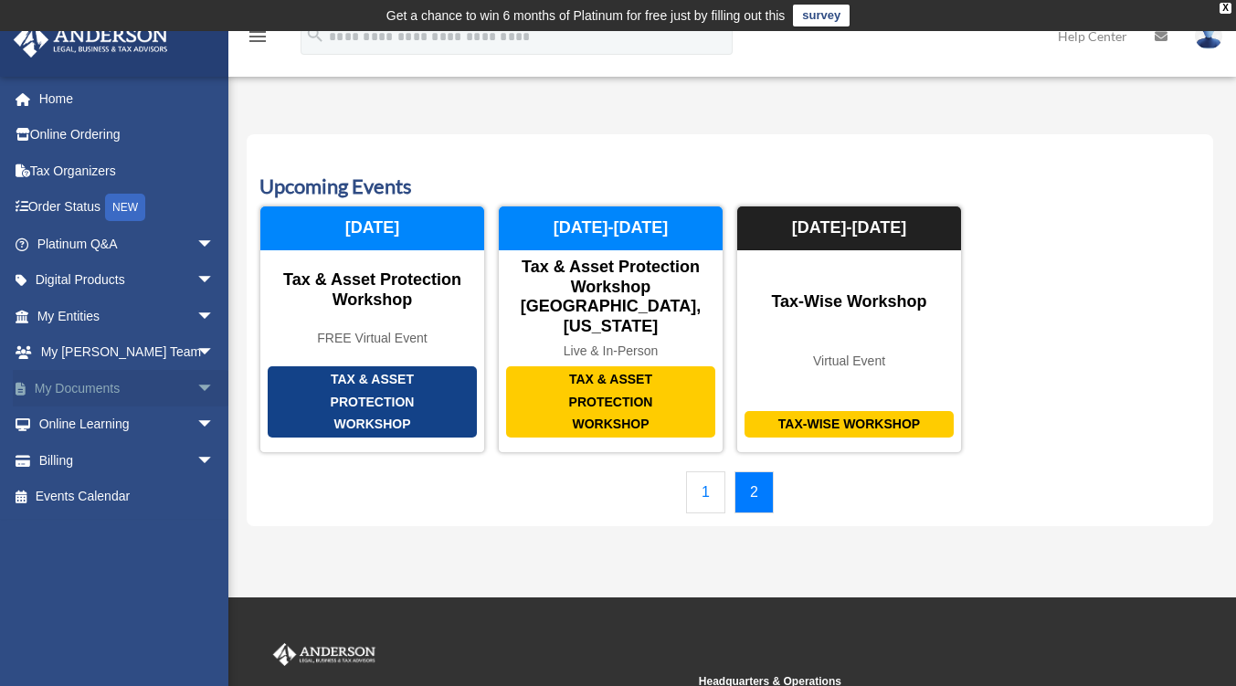
click at [144, 388] on link "My Documents arrow_drop_down" at bounding box center [127, 388] width 229 height 37
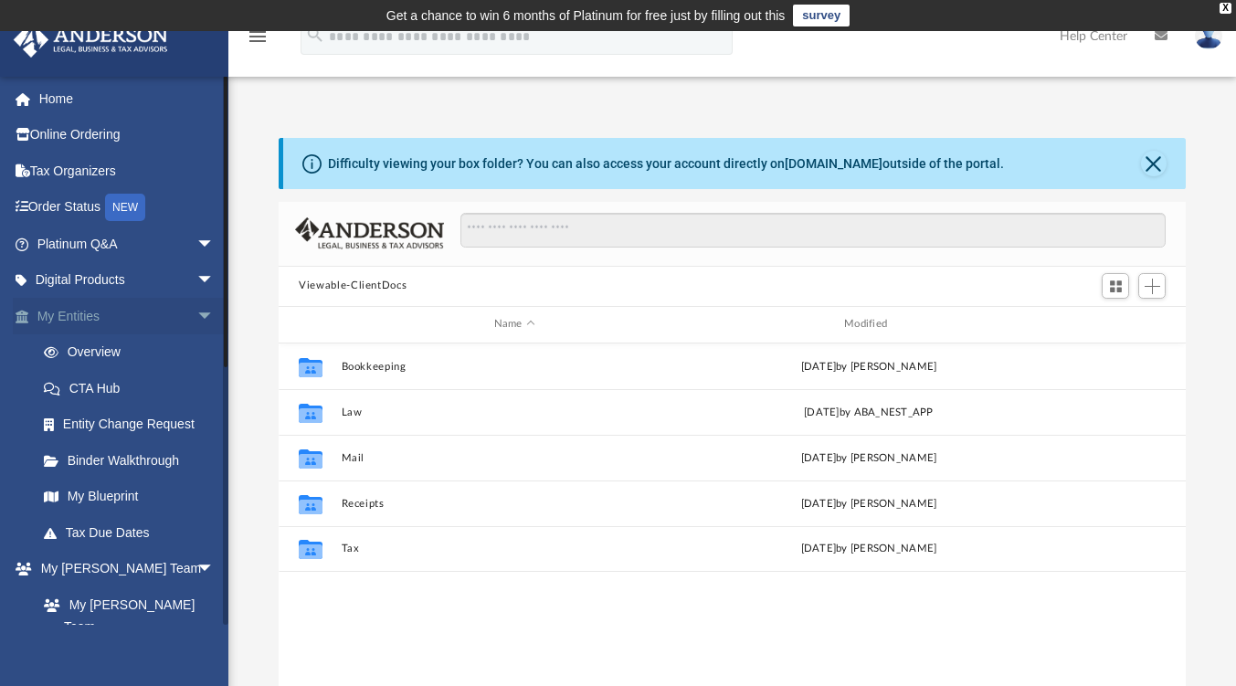
scroll to position [401, 894]
click at [173, 281] on link "Digital Products arrow_drop_down" at bounding box center [127, 280] width 229 height 37
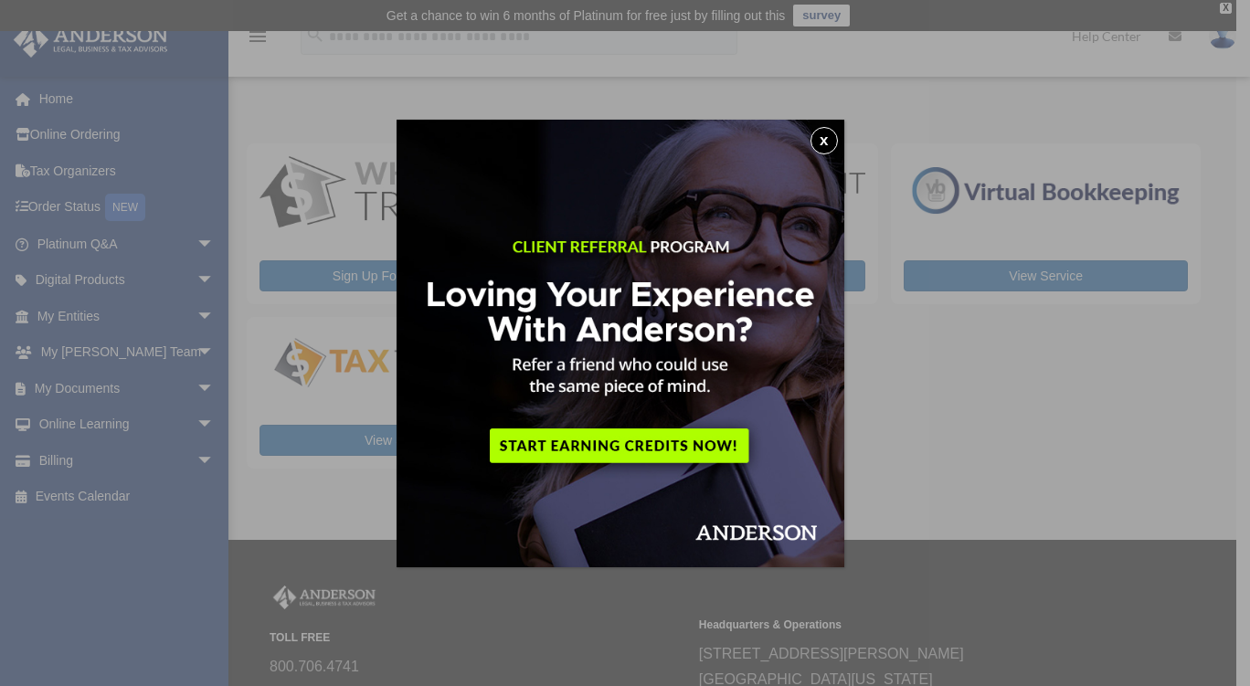
click at [640, 439] on img at bounding box center [621, 344] width 448 height 448
click at [824, 136] on button "x" at bounding box center [823, 140] width 27 height 27
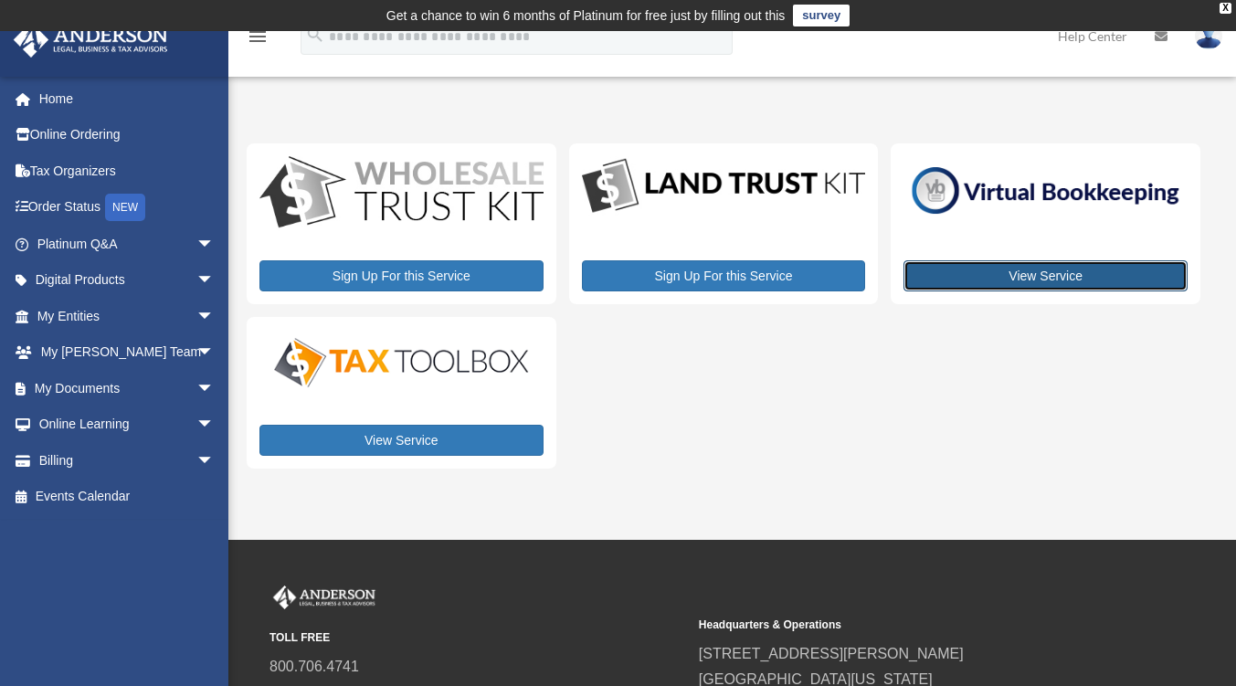
click at [1068, 273] on link "View Service" at bounding box center [1046, 275] width 284 height 31
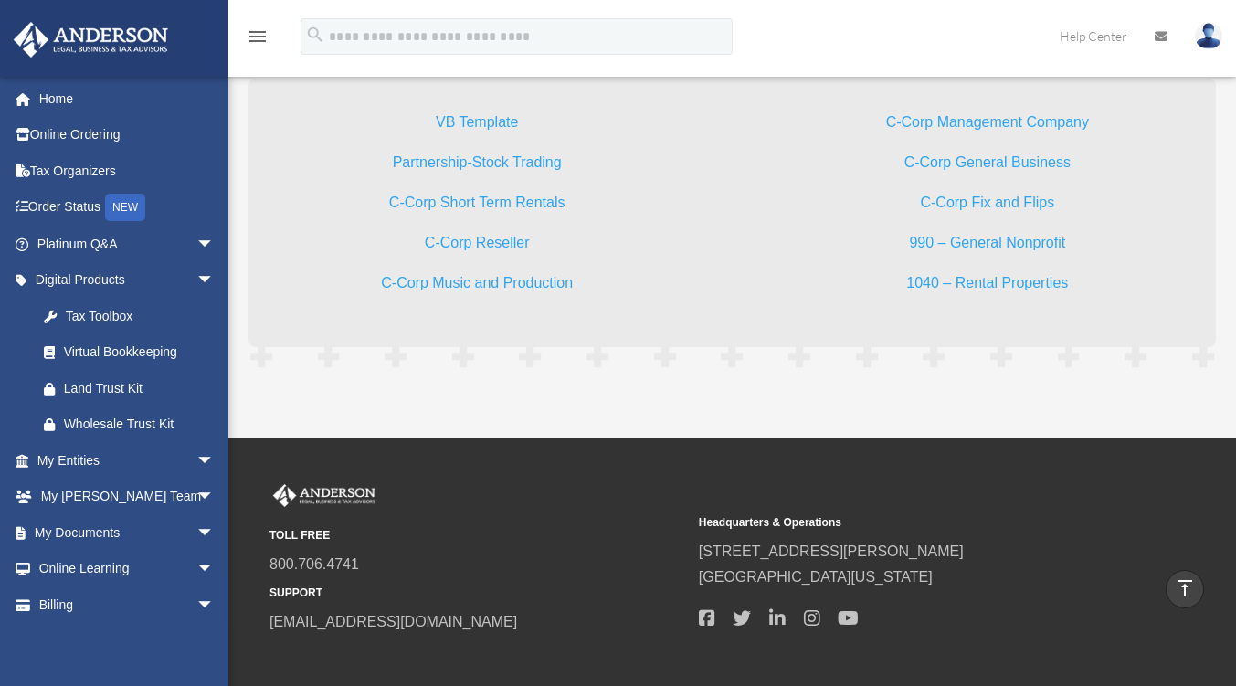
scroll to position [5572, 0]
